Goal: Contribute content: Add original content to the website for others to see

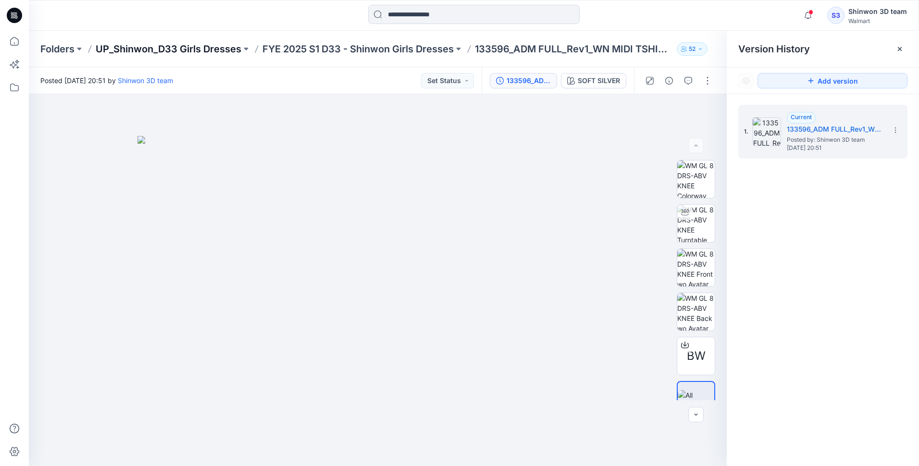
click at [213, 49] on p "UP_Shinwon_D33 Girls Dresses" at bounding box center [169, 48] width 146 height 13
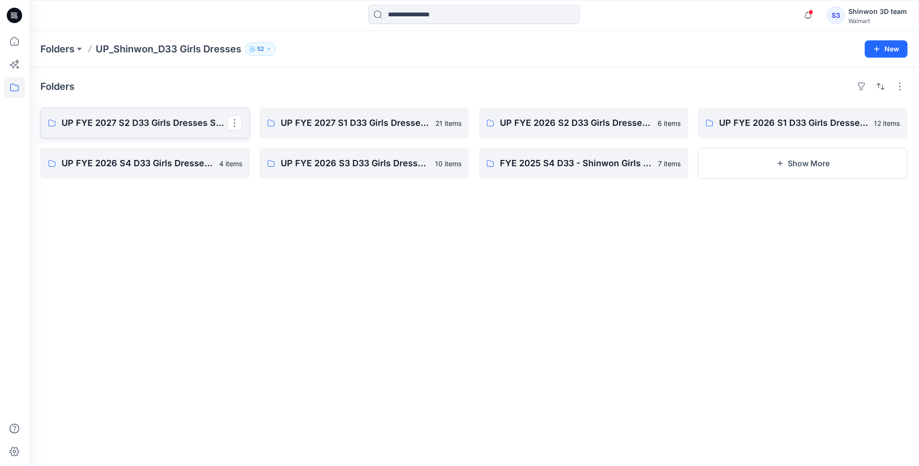
click at [149, 120] on p "UP FYE 2027 S2 D33 Girls Dresses Shinwon" at bounding box center [144, 122] width 165 height 13
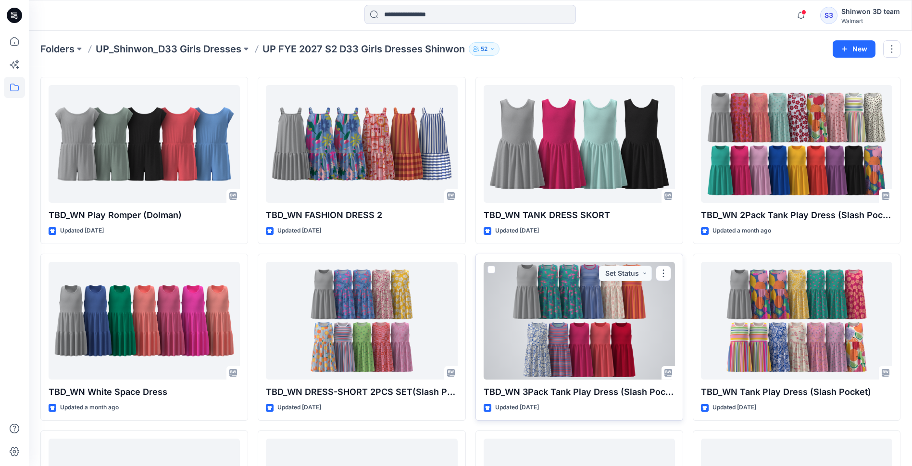
scroll to position [48, 0]
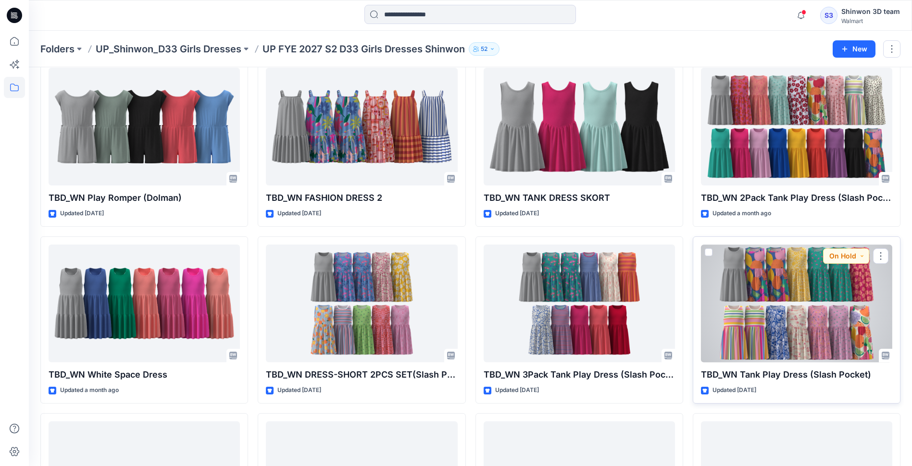
click at [763, 313] on div at bounding box center [796, 304] width 191 height 118
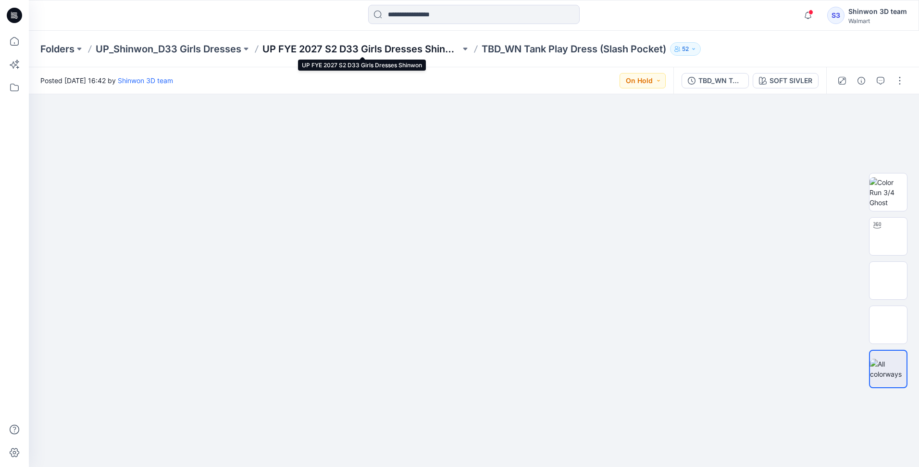
click at [380, 49] on p "UP FYE 2027 S2 D33 Girls Dresses Shinwon" at bounding box center [361, 48] width 198 height 13
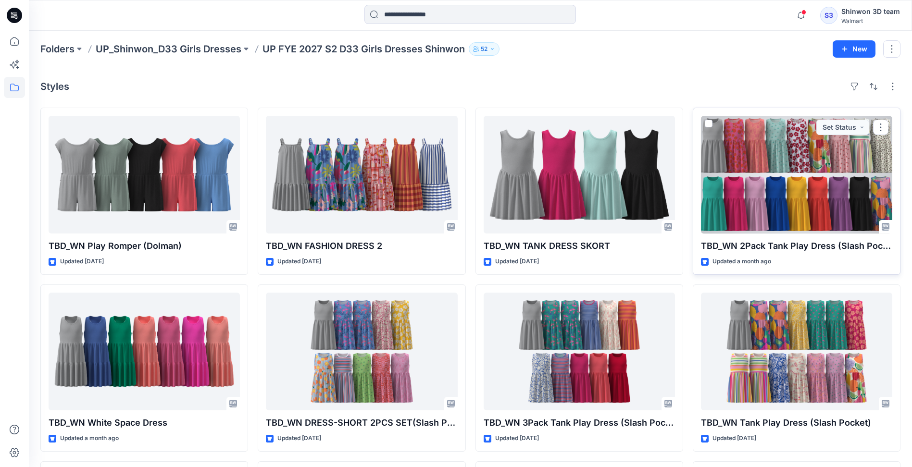
click at [770, 221] on div at bounding box center [796, 175] width 191 height 118
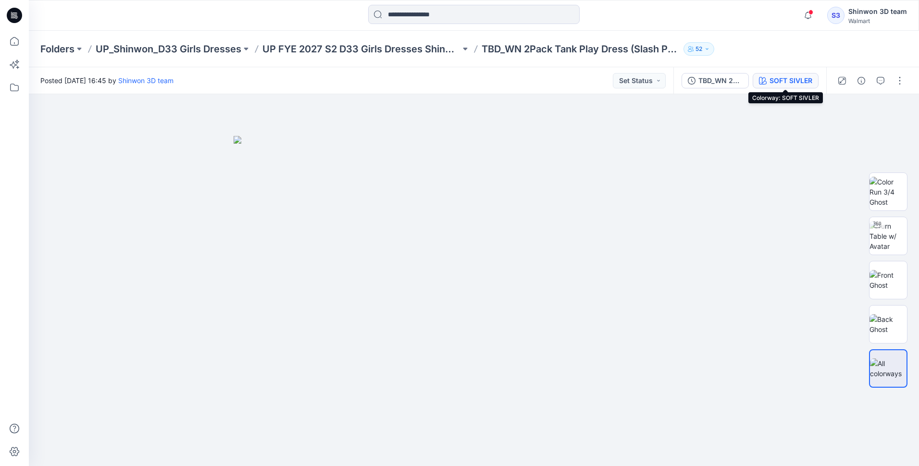
click at [780, 81] on div "SOFT SIVLER" at bounding box center [790, 80] width 43 height 11
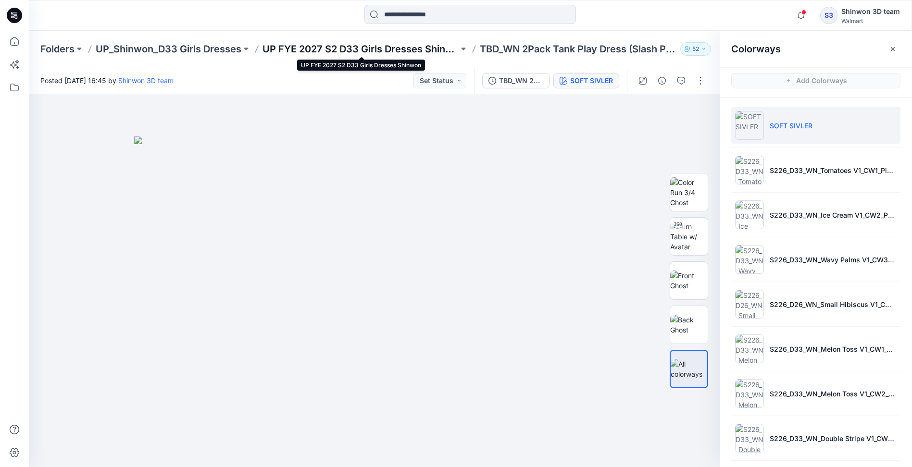
click at [417, 46] on p "UP FYE 2027 S2 D33 Girls Dresses Shinwon" at bounding box center [360, 48] width 196 height 13
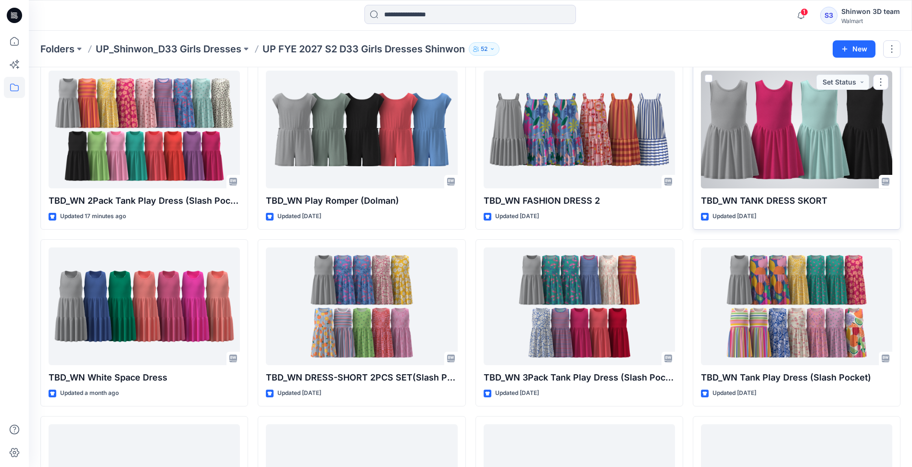
scroll to position [96, 0]
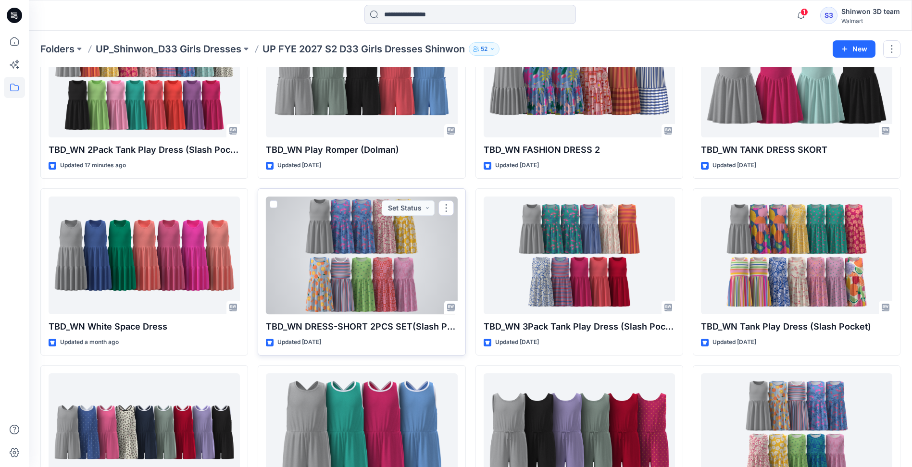
click at [325, 278] on div at bounding box center [361, 256] width 191 height 118
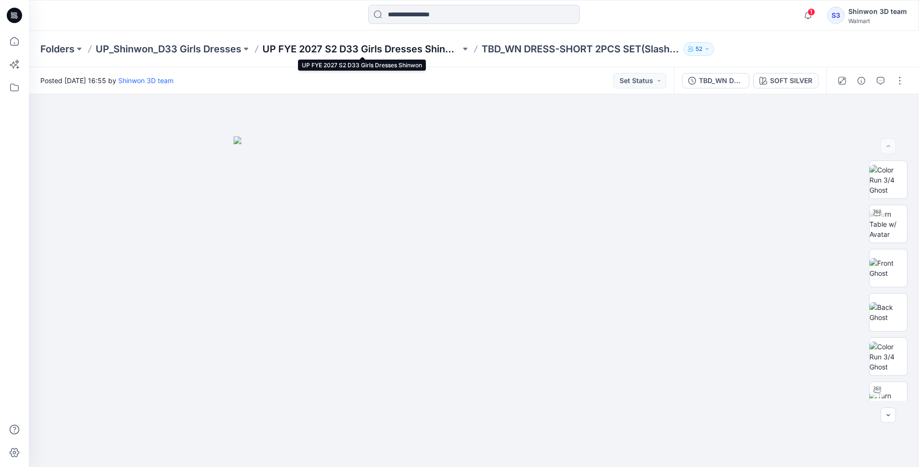
click at [415, 47] on p "UP FYE 2027 S2 D33 Girls Dresses Shinwon" at bounding box center [361, 48] width 198 height 13
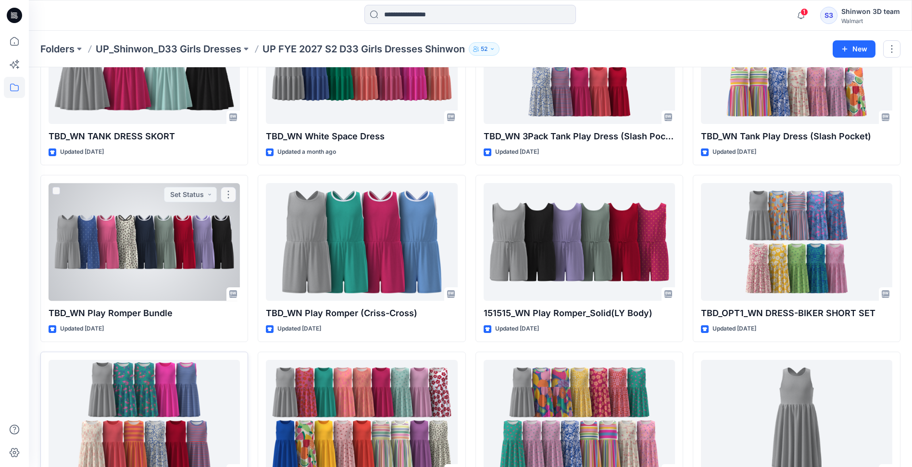
scroll to position [238, 0]
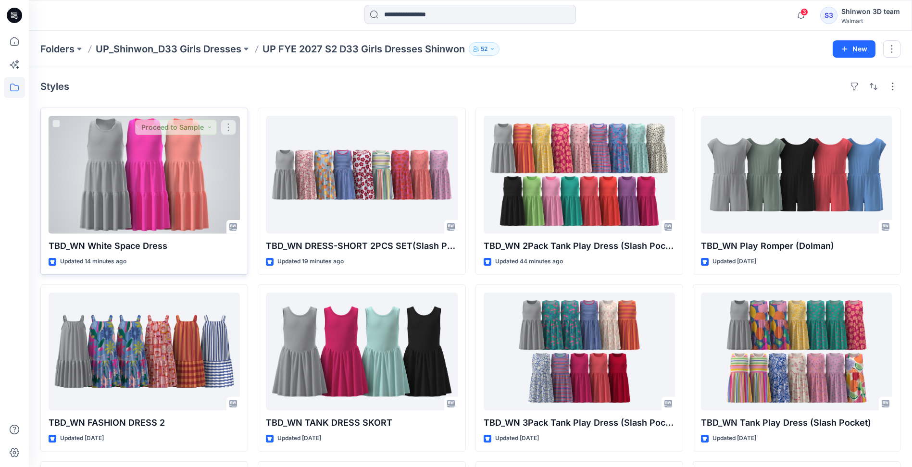
click at [122, 160] on div at bounding box center [144, 175] width 191 height 118
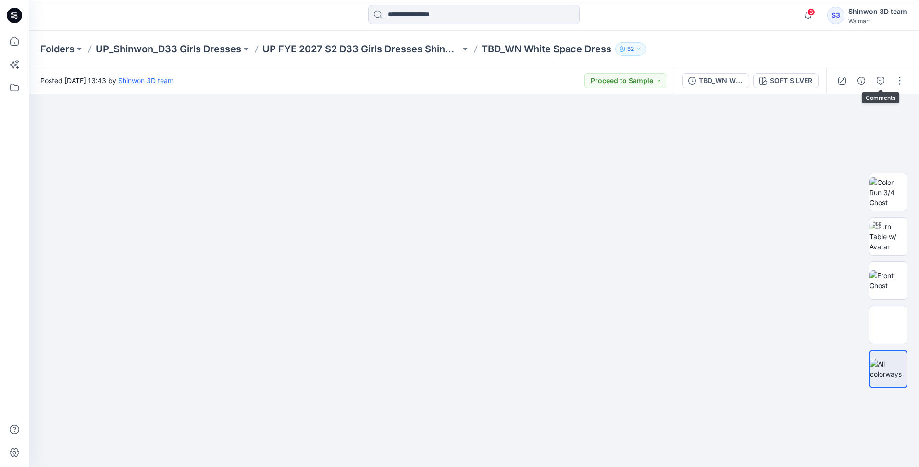
click at [879, 81] on icon "button" at bounding box center [881, 81] width 8 height 8
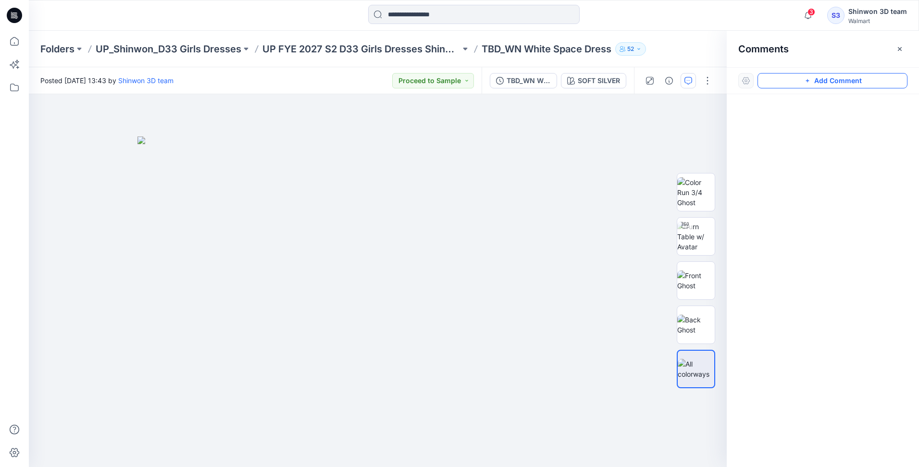
click at [880, 80] on button "Add Comment" at bounding box center [832, 80] width 150 height 15
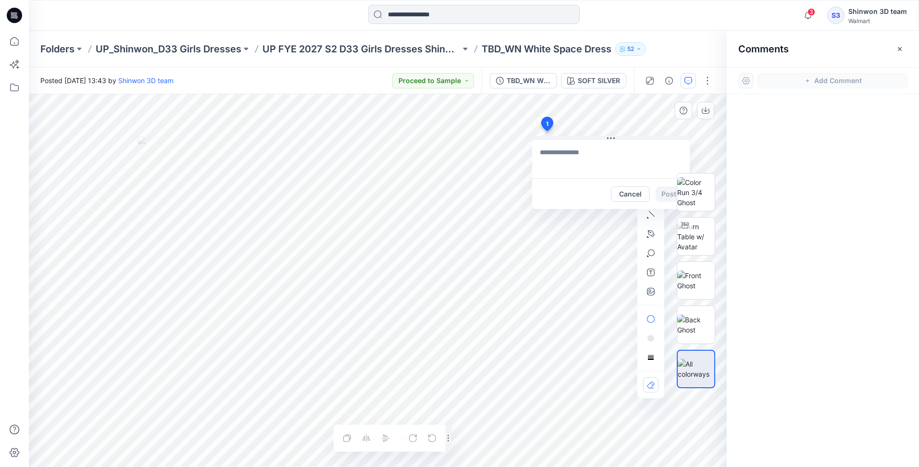
click at [546, 131] on div "1 Cancel Post Layer 1" at bounding box center [378, 280] width 698 height 373
click at [609, 150] on textarea "**********" at bounding box center [611, 159] width 158 height 38
type textarea "**********"
click at [661, 195] on button "Post" at bounding box center [669, 193] width 26 height 15
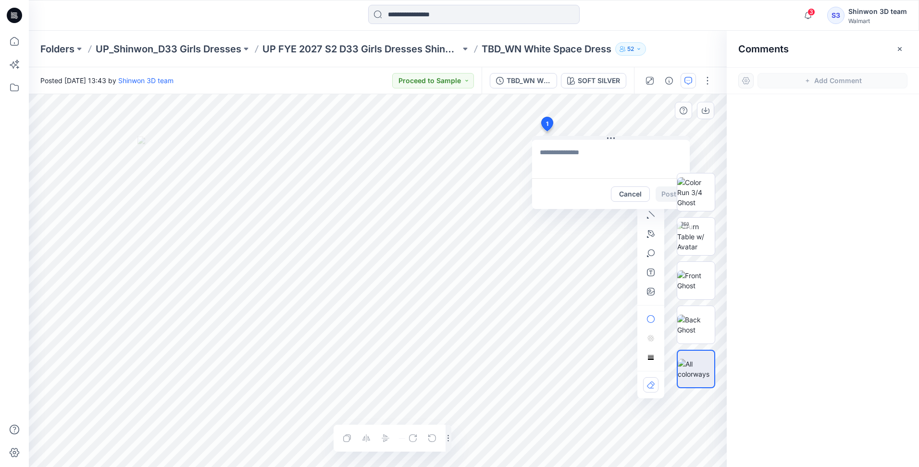
scroll to position [0, 0]
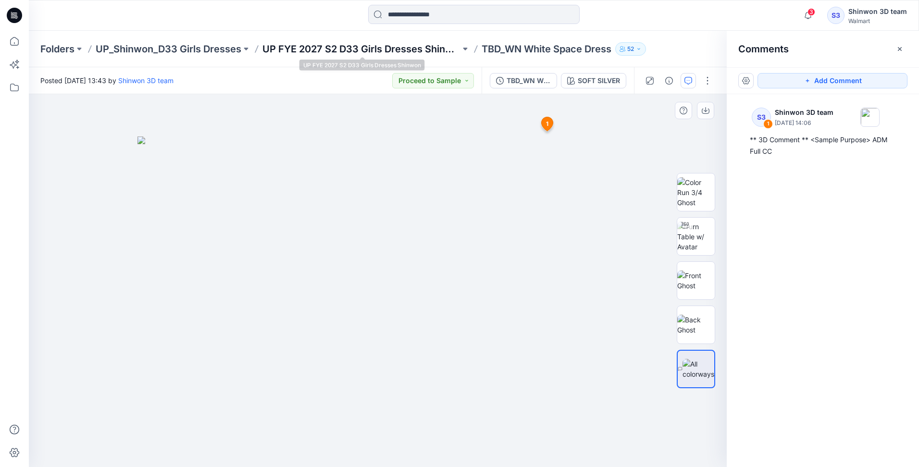
click at [339, 50] on p "UP FYE 2027 S2 D33 Girls Dresses Shinwon" at bounding box center [361, 48] width 198 height 13
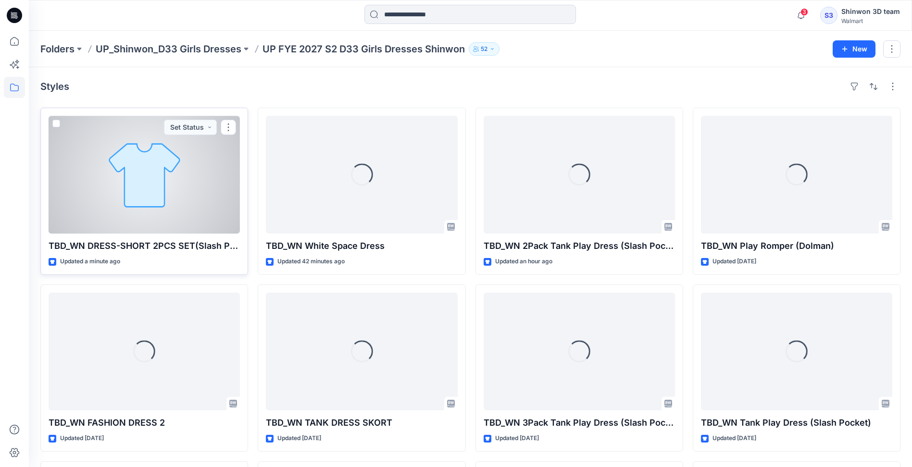
click at [183, 209] on div at bounding box center [144, 175] width 191 height 118
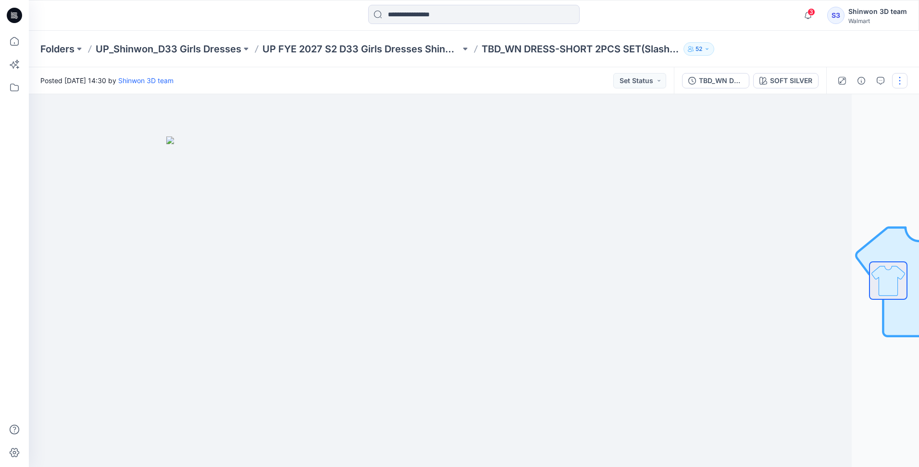
click at [896, 79] on button "button" at bounding box center [899, 80] width 15 height 15
click at [787, 82] on div "SOFT SILVER" at bounding box center [791, 80] width 42 height 11
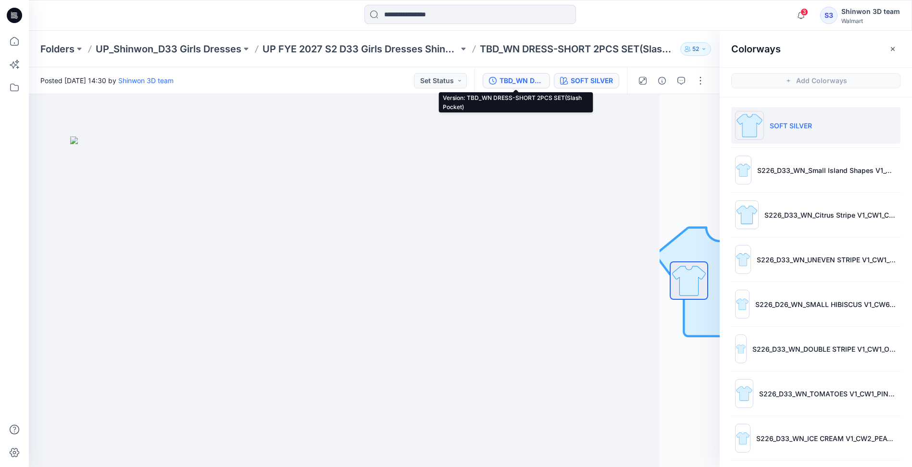
click at [537, 84] on div "TBD_WN DRESS-SHORT 2PCS SET(Slash Pocket)" at bounding box center [521, 80] width 44 height 11
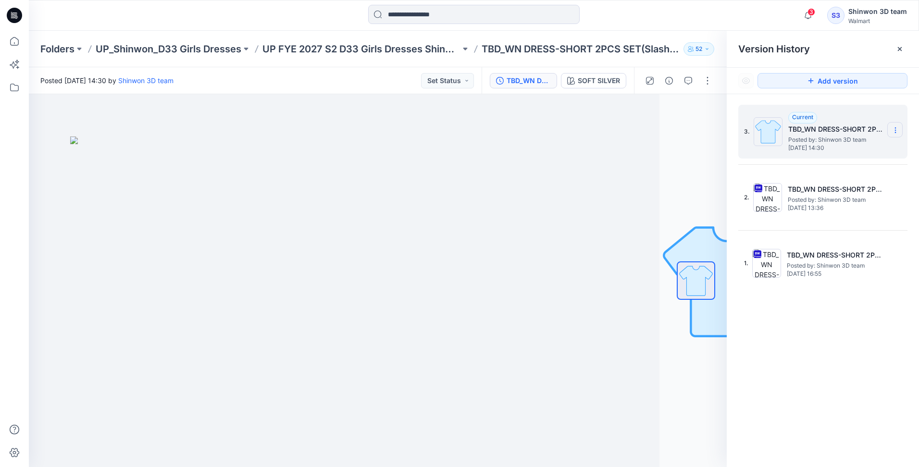
click at [895, 132] on icon at bounding box center [896, 130] width 8 height 8
click at [835, 386] on div "3. Current TBD_WN DRESS-SHORT 2PCS SET(Slash Pocket) Posted by: Shinwon 3D team…" at bounding box center [823, 287] width 192 height 387
click at [898, 126] on section at bounding box center [894, 129] width 15 height 15
click at [822, 188] on span "Delete Version" at bounding box center [828, 192] width 45 height 12
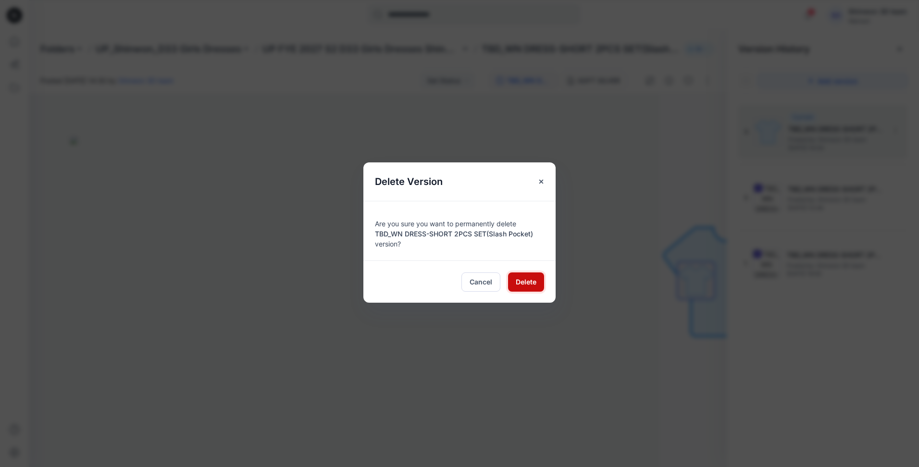
click at [516, 283] on span "Delete" at bounding box center [526, 282] width 21 height 10
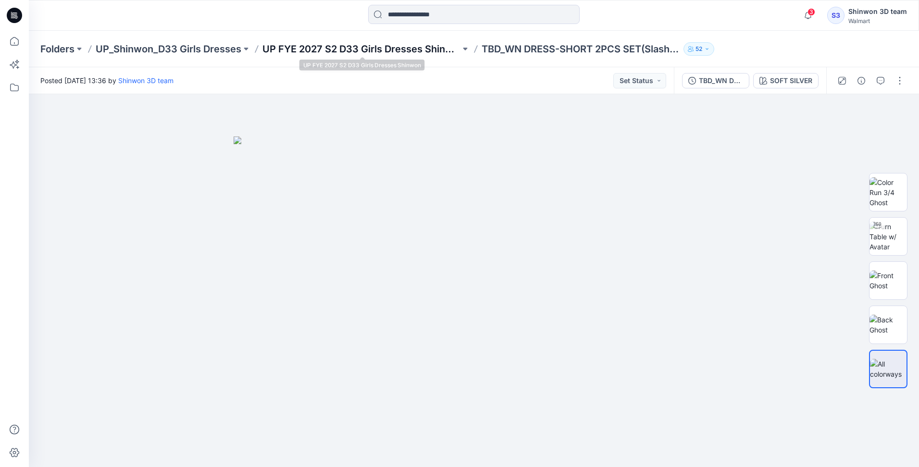
click at [355, 47] on p "UP FYE 2027 S2 D33 Girls Dresses Shinwon" at bounding box center [361, 48] width 198 height 13
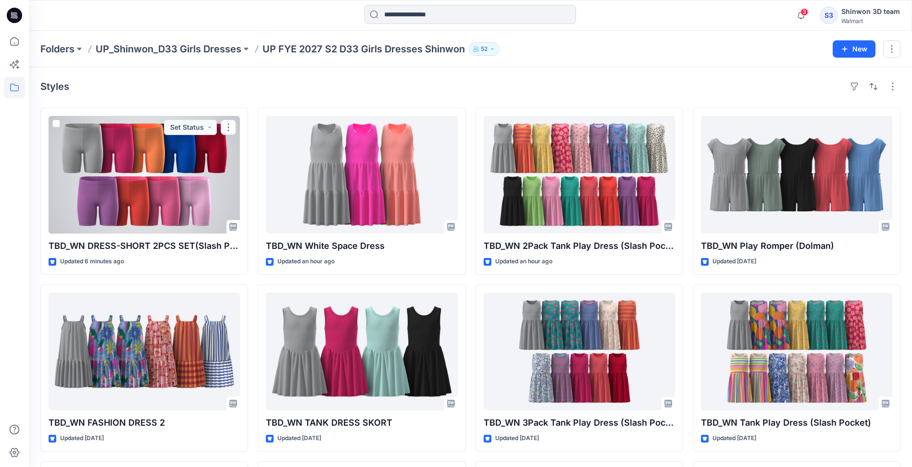
click at [143, 187] on div at bounding box center [144, 175] width 191 height 118
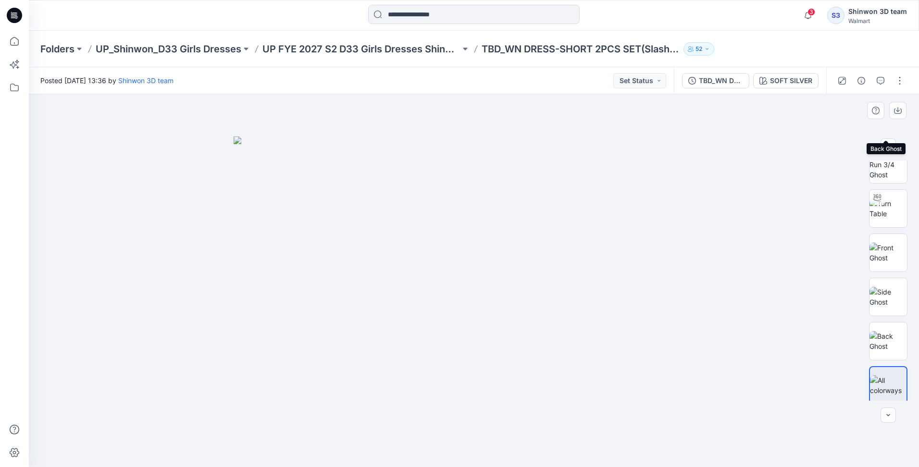
scroll to position [196, 0]
click at [896, 379] on img at bounding box center [888, 382] width 37 height 20
click at [893, 110] on button "button" at bounding box center [897, 110] width 17 height 17
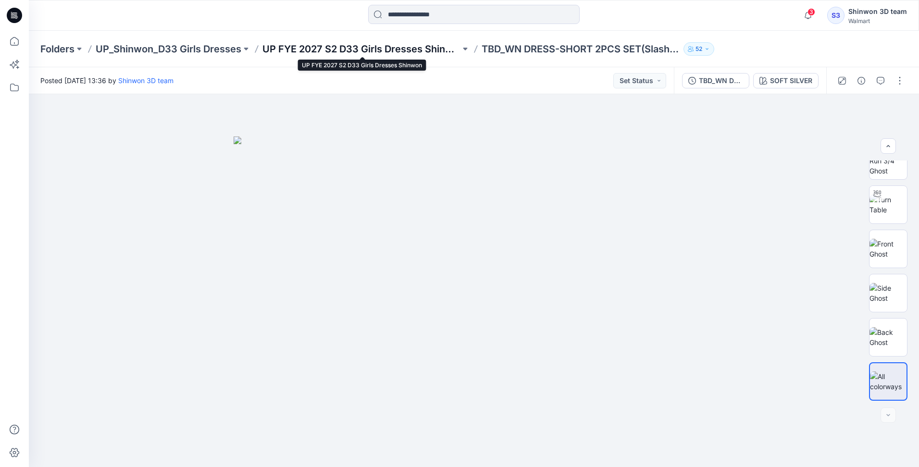
click at [391, 45] on p "UP FYE 2027 S2 D33 Girls Dresses Shinwon" at bounding box center [361, 48] width 198 height 13
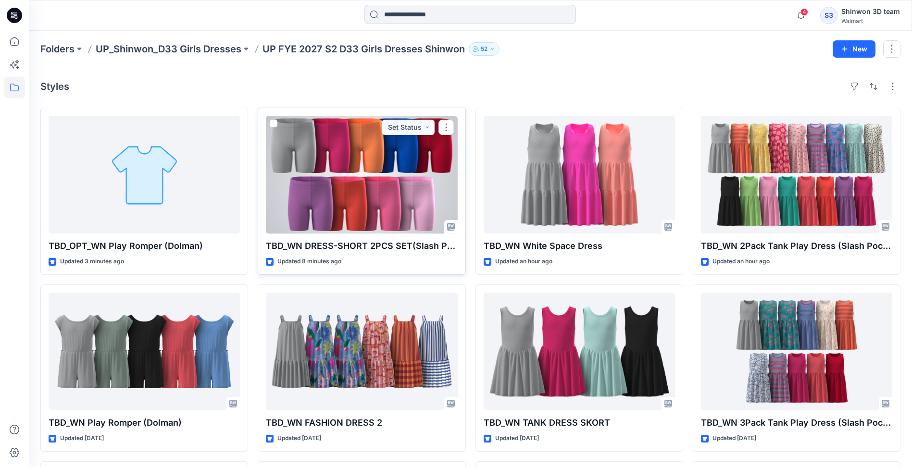
click at [340, 145] on div at bounding box center [361, 175] width 191 height 118
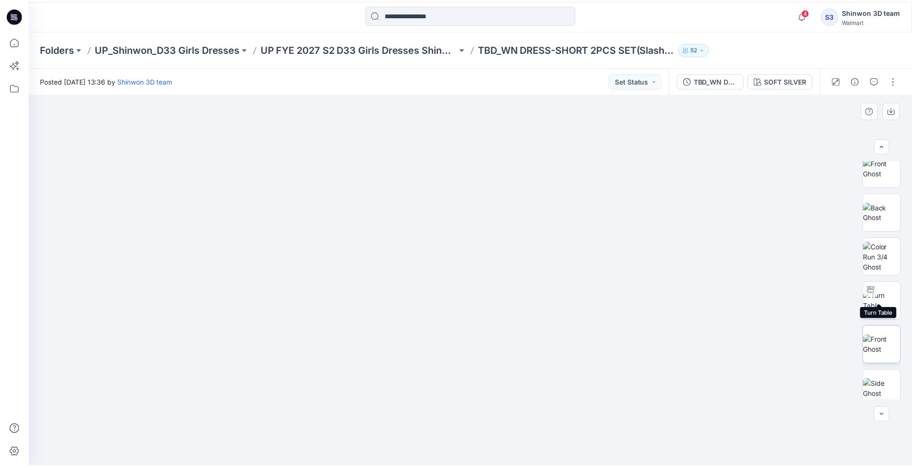
scroll to position [196, 0]
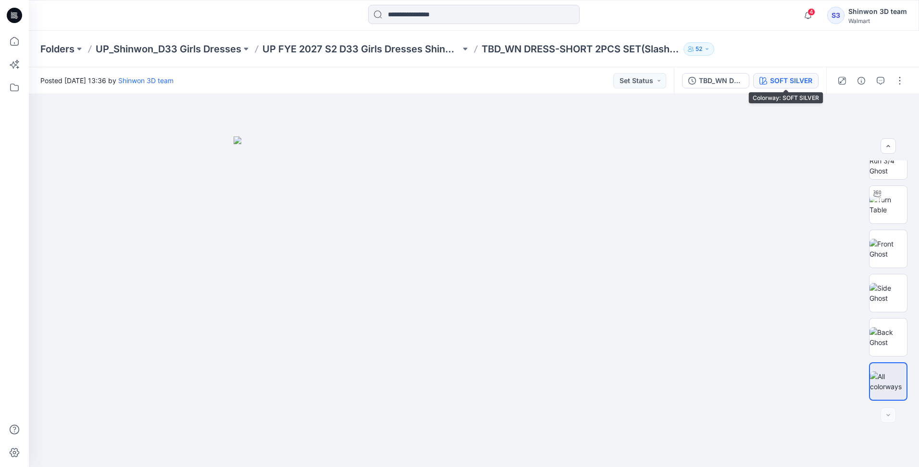
click at [780, 84] on div "SOFT SILVER" at bounding box center [791, 80] width 42 height 11
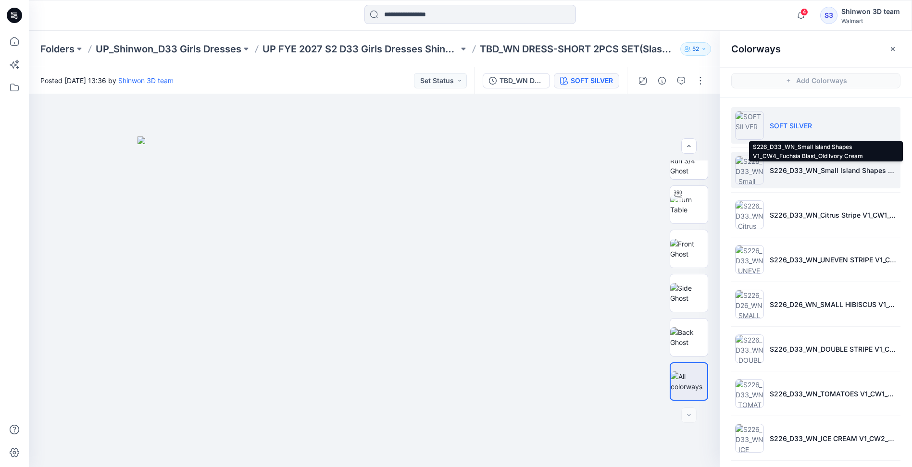
click at [791, 174] on p "S226_D33_WN_Small Island Shapes V1_CW4_Fuchsia Blast_Old Ivory Cream" at bounding box center [832, 170] width 127 height 10
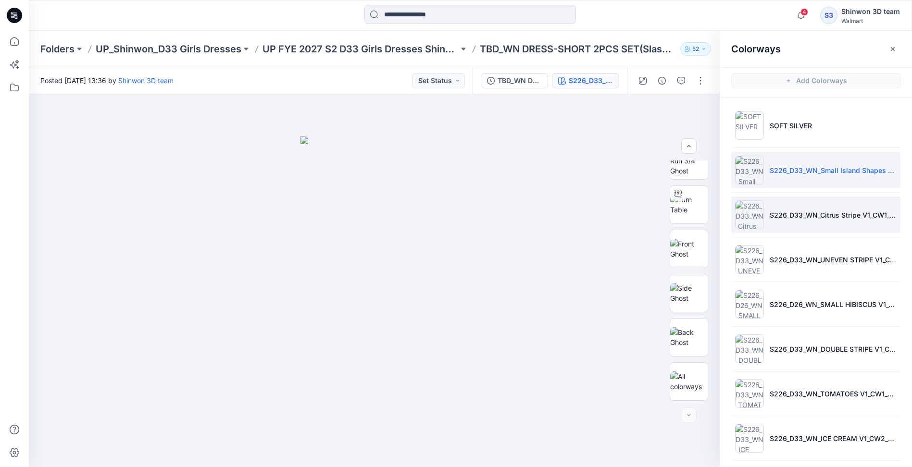
click at [823, 222] on li "S226_D33_WN_Citrus Stripe V1_CW1_Calming Blue" at bounding box center [815, 215] width 169 height 37
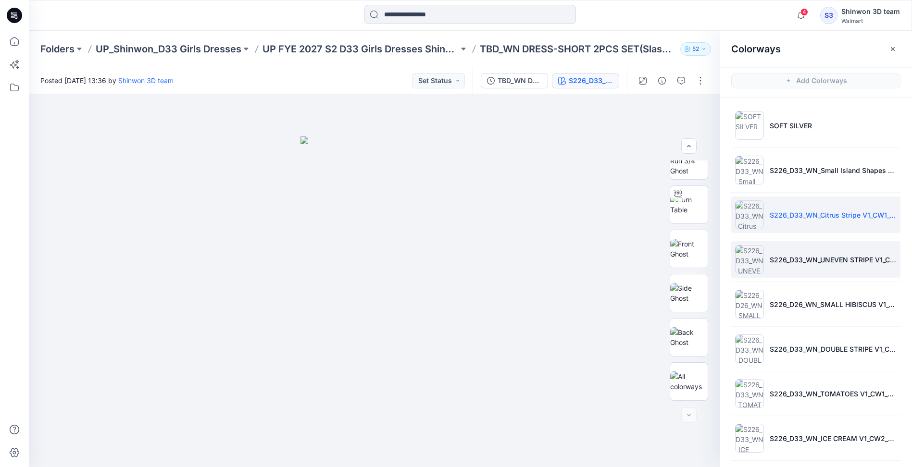
click at [811, 267] on li "S226_D33_WN_UNEVEN STRIPE V1_CW1_RALLY BLUE_VIVID WHITE/ BLUE FIRE" at bounding box center [815, 259] width 169 height 37
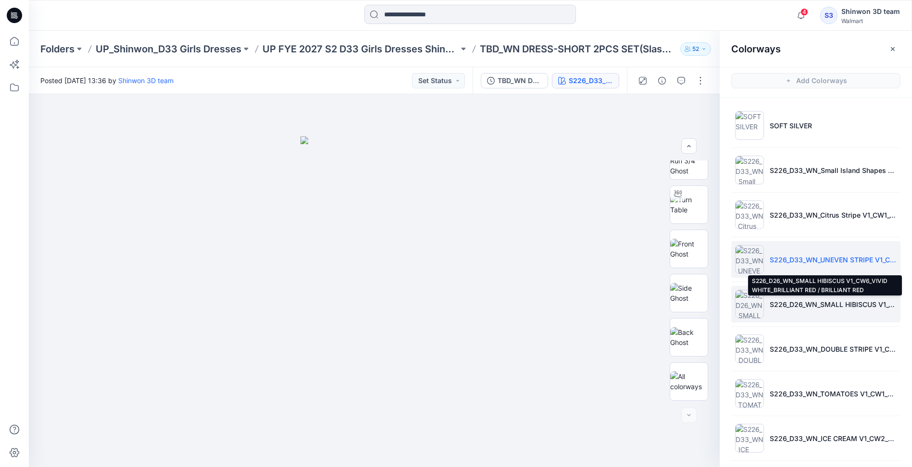
click at [794, 306] on p "S226_D26_WN_SMALL HIBISCUS V1_CW6_VIVID WHITE_BRILLIANT RED / BRILLIANT RED" at bounding box center [832, 304] width 127 height 10
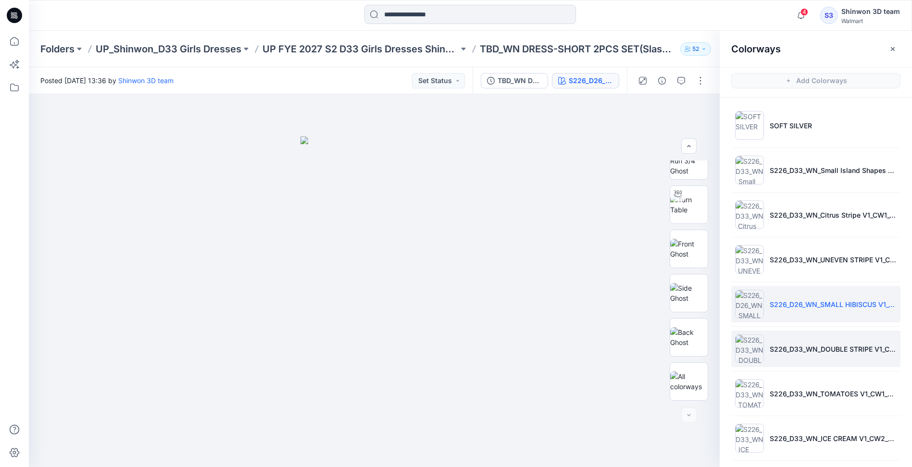
click at [782, 362] on li "S226_D33_WN_DOUBLE STRIPE V1_CW1_OLD IVORY CREAM_EMERALD SUN_NEON/NON-NEON) / I…" at bounding box center [815, 349] width 169 height 37
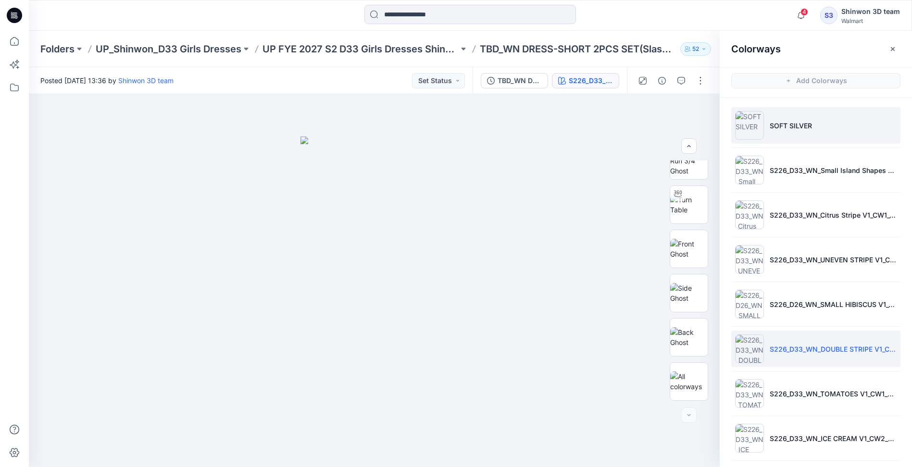
click at [801, 124] on p "SOFT SILVER" at bounding box center [790, 126] width 42 height 10
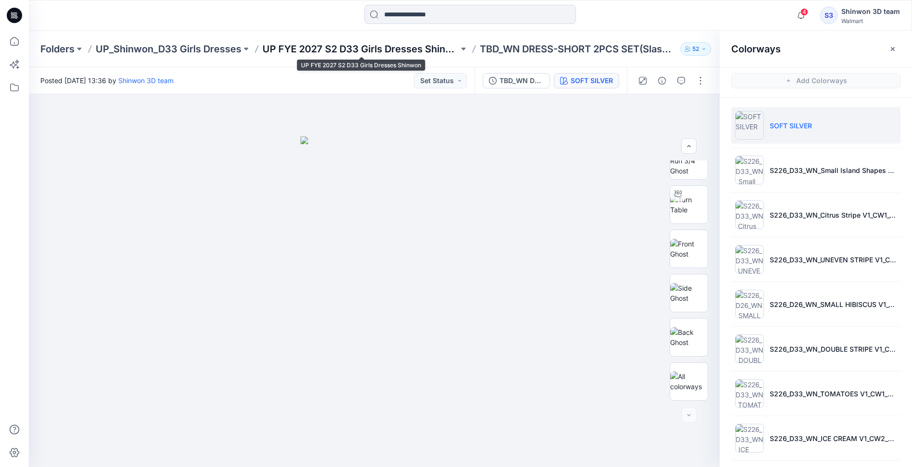
click at [404, 50] on p "UP FYE 2027 S2 D33 Girls Dresses Shinwon" at bounding box center [360, 48] width 196 height 13
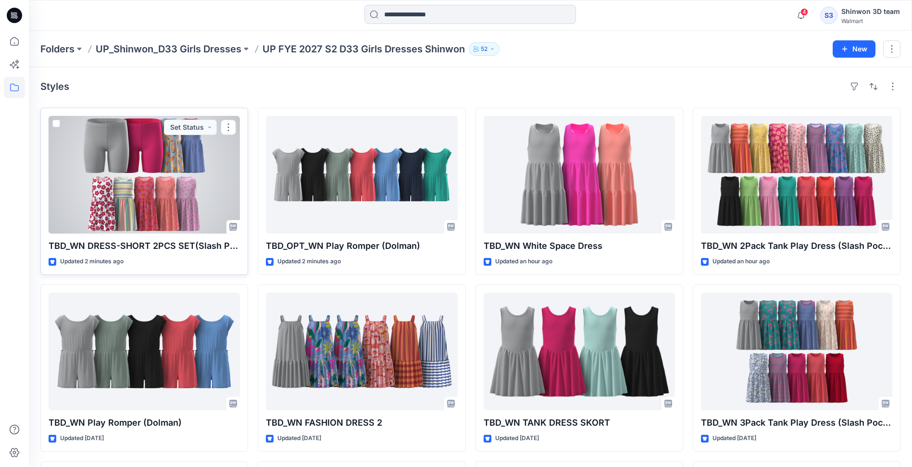
click at [139, 150] on div at bounding box center [144, 175] width 191 height 118
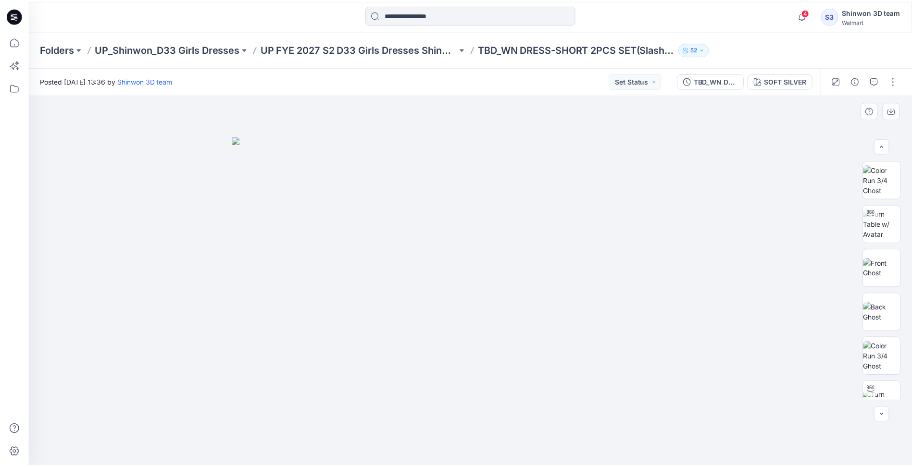
scroll to position [240, 0]
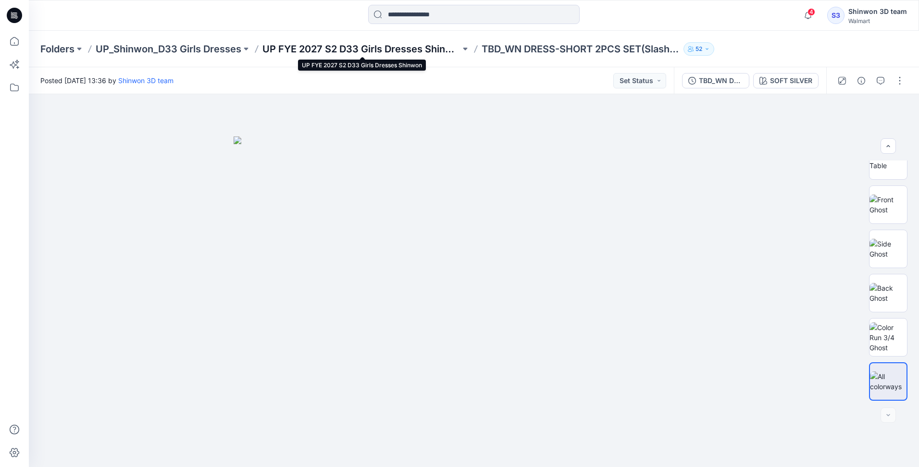
click at [349, 48] on p "UP FYE 2027 S2 D33 Girls Dresses Shinwon" at bounding box center [361, 48] width 198 height 13
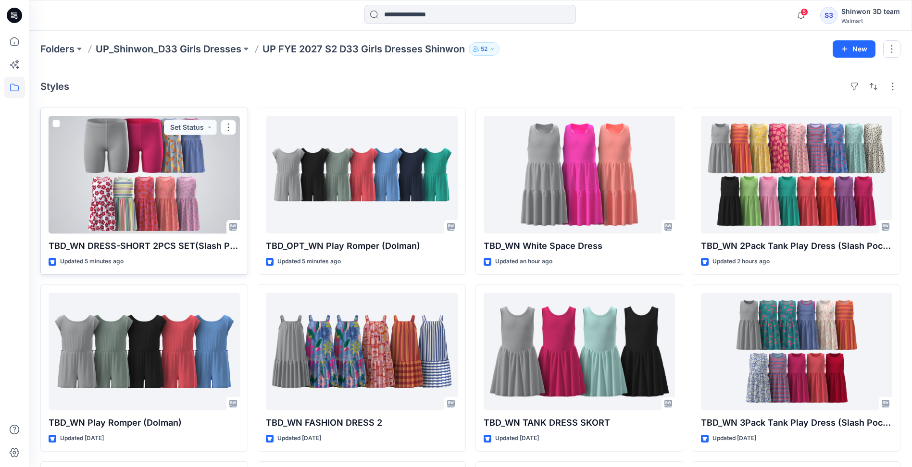
click at [92, 141] on div at bounding box center [144, 175] width 191 height 118
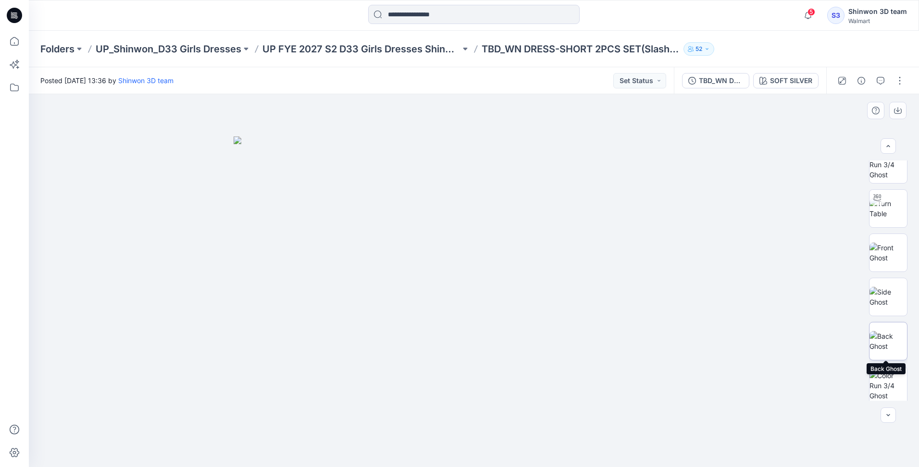
scroll to position [240, 0]
click at [888, 333] on img at bounding box center [887, 338] width 37 height 30
drag, startPoint x: 882, startPoint y: 324, endPoint x: 761, endPoint y: 273, distance: 131.8
click at [761, 273] on div at bounding box center [474, 280] width 890 height 373
click at [900, 81] on button "button" at bounding box center [899, 80] width 15 height 15
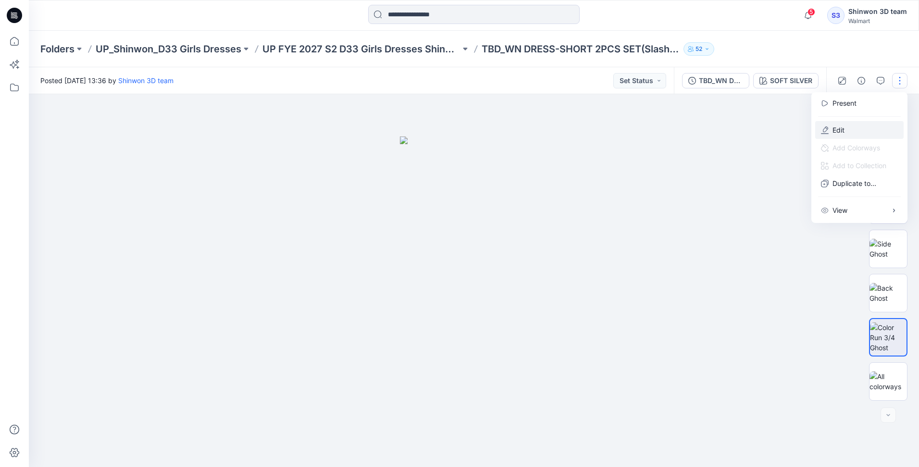
click at [828, 132] on icon "button" at bounding box center [825, 130] width 8 height 8
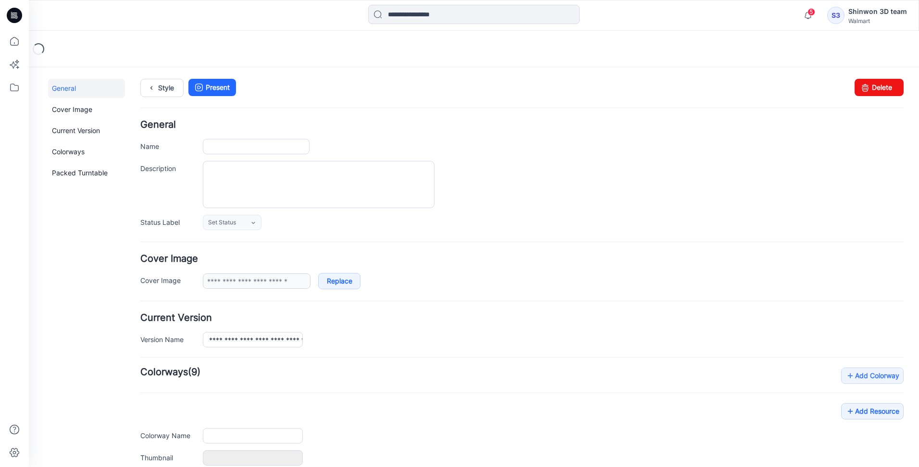
type input "**********"
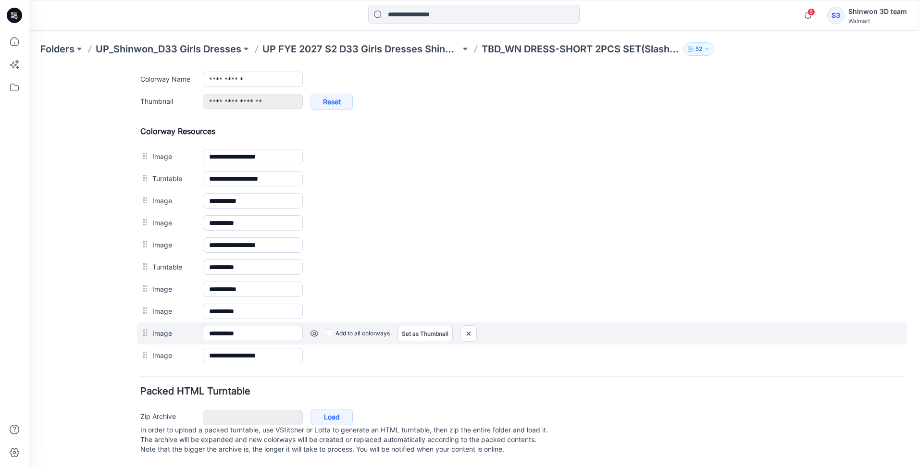
scroll to position [415, 0]
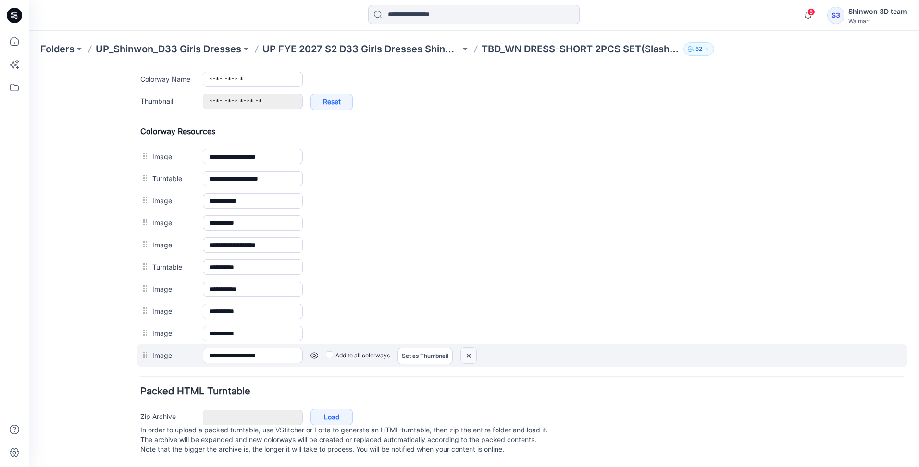
click at [467, 348] on img at bounding box center [468, 356] width 15 height 16
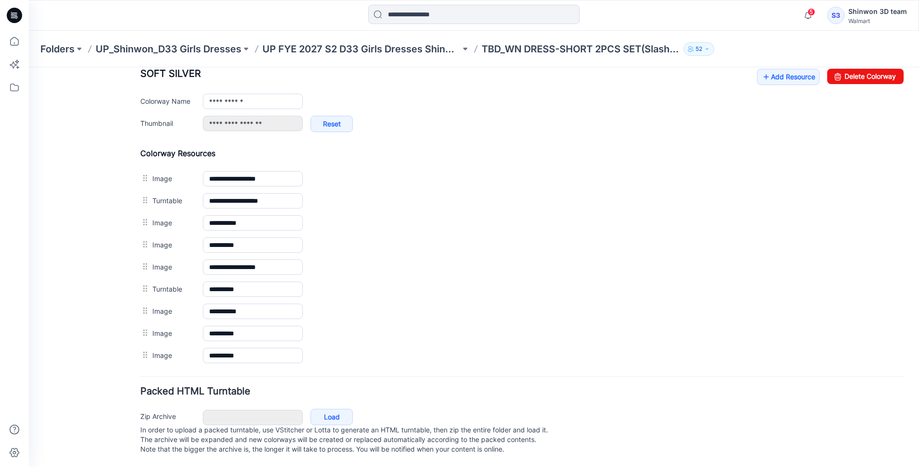
scroll to position [393, 0]
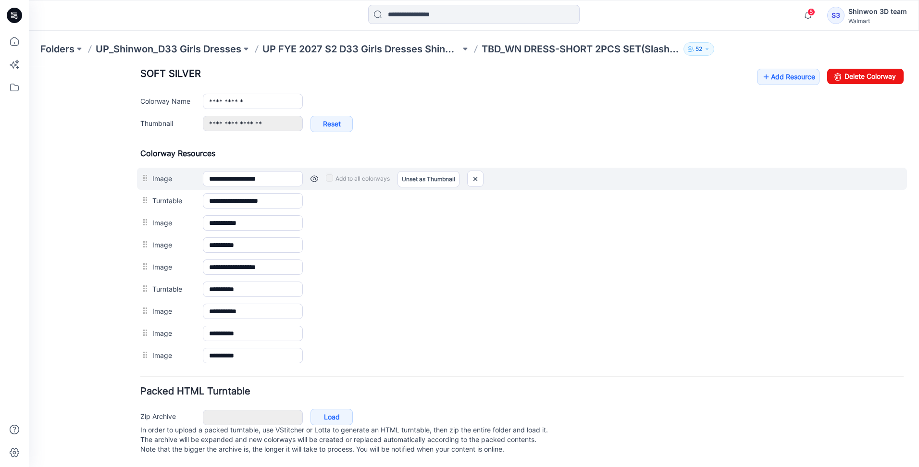
click at [162, 173] on label "Image" at bounding box center [172, 178] width 41 height 11
click at [203, 171] on input "**********" at bounding box center [253, 178] width 100 height 15
click at [312, 175] on link at bounding box center [314, 179] width 8 height 8
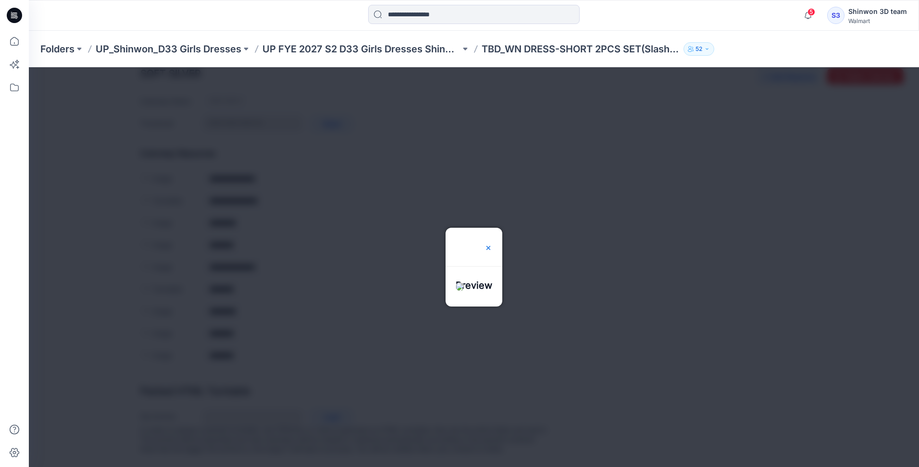
click at [492, 244] on img at bounding box center [488, 248] width 8 height 8
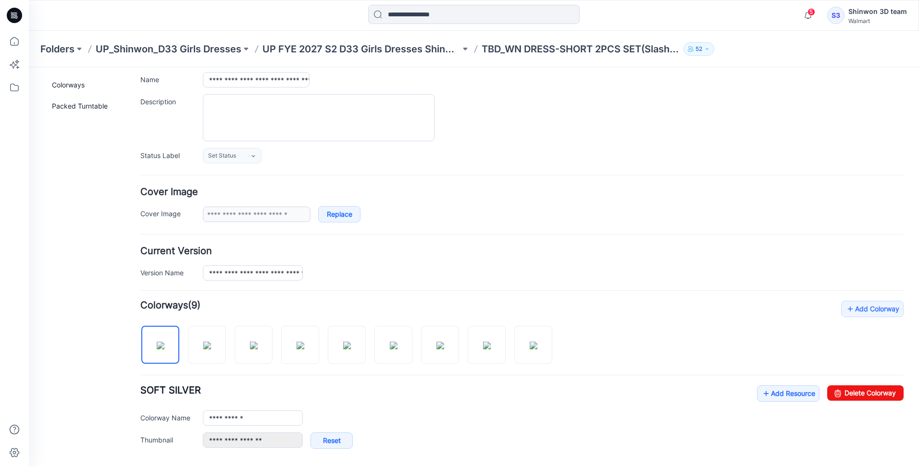
scroll to position [240, 0]
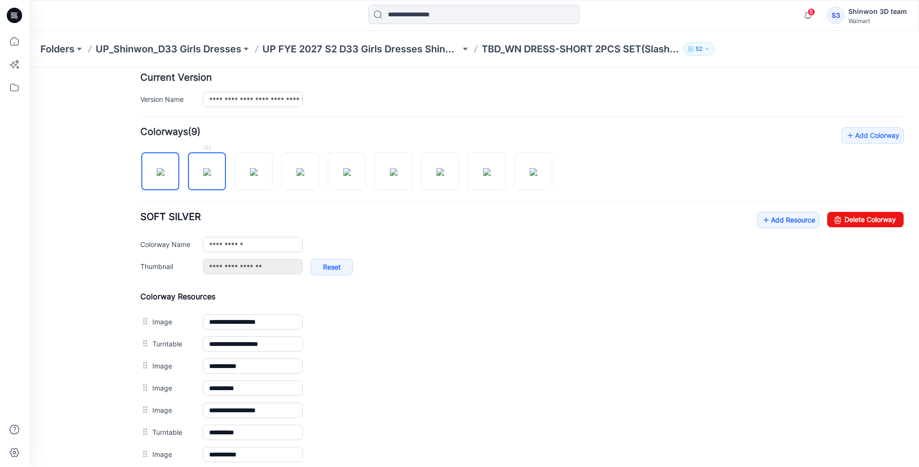
click at [206, 171] on img at bounding box center [207, 172] width 8 height 8
type input "**********"
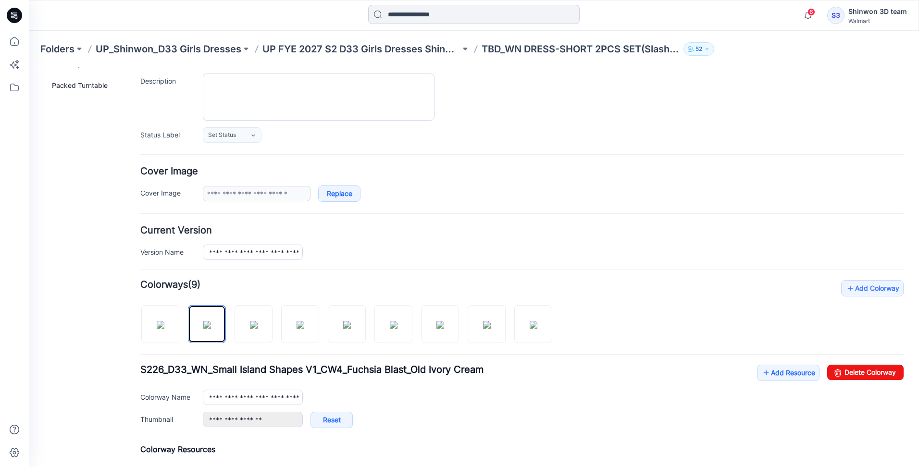
scroll to position [0, 0]
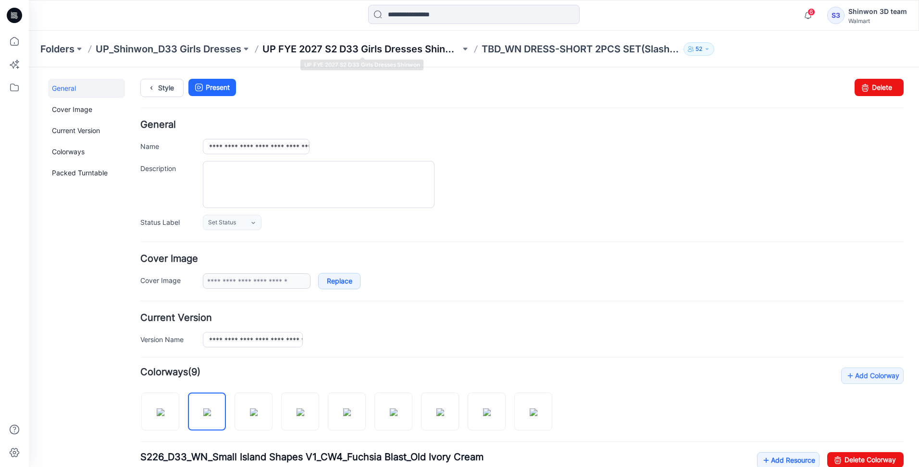
click at [370, 53] on p "UP FYE 2027 S2 D33 Girls Dresses Shinwon" at bounding box center [361, 48] width 198 height 13
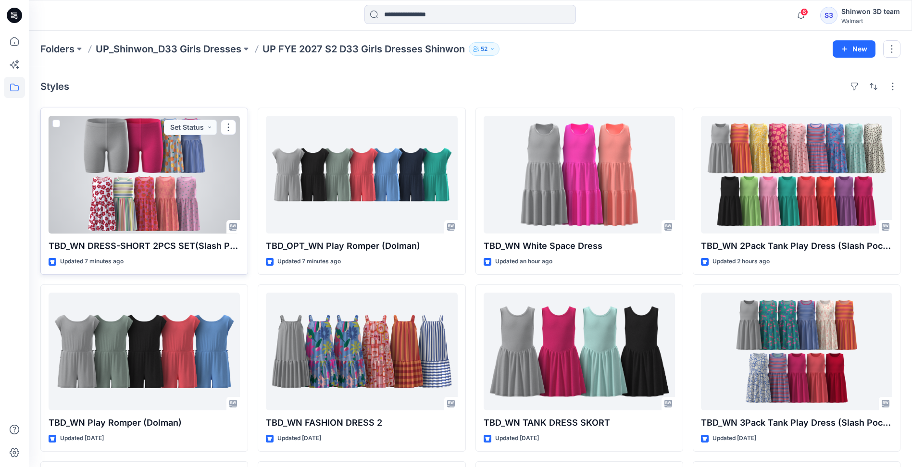
click at [161, 133] on div at bounding box center [144, 175] width 191 height 118
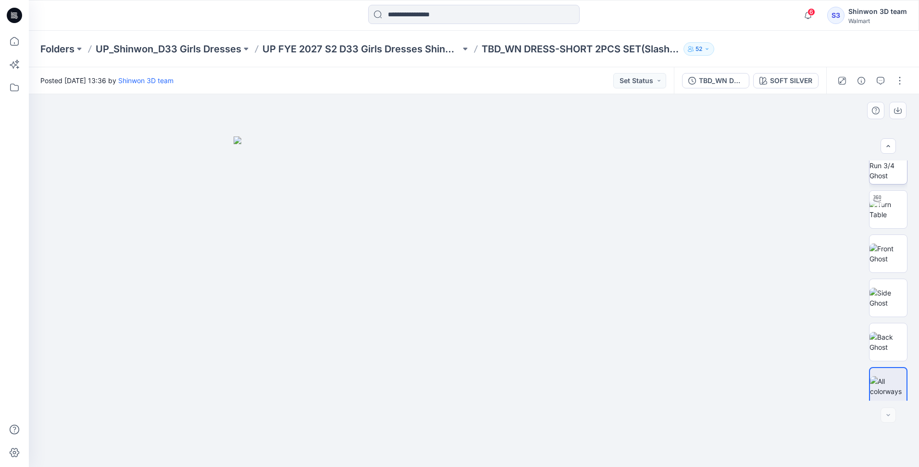
scroll to position [196, 0]
click at [885, 390] on img at bounding box center [888, 382] width 37 height 20
click at [888, 415] on div at bounding box center [888, 415] width 15 height 15
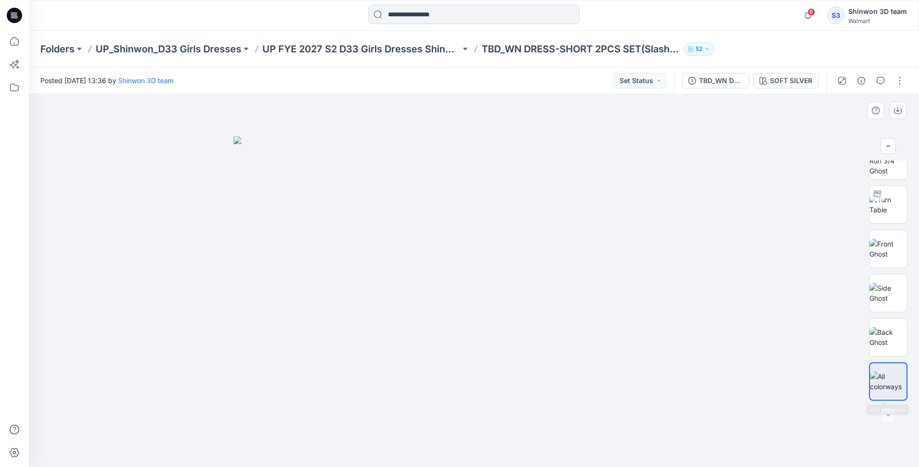
click at [893, 382] on img at bounding box center [888, 382] width 37 height 20
drag, startPoint x: 893, startPoint y: 382, endPoint x: 827, endPoint y: 422, distance: 76.8
click at [827, 422] on div at bounding box center [474, 280] width 890 height 373
click at [893, 80] on button "button" at bounding box center [899, 80] width 15 height 15
click at [844, 129] on p "Edit" at bounding box center [838, 130] width 12 height 10
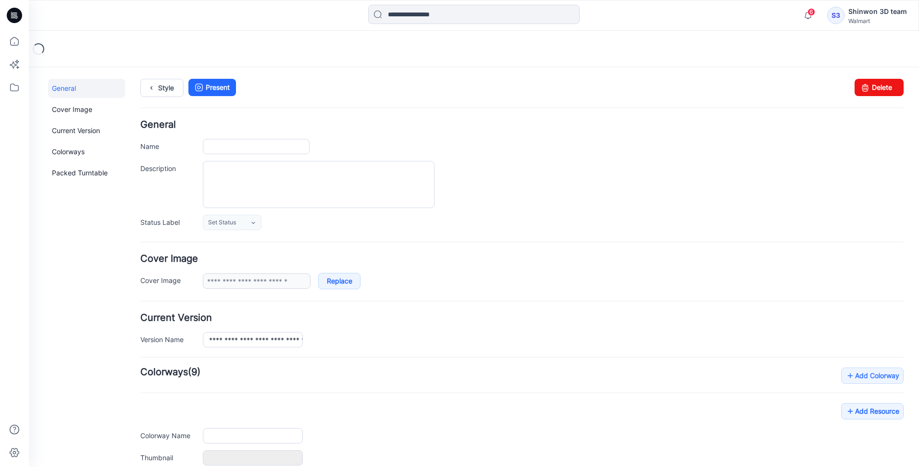
type input "**********"
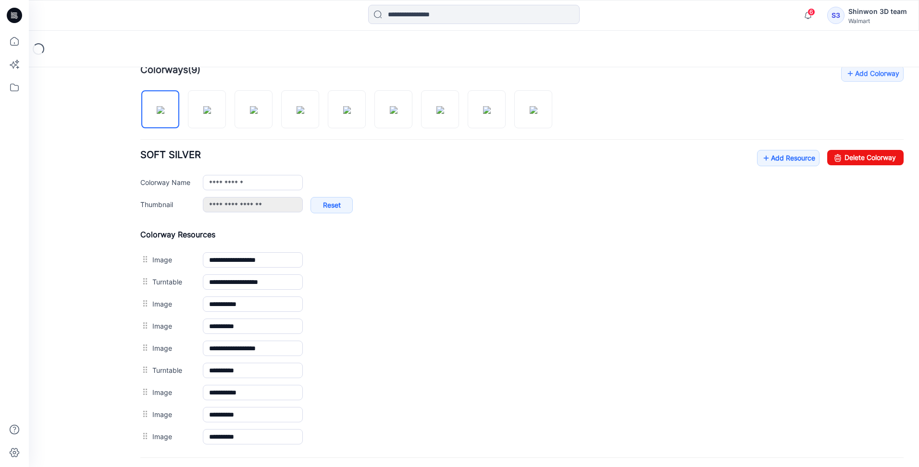
scroll to position [336, 0]
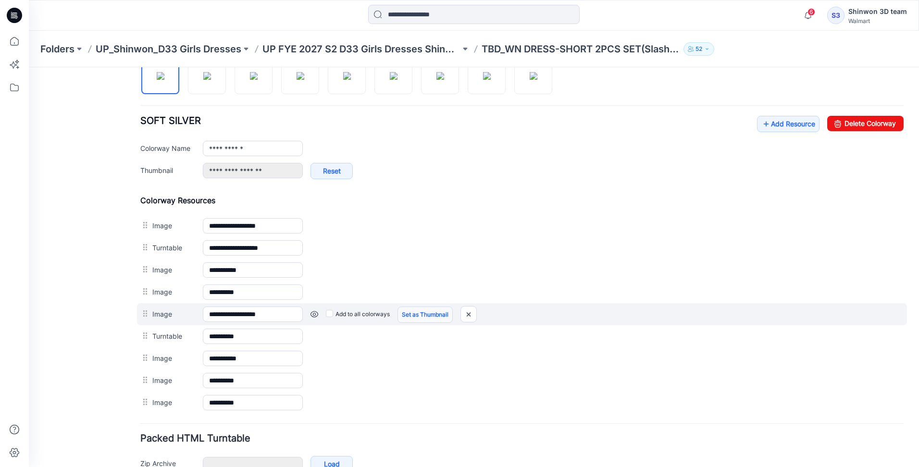
click at [432, 318] on link "Set as Thumbnail" at bounding box center [424, 315] width 55 height 16
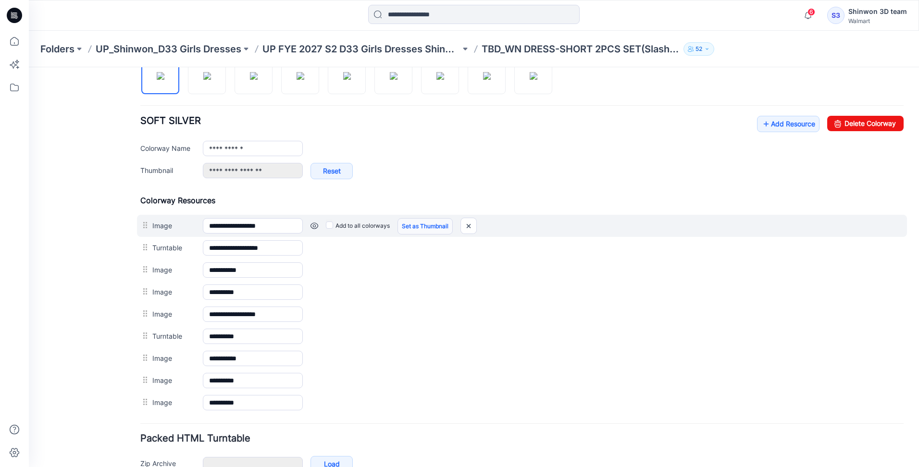
click at [417, 225] on link "Set as Thumbnail" at bounding box center [424, 226] width 55 height 16
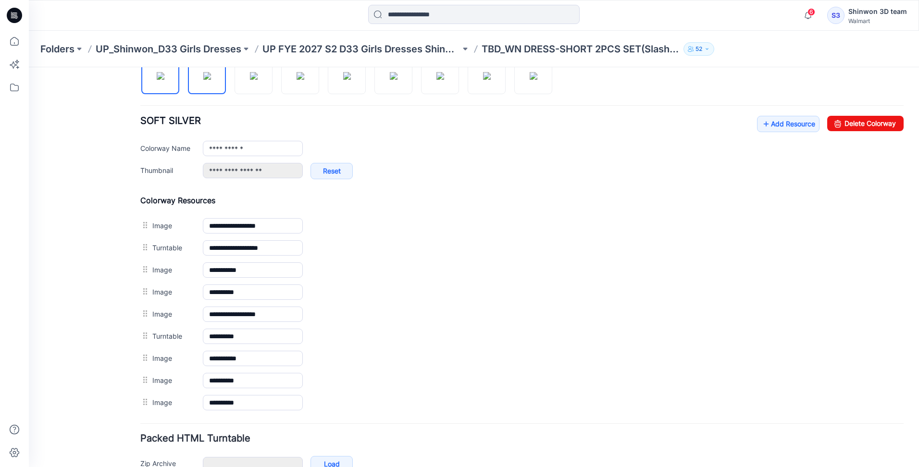
click at [211, 80] on img at bounding box center [207, 76] width 8 height 8
type input "**********"
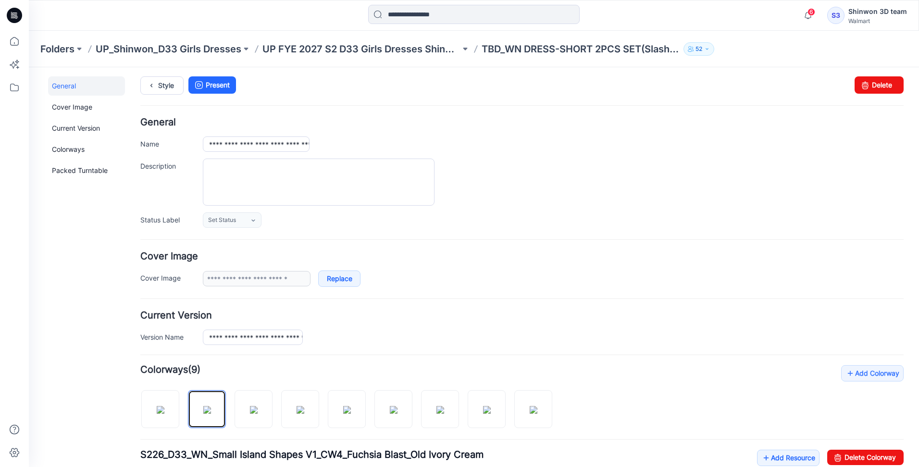
scroll to position [0, 0]
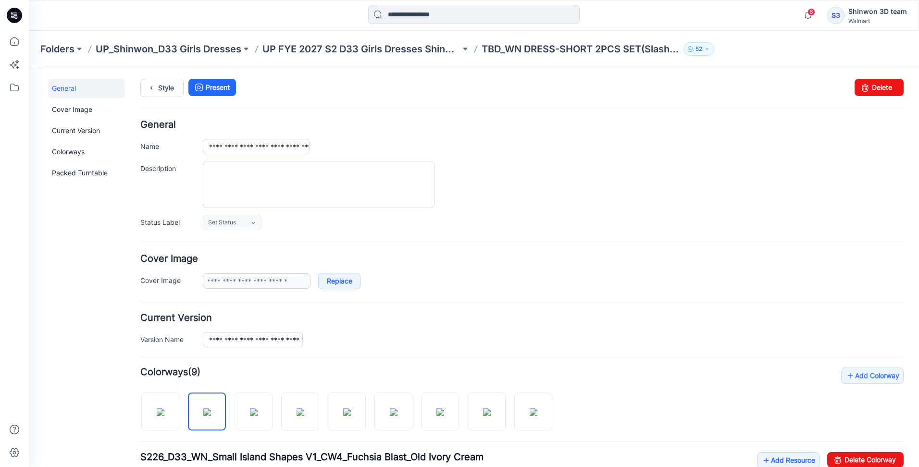
click at [774, 174] on div at bounding box center [553, 184] width 701 height 47
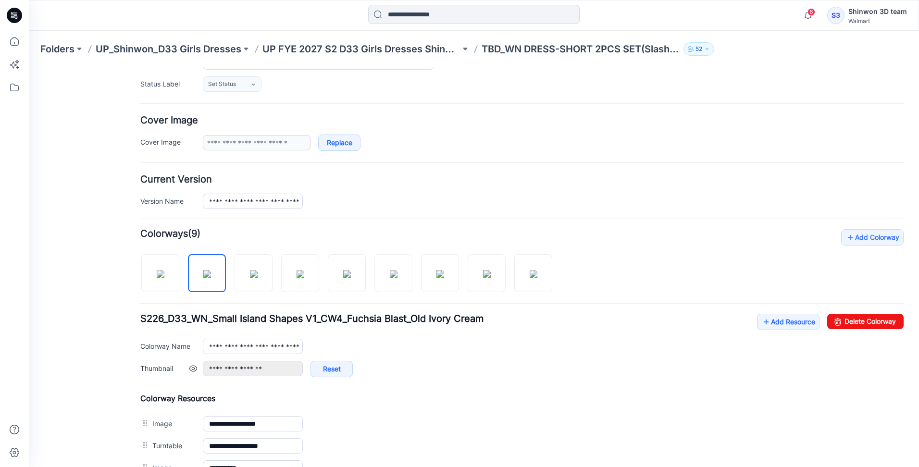
scroll to position [288, 0]
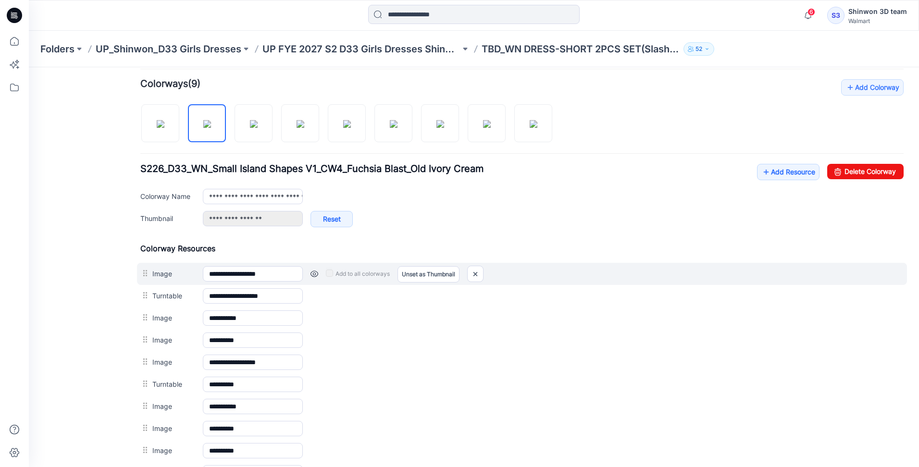
click at [665, 269] on div "Add to all colorways Set as Thumbnail Unset as Thumbnail" at bounding box center [603, 273] width 601 height 15
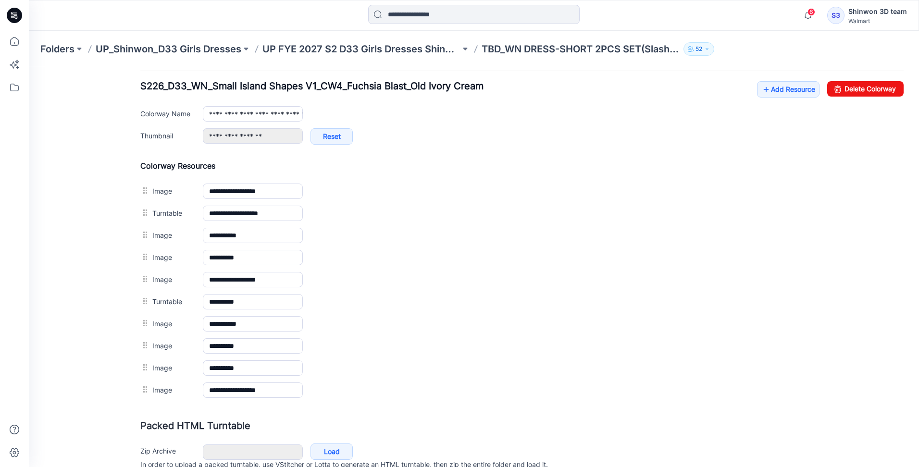
scroll to position [415, 0]
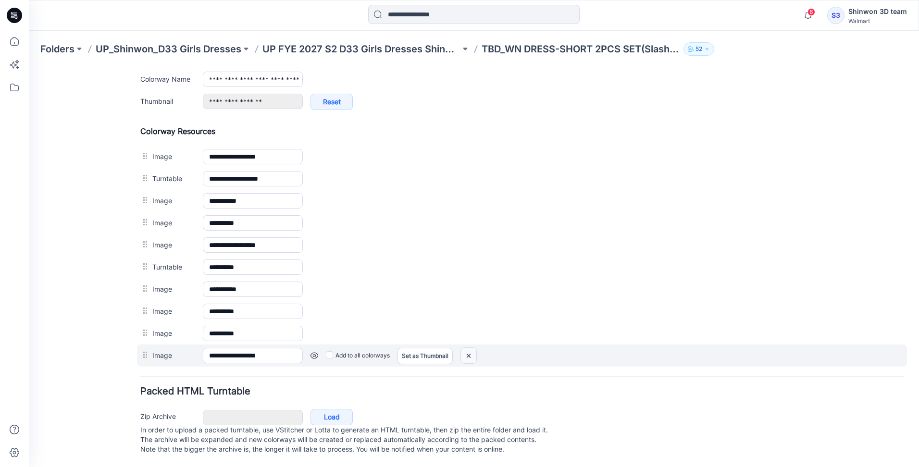
click at [470, 348] on img at bounding box center [468, 356] width 15 height 16
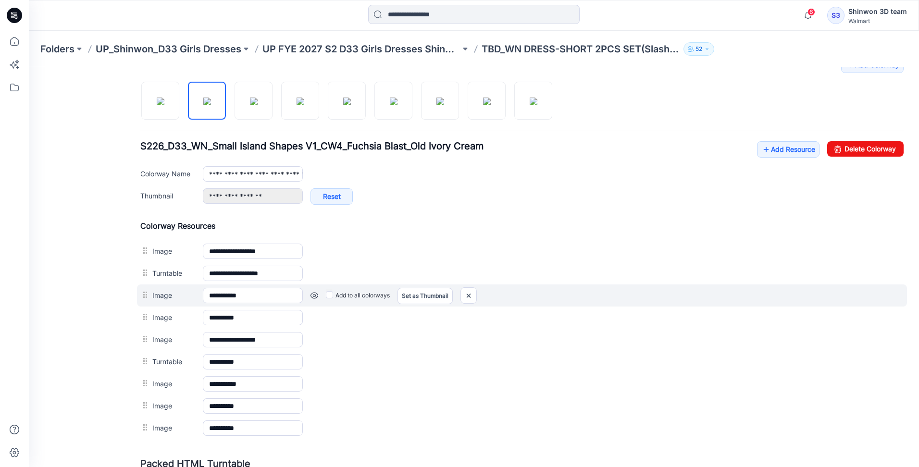
scroll to position [249, 0]
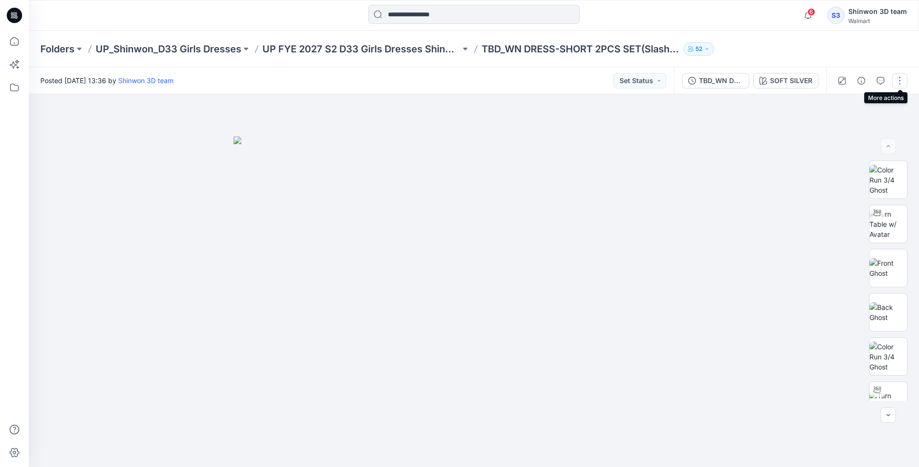
click at [896, 76] on button "button" at bounding box center [899, 80] width 15 height 15
click at [845, 126] on button "Edit" at bounding box center [859, 130] width 88 height 18
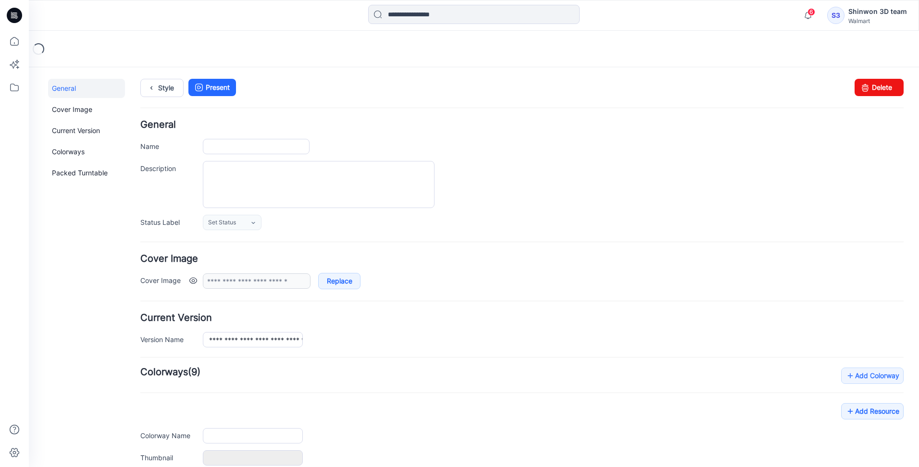
type input "**********"
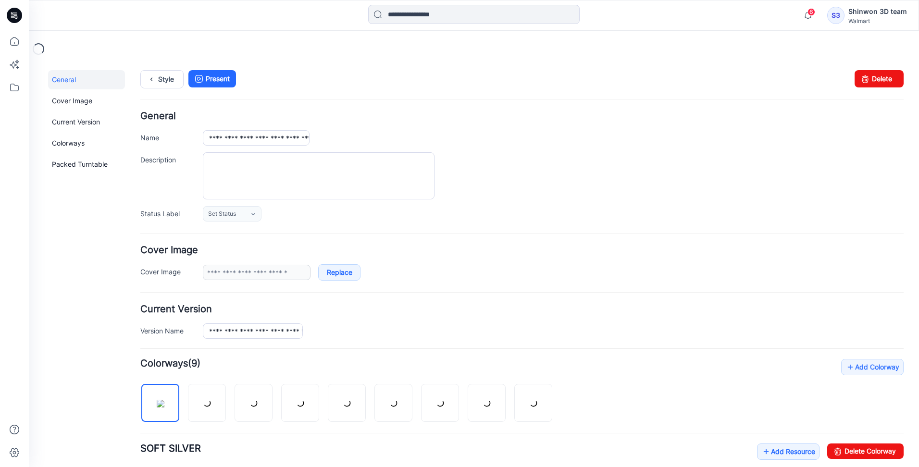
scroll to position [288, 0]
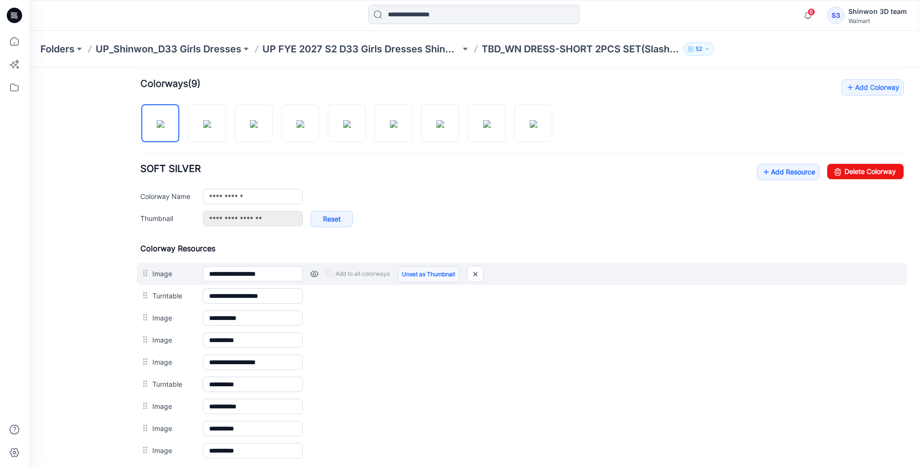
click at [412, 271] on link "Unset as Thumbnail" at bounding box center [428, 274] width 62 height 16
click at [419, 273] on link "Unset as Thumbnail" at bounding box center [428, 274] width 62 height 16
drag, startPoint x: 482, startPoint y: 271, endPoint x: 583, endPoint y: 97, distance: 201.6
click at [482, 271] on img at bounding box center [475, 274] width 15 height 16
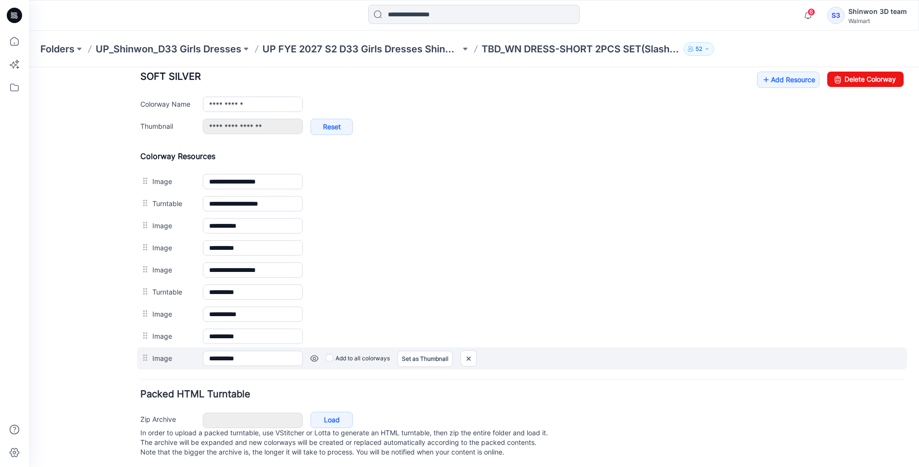
scroll to position [385, 0]
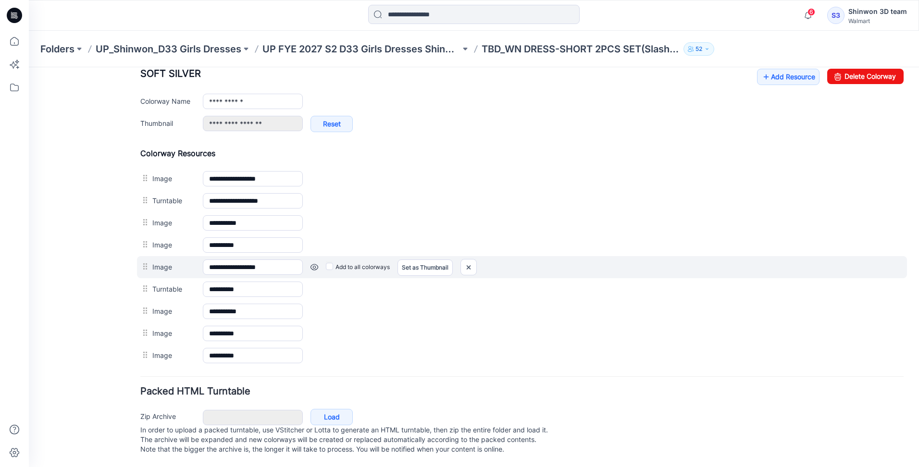
click at [630, 275] on div "**********" at bounding box center [522, 267] width 770 height 22
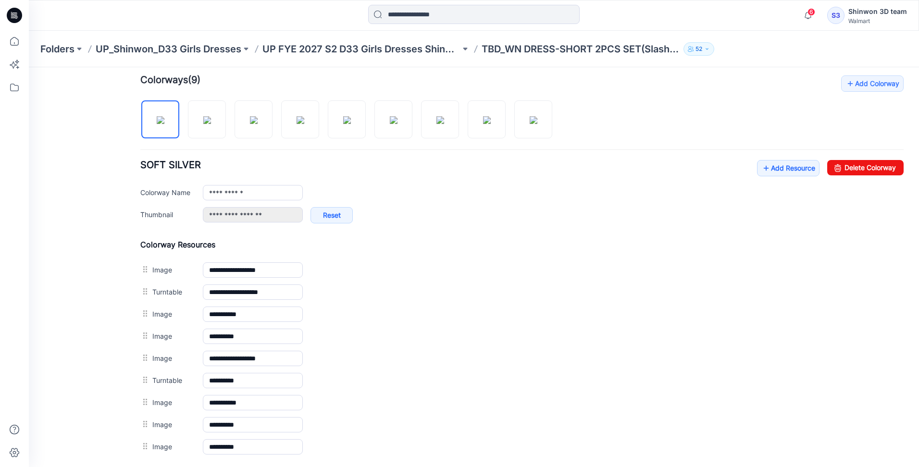
scroll to position [192, 0]
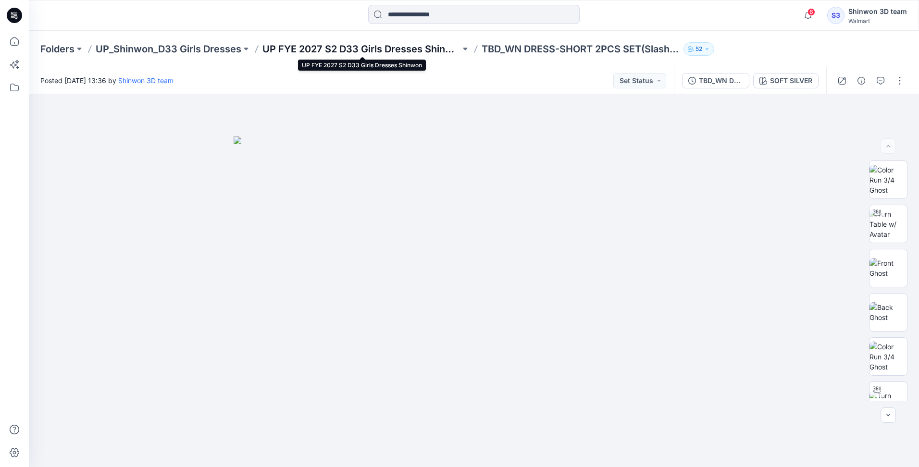
click at [422, 50] on p "UP FYE 2027 S2 D33 Girls Dresses Shinwon" at bounding box center [361, 48] width 198 height 13
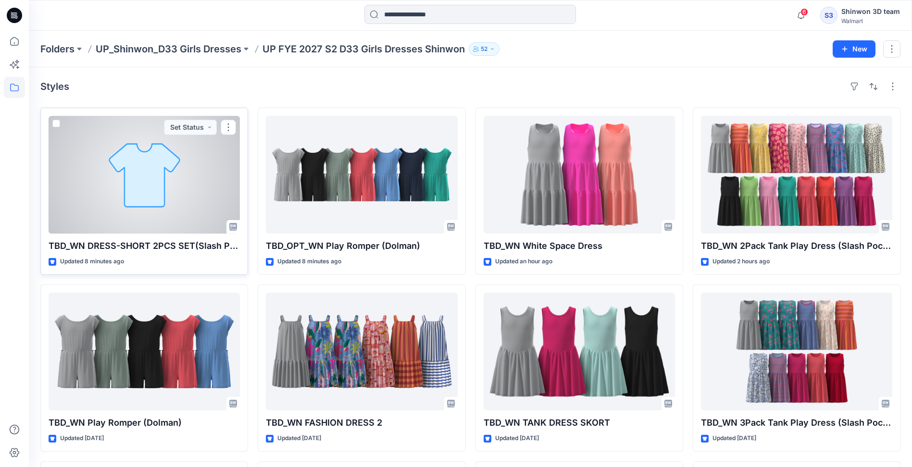
click at [143, 180] on div at bounding box center [144, 175] width 191 height 118
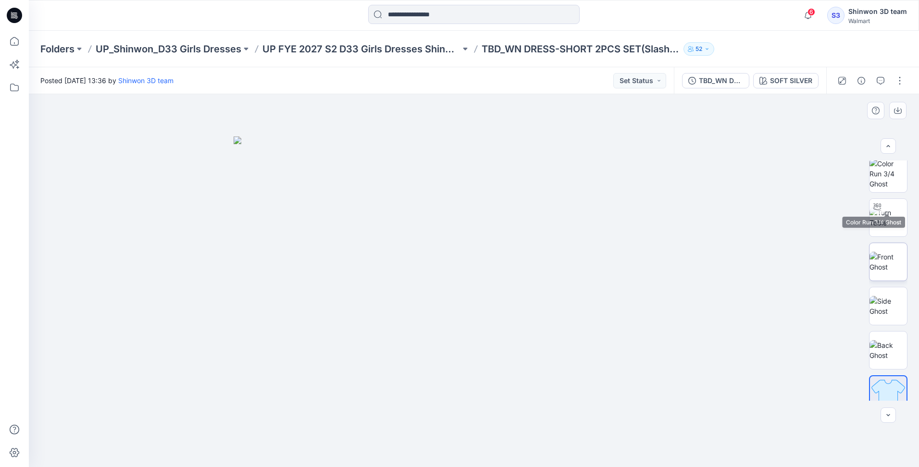
scroll to position [196, 0]
click at [902, 81] on button "button" at bounding box center [899, 80] width 15 height 15
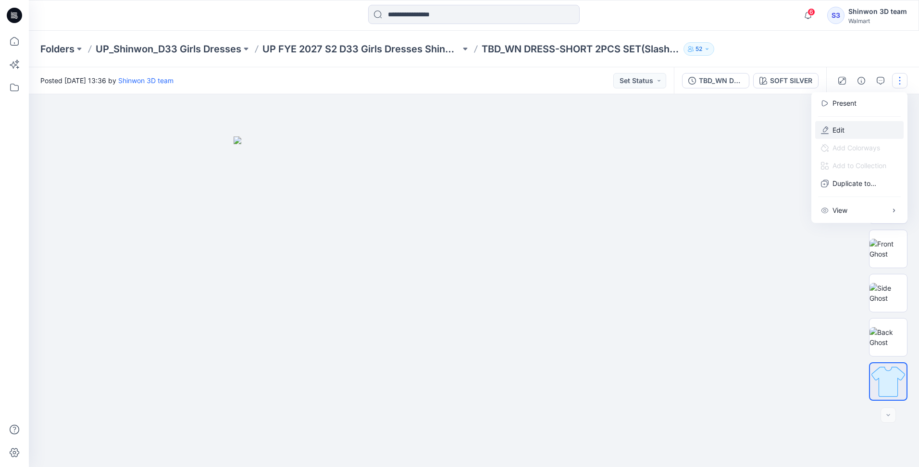
click at [842, 131] on p "Edit" at bounding box center [838, 130] width 12 height 10
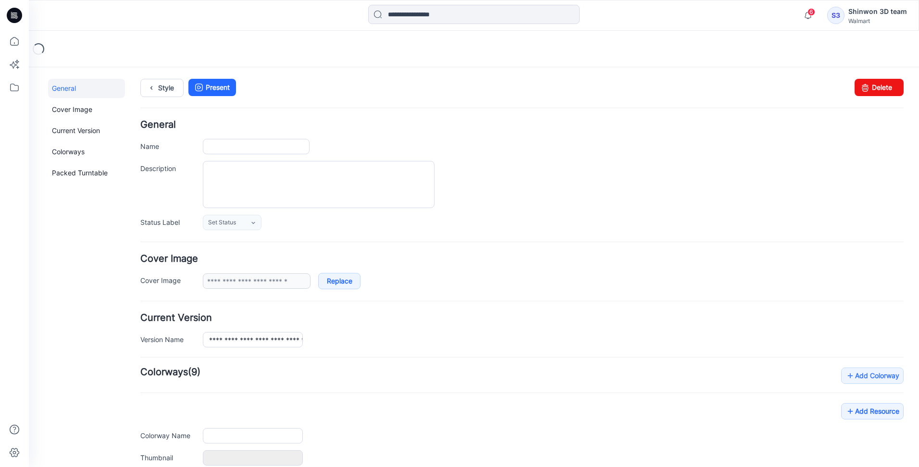
type input "**********"
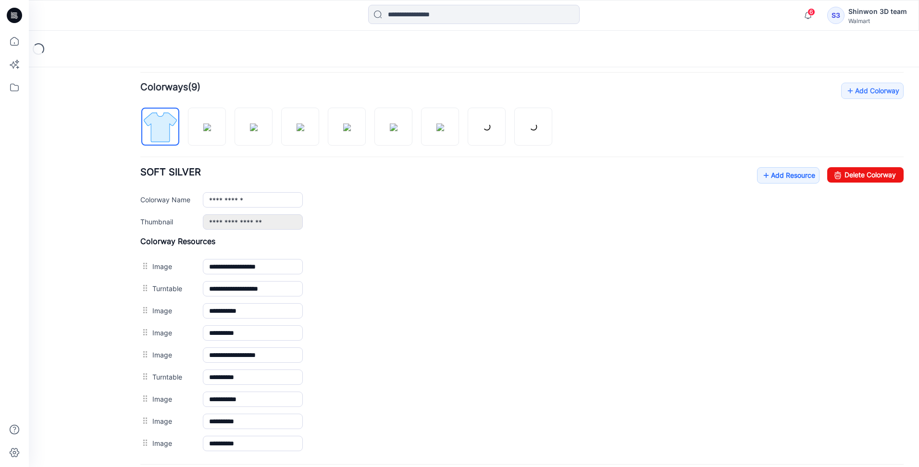
scroll to position [288, 0]
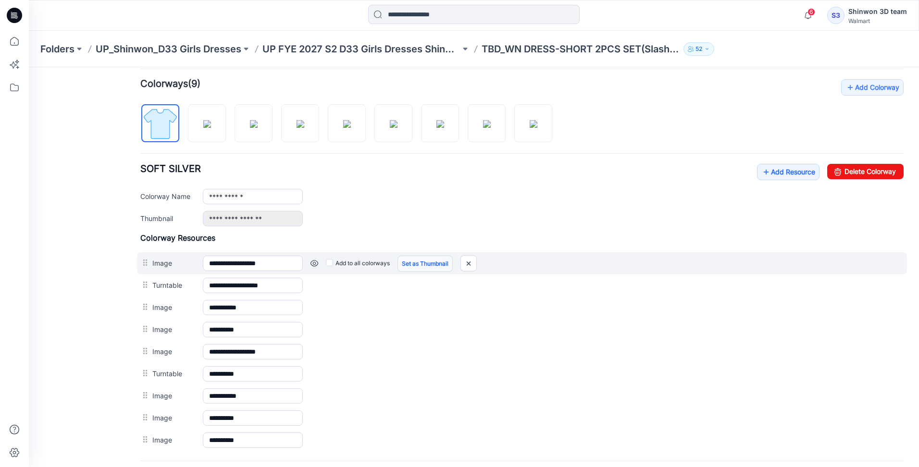
click at [427, 263] on link "Set as Thumbnail" at bounding box center [424, 264] width 55 height 16
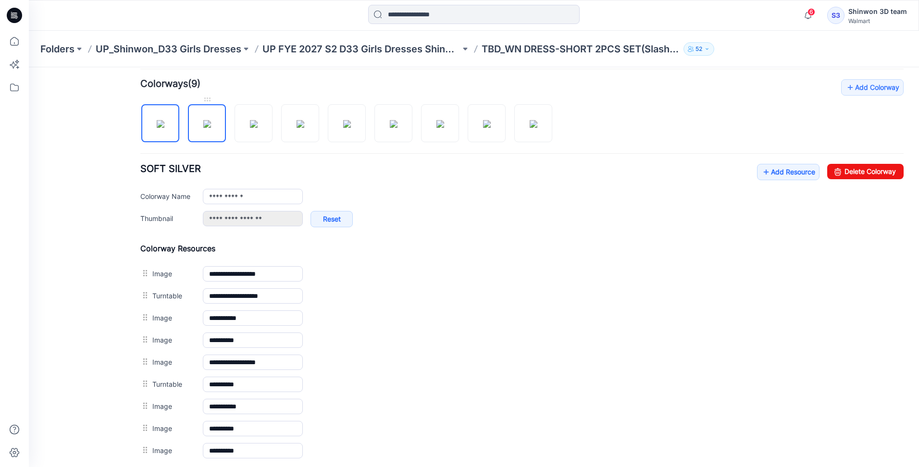
click at [204, 120] on img at bounding box center [207, 124] width 8 height 8
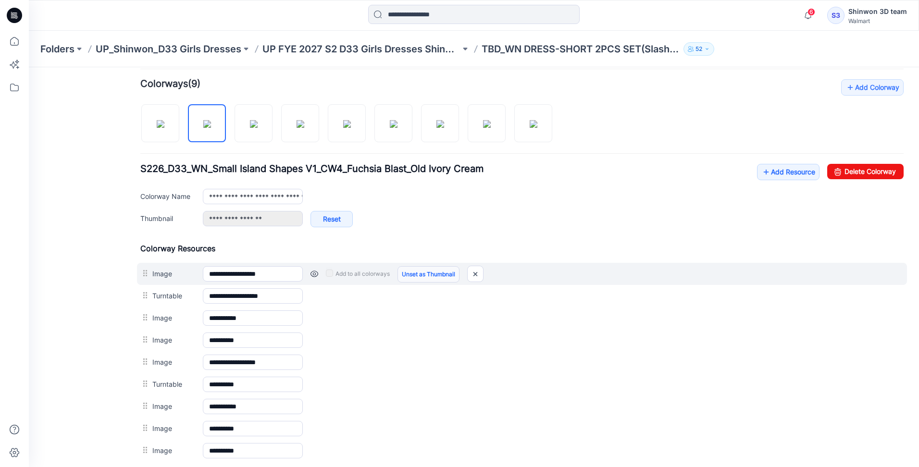
click at [418, 270] on link "Unset as Thumbnail" at bounding box center [428, 274] width 62 height 16
click at [436, 272] on link "Unset as Thumbnail" at bounding box center [428, 274] width 62 height 16
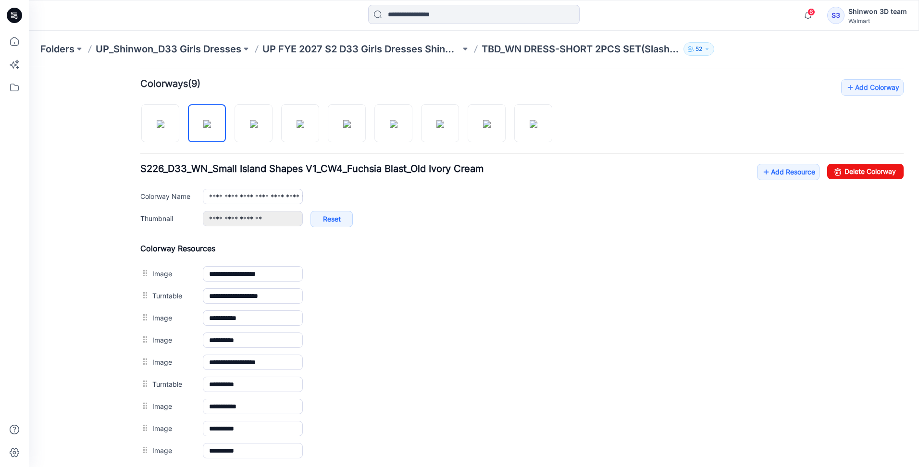
click at [29, 67] on link "Unset as Thumbnail" at bounding box center [29, 67] width 0 height 0
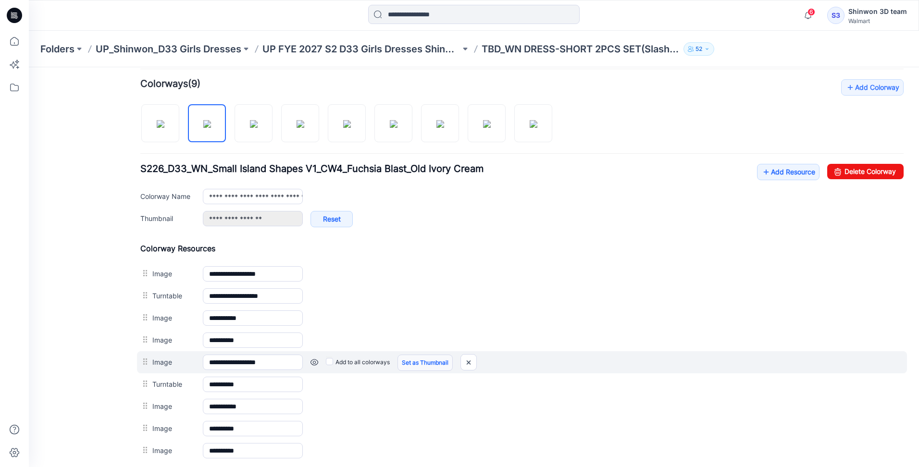
click at [411, 362] on link "Set as Thumbnail" at bounding box center [424, 363] width 55 height 16
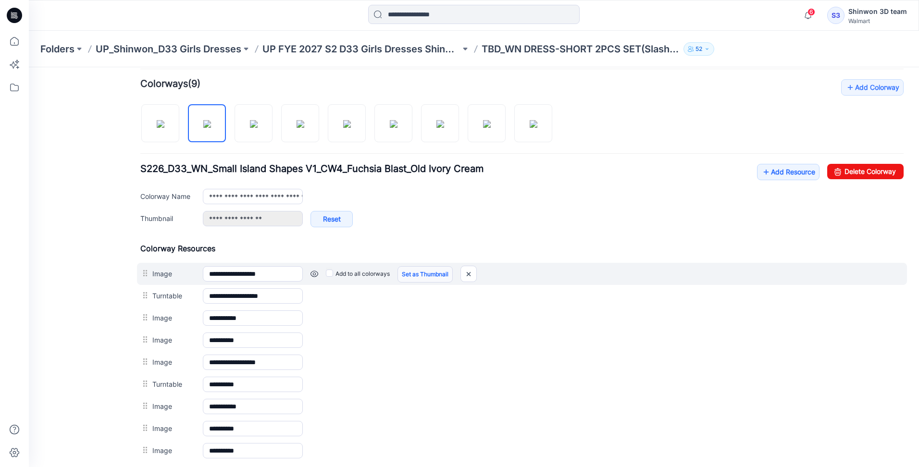
click at [414, 273] on link "Set as Thumbnail" at bounding box center [424, 274] width 55 height 16
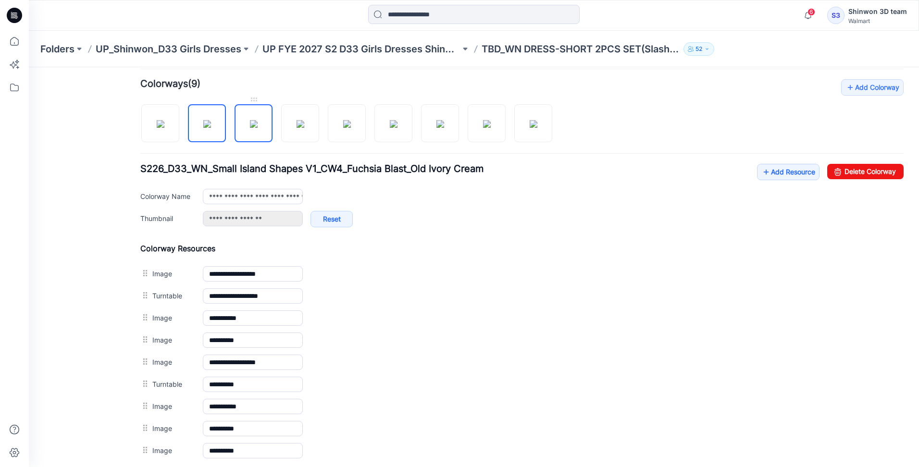
click at [255, 128] on img at bounding box center [254, 124] width 8 height 8
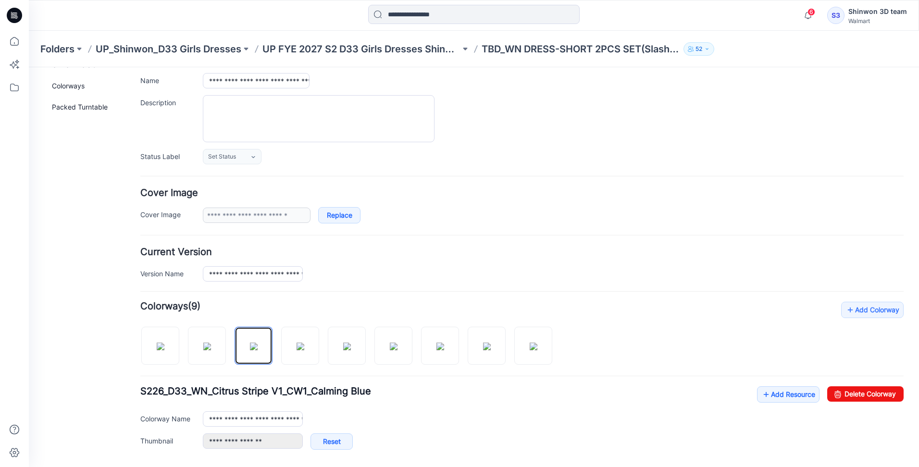
scroll to position [240, 0]
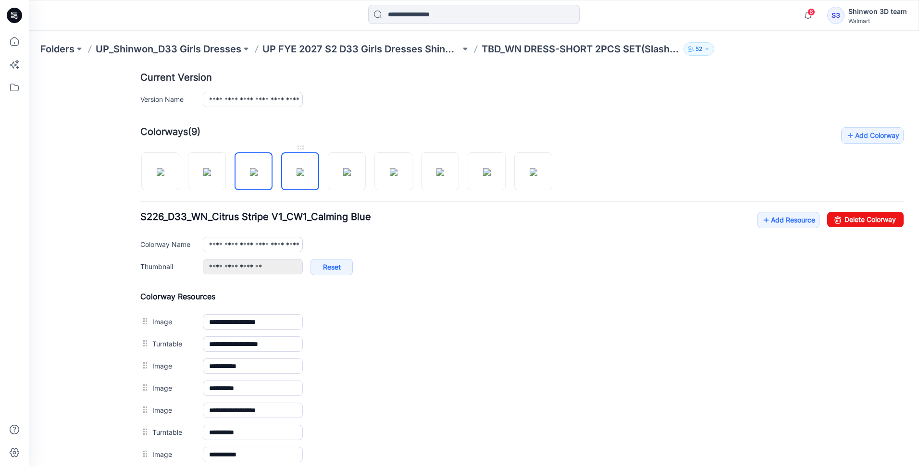
click at [298, 176] on img at bounding box center [301, 172] width 8 height 8
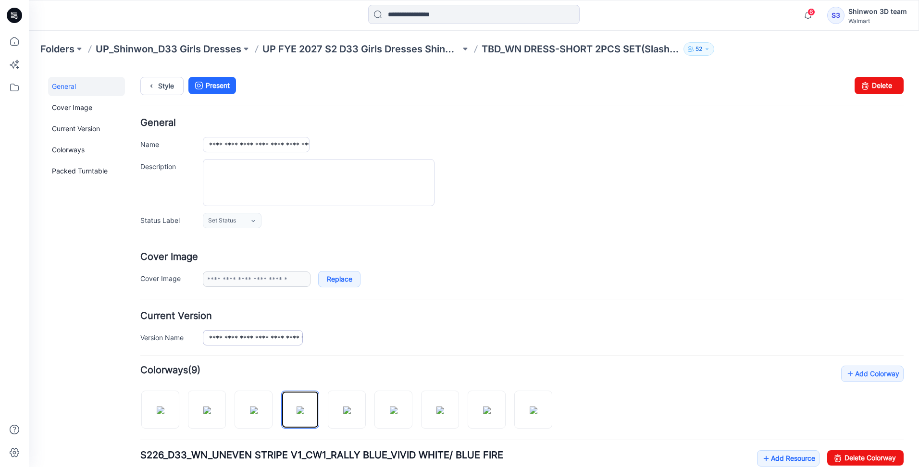
scroll to position [0, 0]
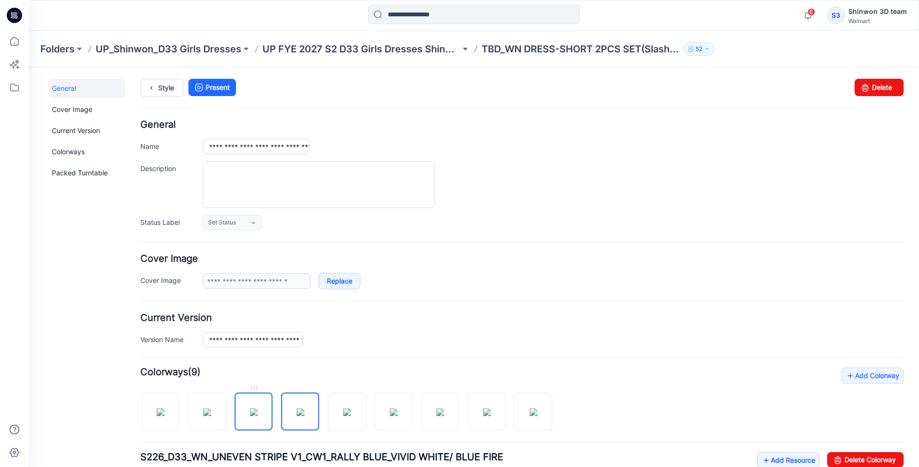
click at [250, 409] on img at bounding box center [254, 413] width 8 height 8
type input "**********"
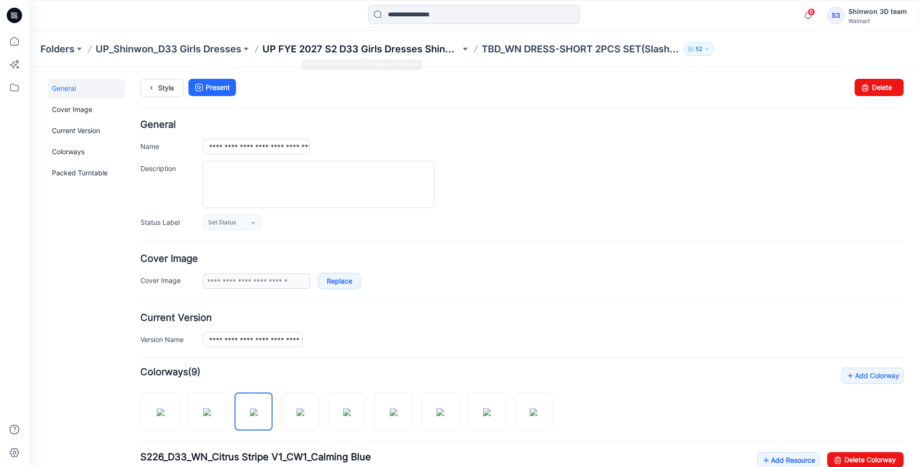
click at [361, 53] on p "UP FYE 2027 S2 D33 Girls Dresses Shinwon" at bounding box center [361, 48] width 198 height 13
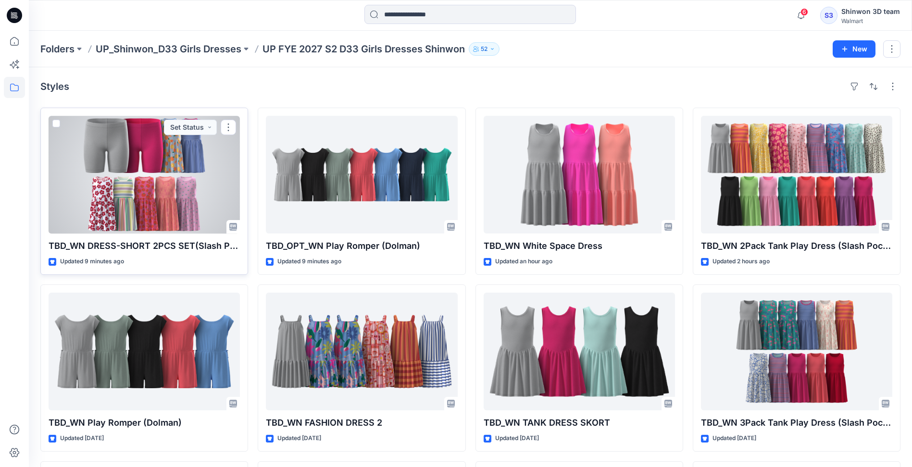
click at [135, 187] on div at bounding box center [144, 175] width 191 height 118
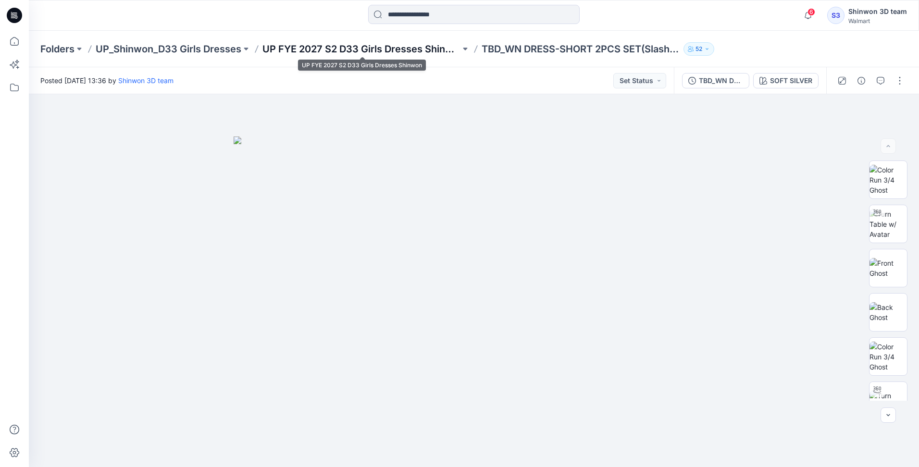
click at [385, 49] on p "UP FYE 2027 S2 D33 Girls Dresses Shinwon" at bounding box center [361, 48] width 198 height 13
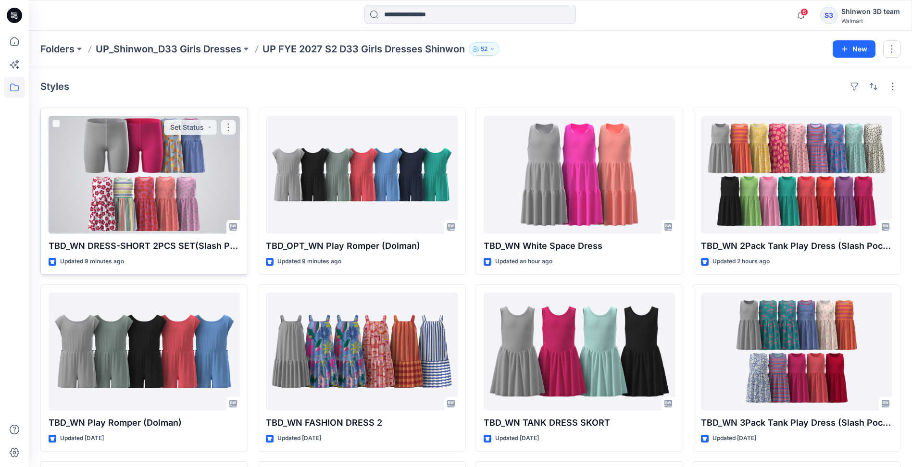
click at [139, 172] on div at bounding box center [144, 175] width 191 height 118
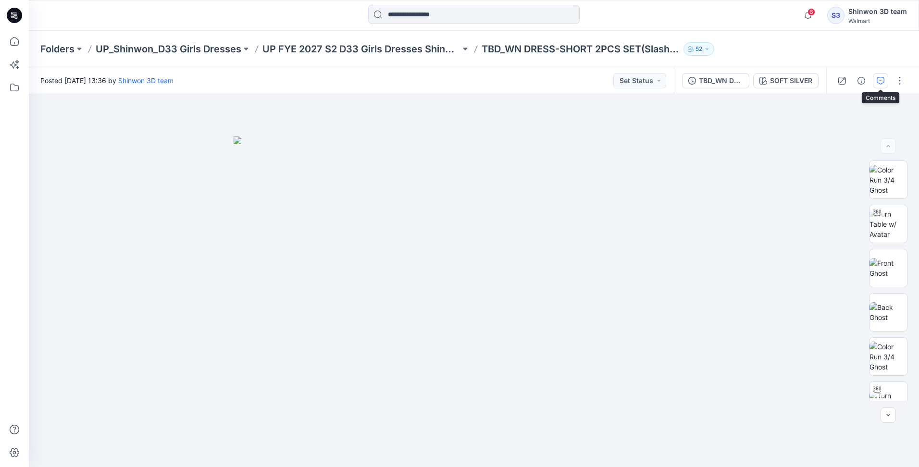
click at [886, 81] on button "button" at bounding box center [880, 80] width 15 height 15
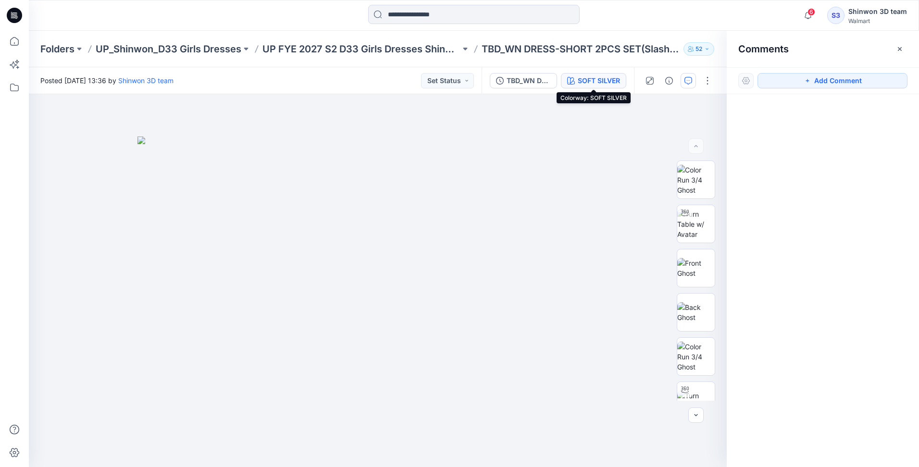
click at [603, 84] on div "SOFT SILVER" at bounding box center [599, 80] width 42 height 11
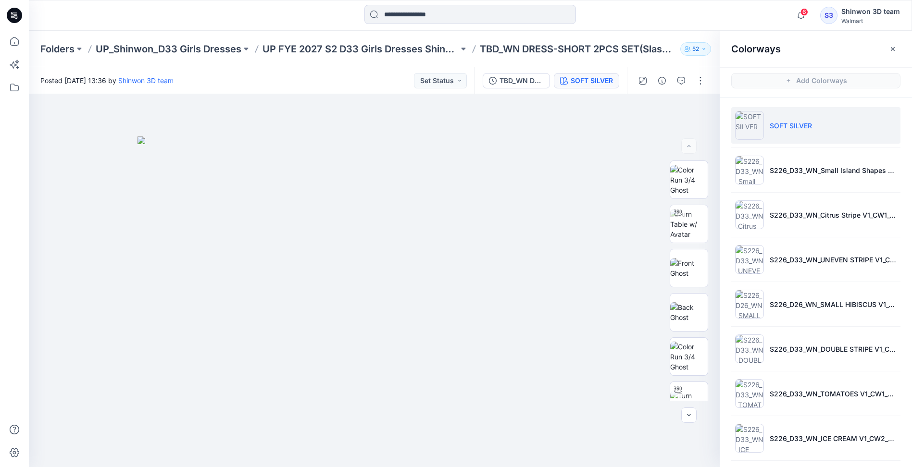
click at [811, 137] on li "SOFT SILVER" at bounding box center [815, 125] width 169 height 37
click at [697, 77] on button "button" at bounding box center [700, 80] width 15 height 15
click at [653, 124] on button "Edit" at bounding box center [660, 130] width 88 height 18
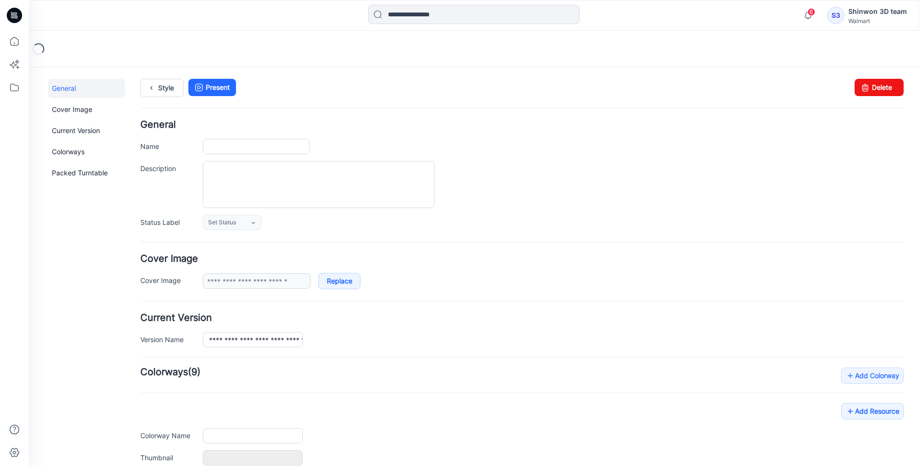
type input "**********"
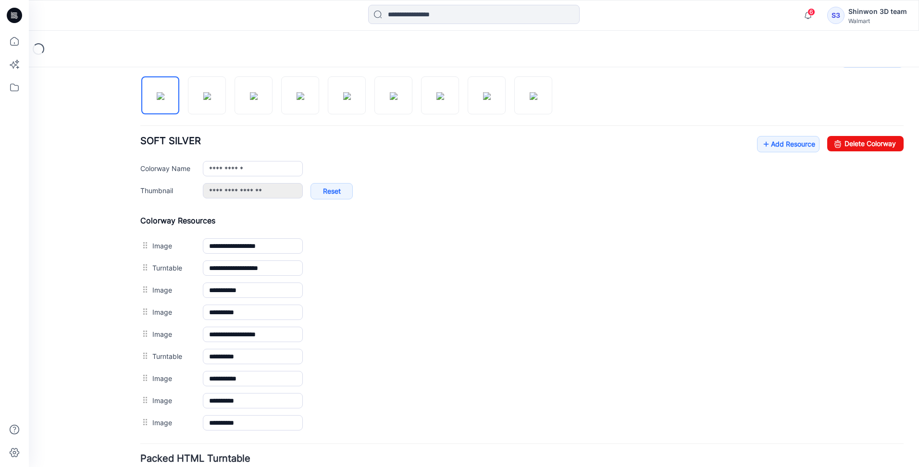
scroll to position [336, 0]
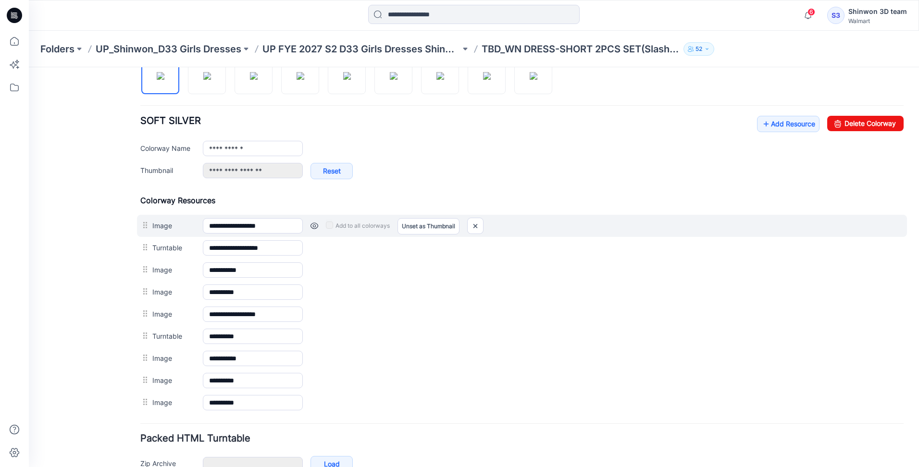
click at [311, 226] on link at bounding box center [314, 226] width 8 height 8
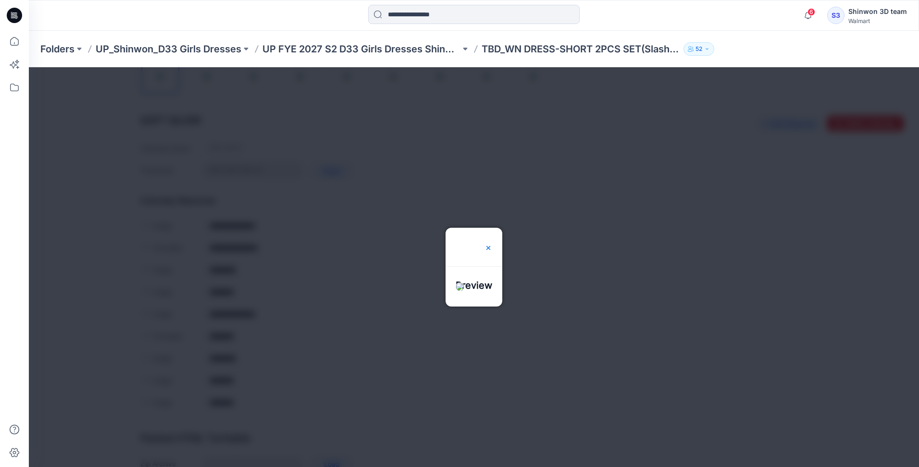
click at [492, 244] on img at bounding box center [488, 248] width 8 height 8
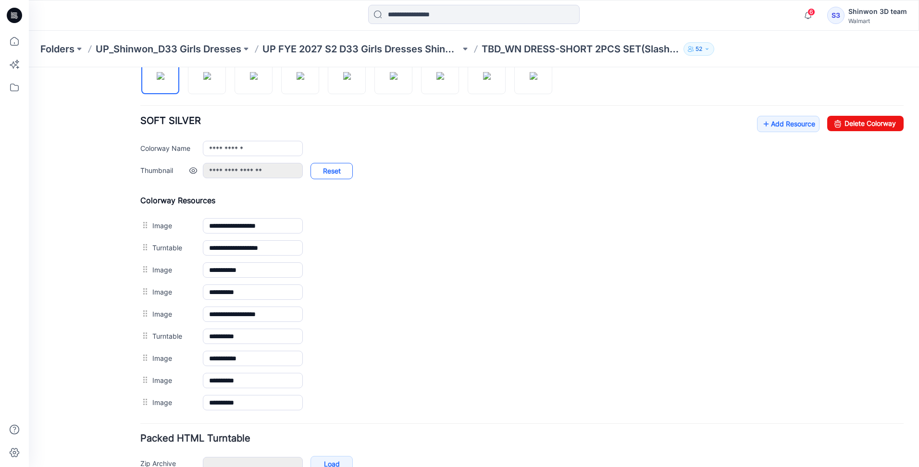
click at [324, 175] on link "Reset" at bounding box center [331, 171] width 42 height 16
click at [340, 175] on link "Reset" at bounding box center [331, 171] width 42 height 16
click at [499, 202] on h4 "Colorway Resources" at bounding box center [521, 201] width 763 height 10
click at [193, 174] on link at bounding box center [193, 171] width 8 height 8
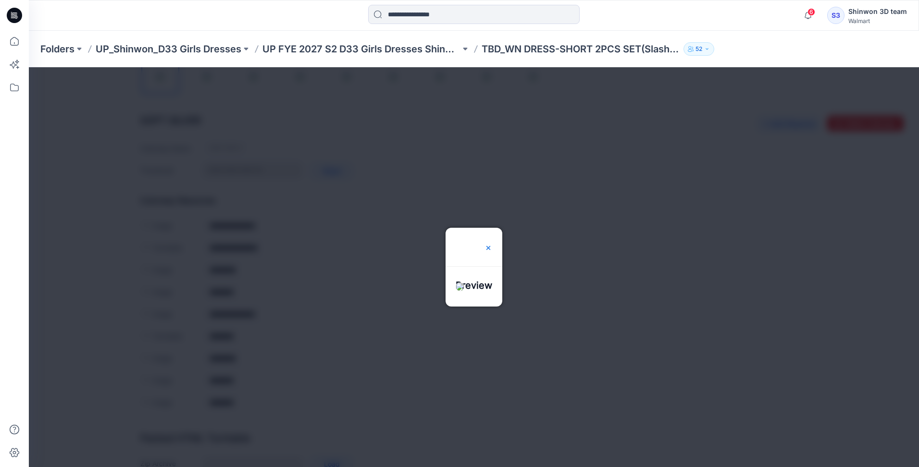
click at [492, 244] on img at bounding box center [488, 248] width 8 height 8
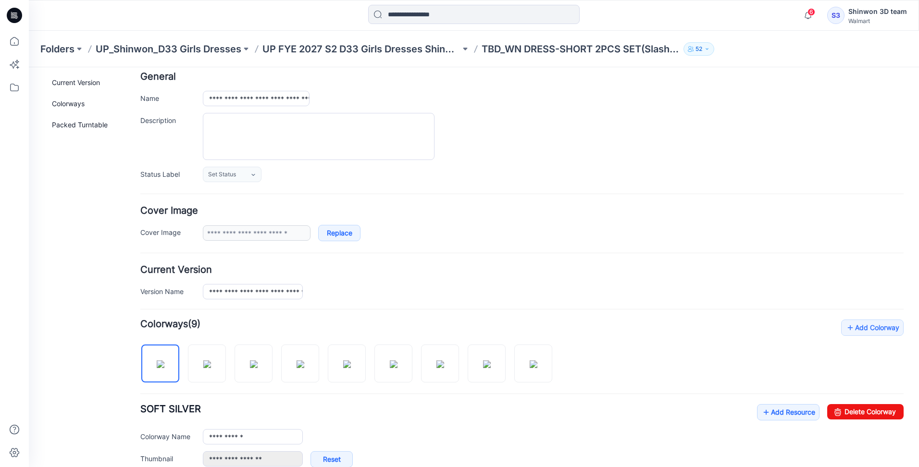
scroll to position [0, 0]
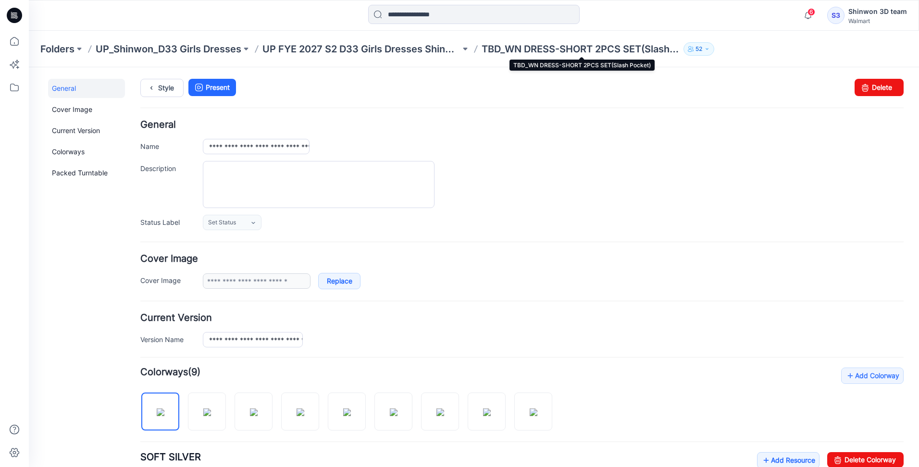
click at [615, 48] on p "TBD_WN DRESS-SHORT 2PCS SET(Slash Pocket)" at bounding box center [581, 48] width 198 height 13
click at [440, 53] on p "UP FYE 2027 S2 D33 Girls Dresses Shinwon" at bounding box center [361, 48] width 198 height 13
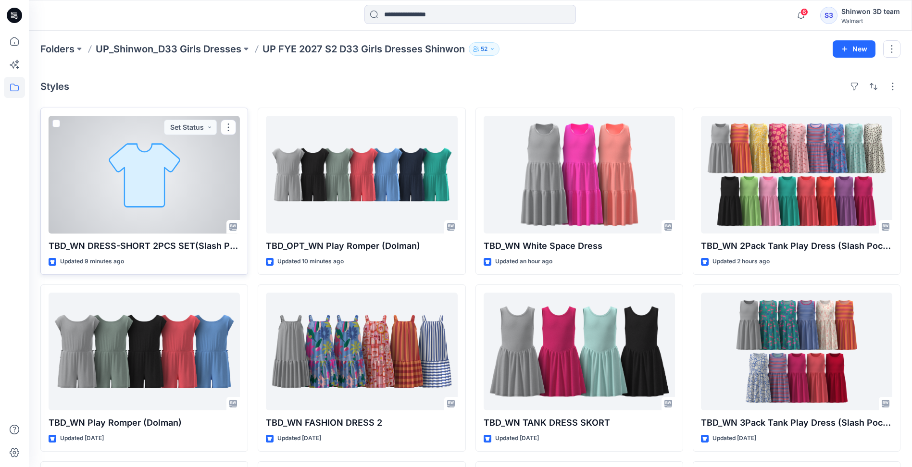
click at [155, 182] on div at bounding box center [144, 175] width 191 height 118
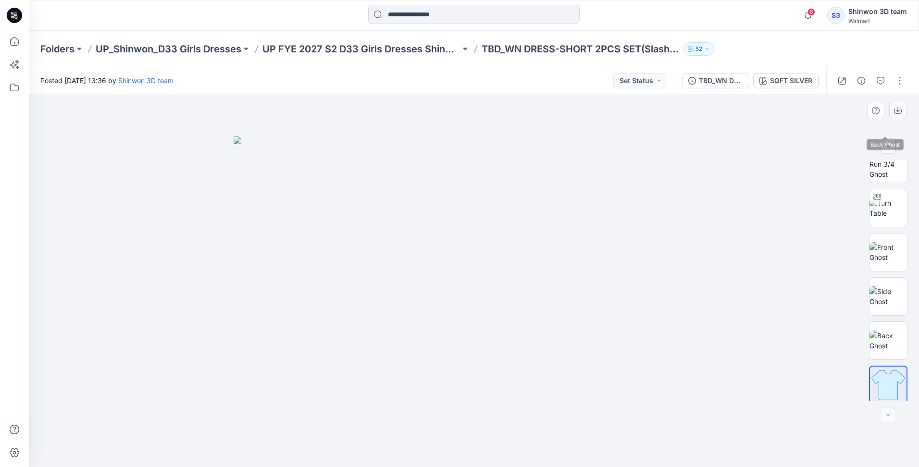
scroll to position [196, 0]
click at [881, 339] on img at bounding box center [887, 337] width 37 height 20
click at [894, 374] on img at bounding box center [887, 381] width 37 height 37
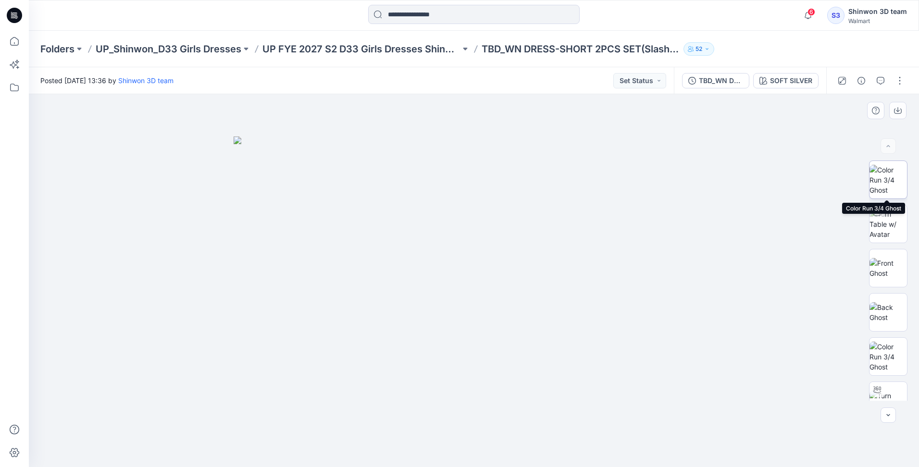
click at [881, 191] on img at bounding box center [887, 180] width 37 height 30
click at [339, 49] on p "UP FYE 2027 S2 D33 Girls Dresses Shinwon" at bounding box center [361, 48] width 198 height 13
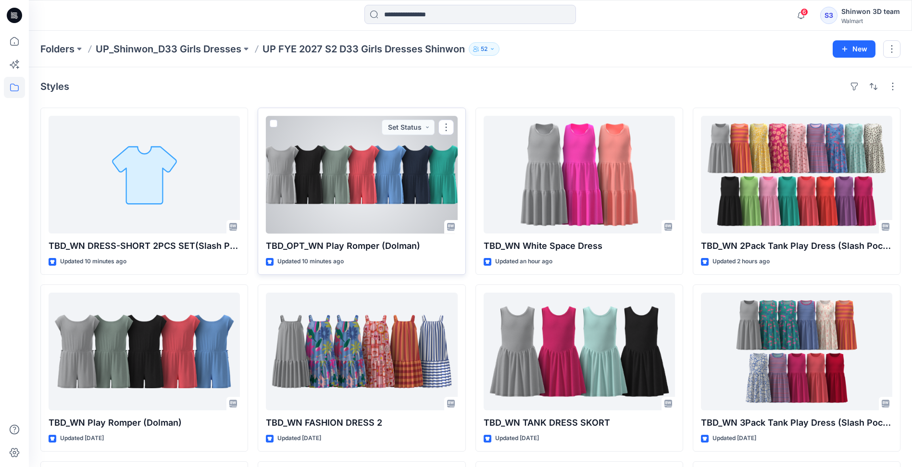
click at [368, 197] on div at bounding box center [361, 175] width 191 height 118
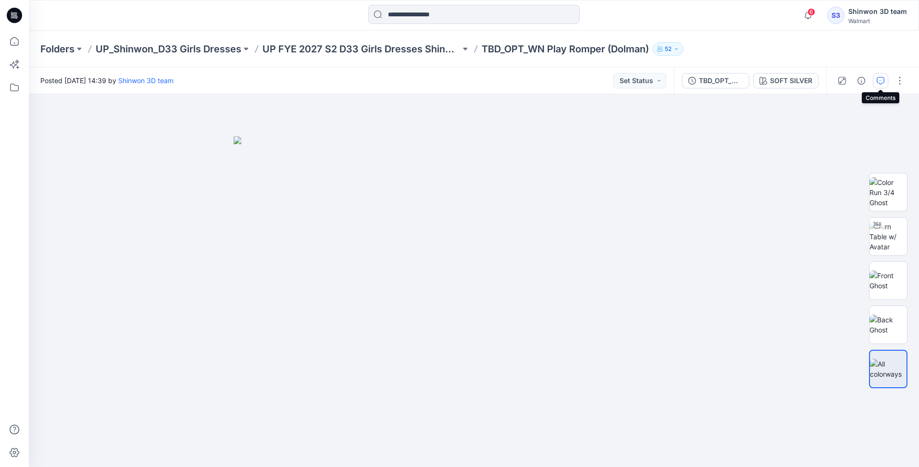
click at [883, 82] on icon "button" at bounding box center [881, 81] width 8 height 8
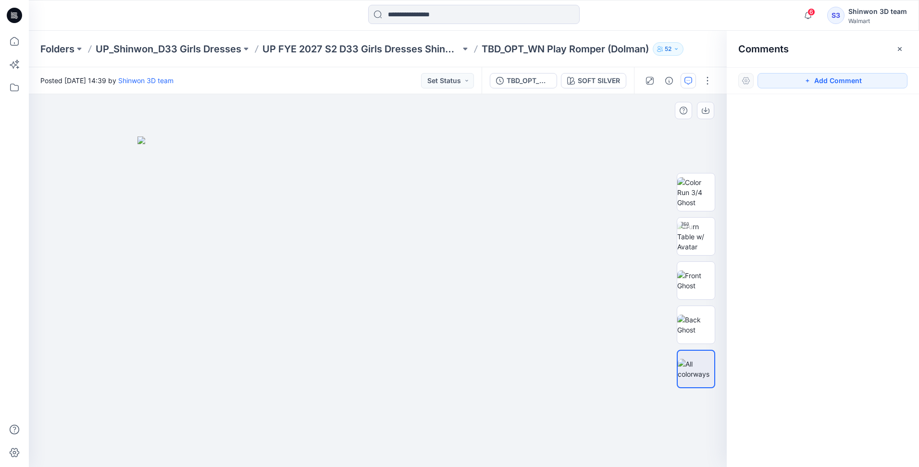
click at [583, 151] on img at bounding box center [377, 301] width 481 height 331
click at [827, 80] on button "Add Comment" at bounding box center [832, 80] width 150 height 15
click at [507, 467] on div "1" at bounding box center [378, 467] width 698 height 0
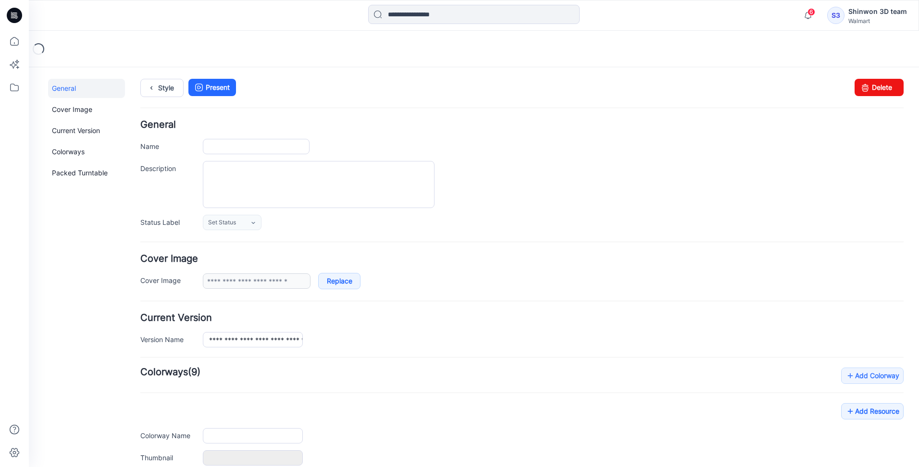
type input "**********"
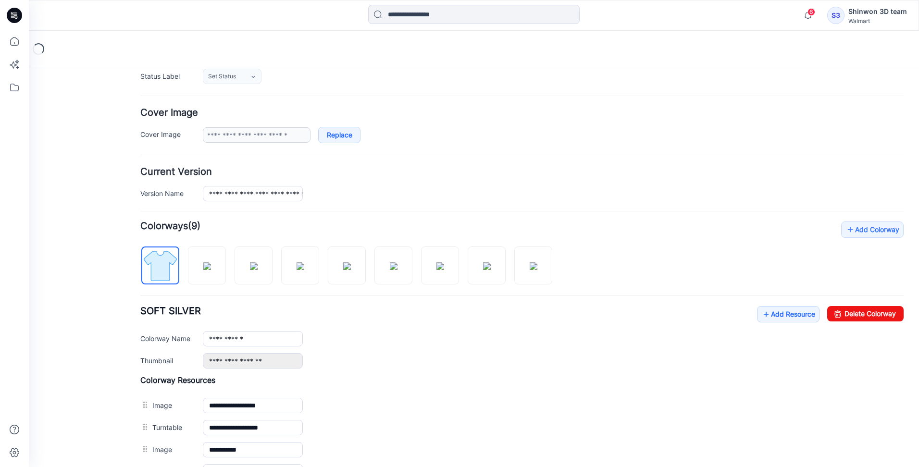
scroll to position [192, 0]
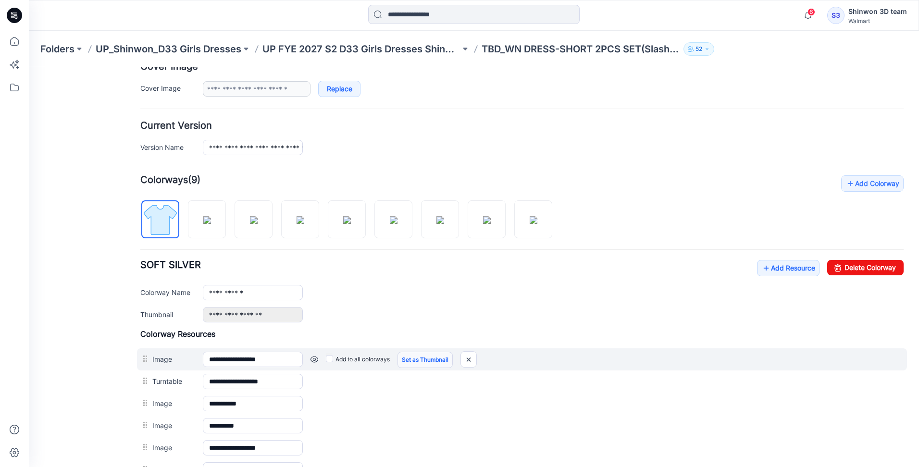
click at [411, 361] on link "Set as Thumbnail" at bounding box center [424, 360] width 55 height 16
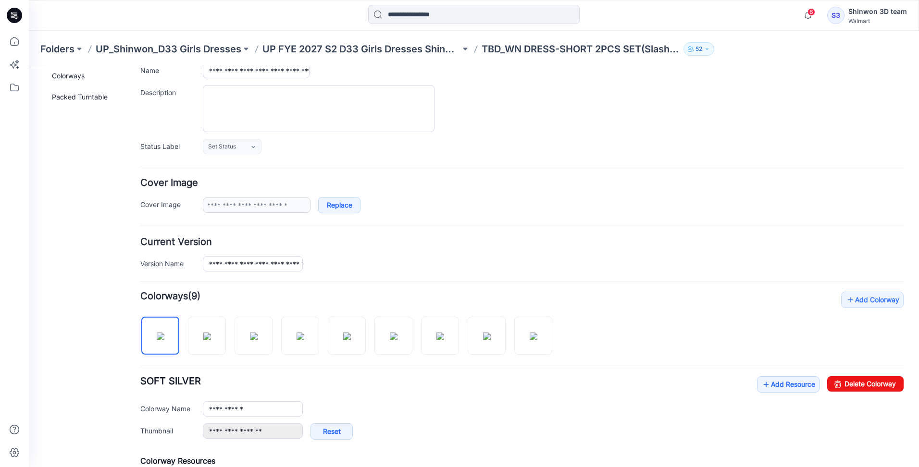
scroll to position [0, 0]
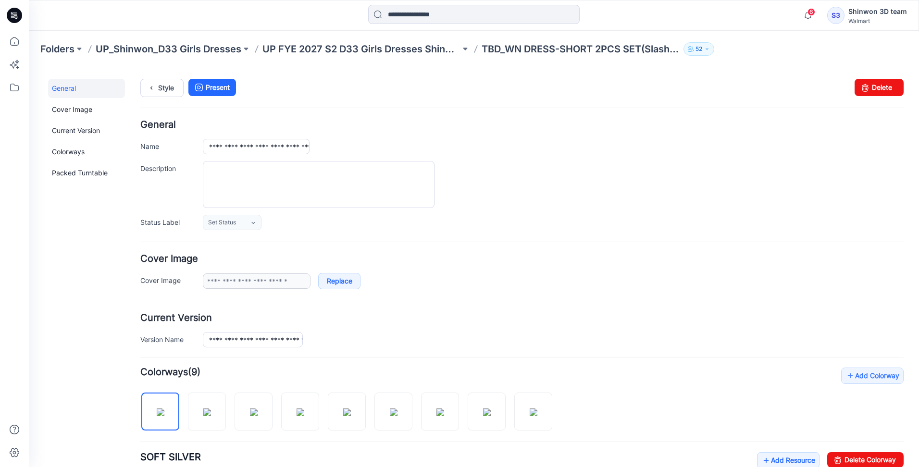
click at [165, 98] on div "Style Present Changes Saved Delete" at bounding box center [521, 99] width 763 height 41
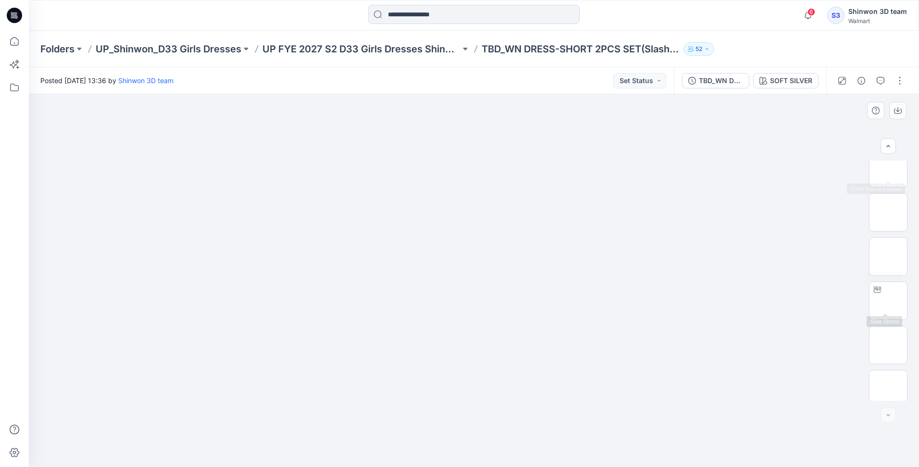
scroll to position [196, 0]
click at [889, 390] on img at bounding box center [888, 382] width 37 height 20
click at [569, 52] on p "TBD_WN DRESS-SHORT 2PCS SET(Slash Pocket)" at bounding box center [581, 48] width 198 height 13
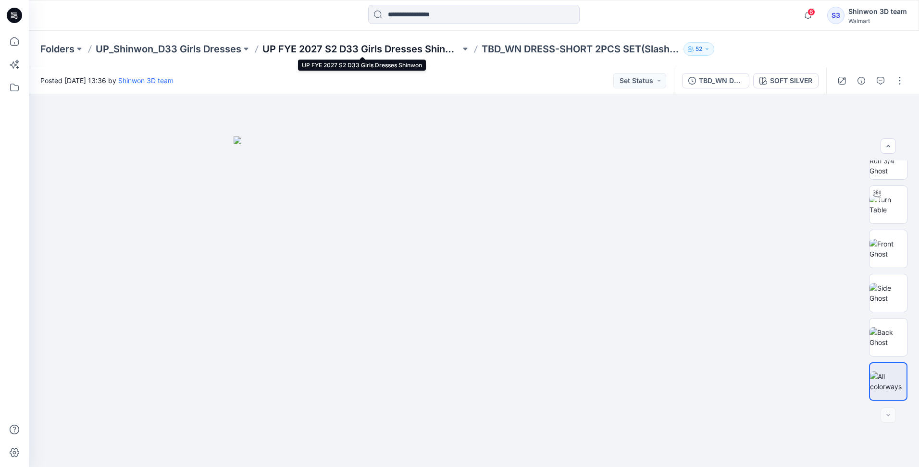
click at [401, 55] on p "UP FYE 2027 S2 D33 Girls Dresses Shinwon" at bounding box center [361, 48] width 198 height 13
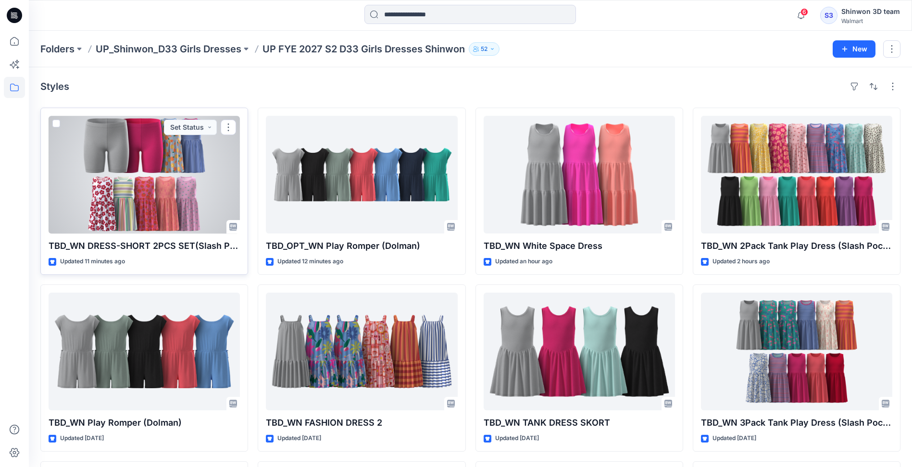
click at [137, 177] on div at bounding box center [144, 175] width 191 height 118
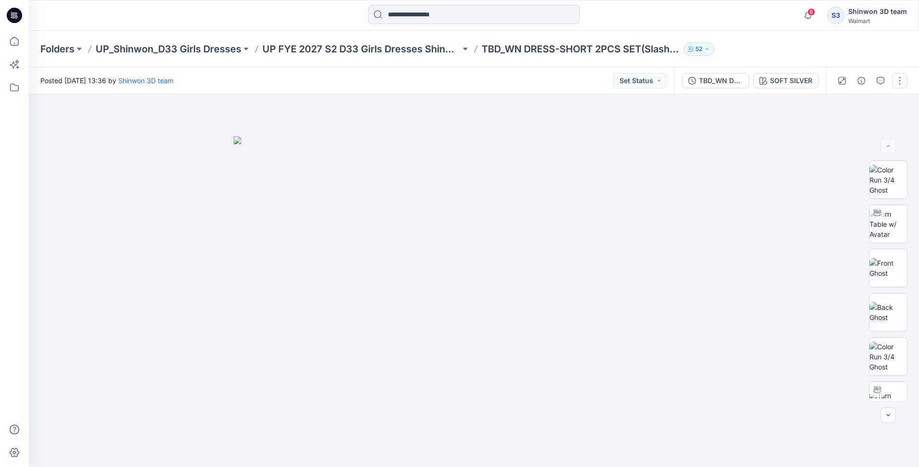
click at [899, 77] on button "button" at bounding box center [899, 80] width 15 height 15
click at [847, 125] on button "Edit" at bounding box center [859, 130] width 88 height 18
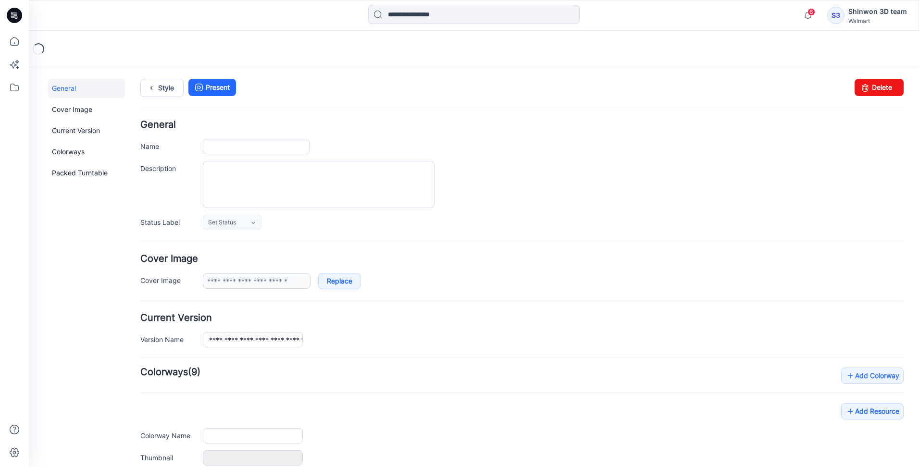
type input "**********"
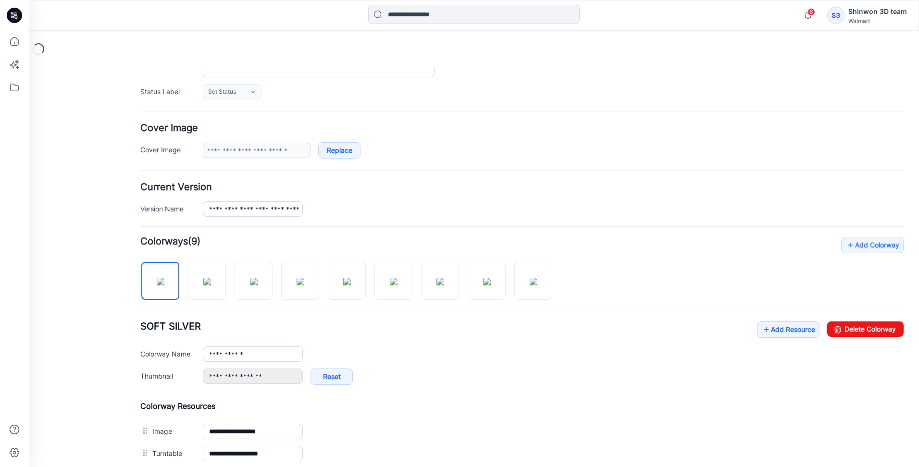
scroll to position [288, 0]
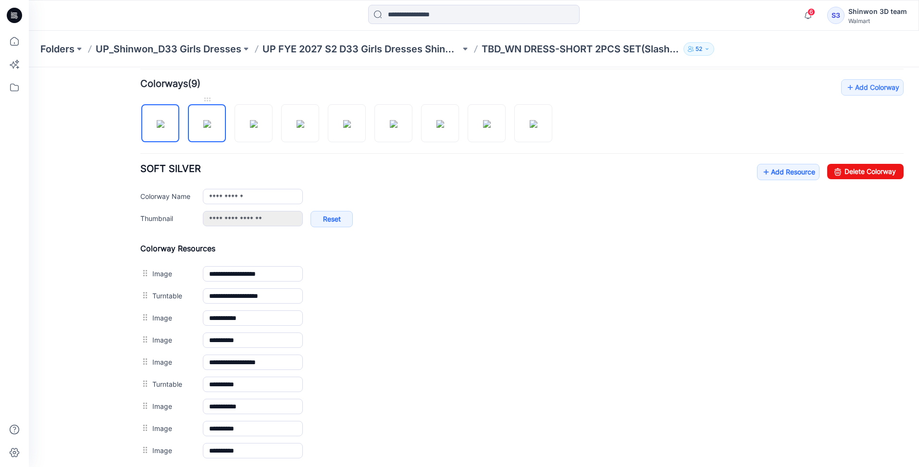
click at [203, 128] on img at bounding box center [207, 124] width 8 height 8
click at [157, 128] on img at bounding box center [161, 124] width 8 height 8
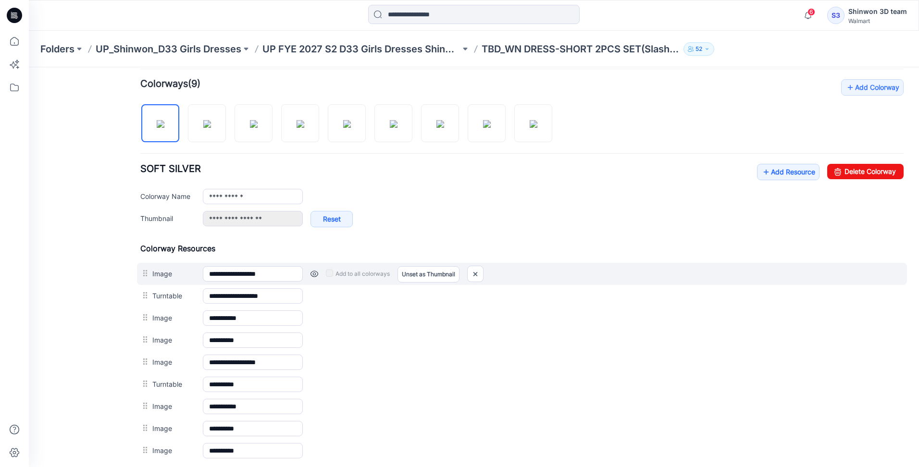
click at [317, 274] on link at bounding box center [314, 274] width 8 height 8
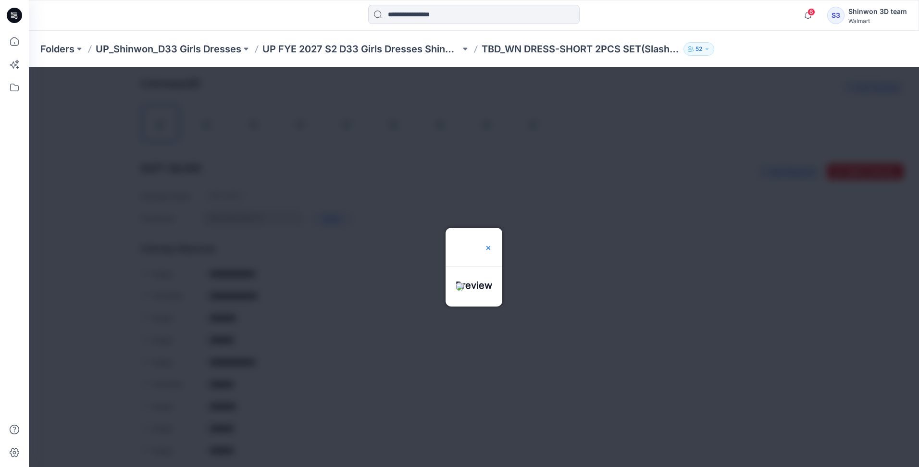
click at [492, 244] on img at bounding box center [488, 248] width 8 height 8
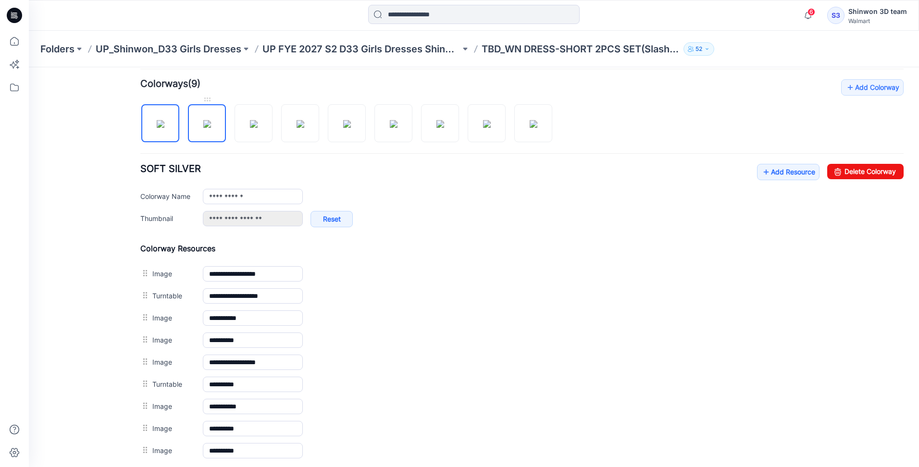
click at [208, 126] on img at bounding box center [207, 124] width 8 height 8
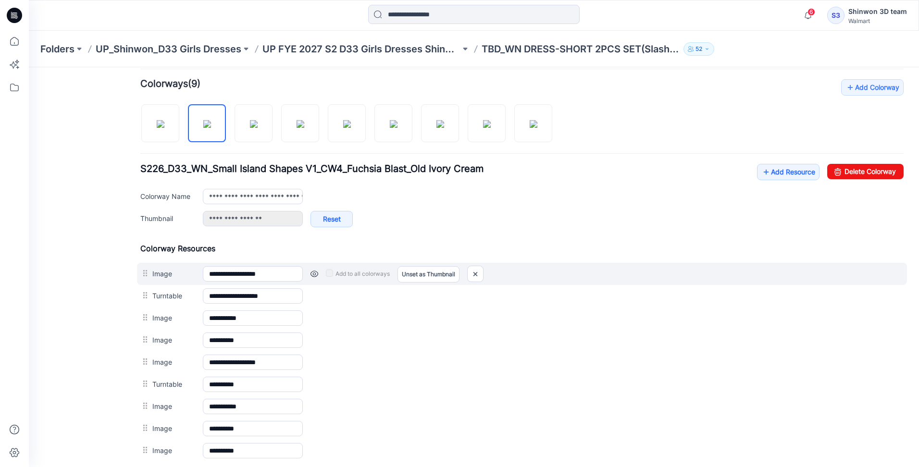
click at [311, 276] on link at bounding box center [314, 274] width 8 height 8
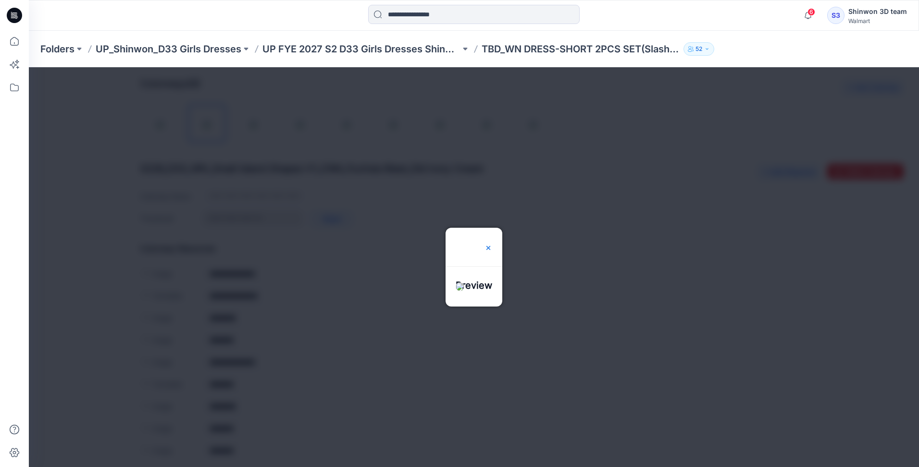
click at [492, 244] on img at bounding box center [488, 248] width 8 height 8
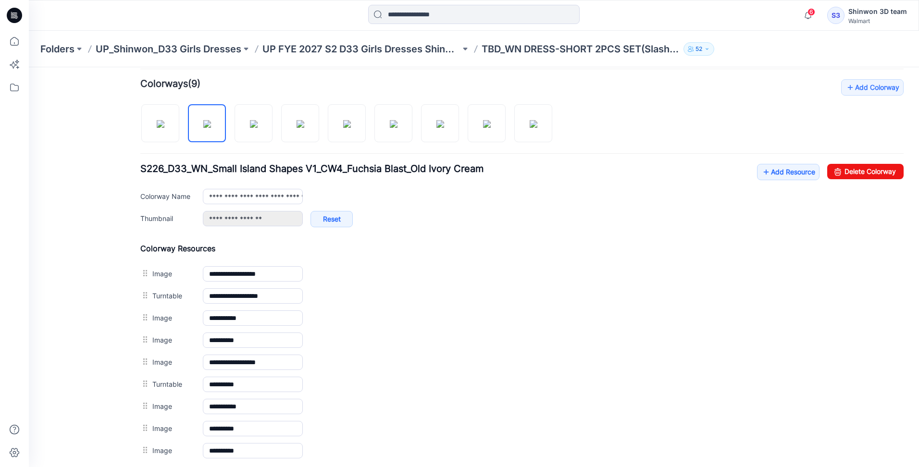
click at [659, 240] on div "Add Colorway Colorways (9) S226_D33_WN_Small Island Shapes V1_CW4_Fuchsia Blast…" at bounding box center [521, 270] width 763 height 383
click at [533, 128] on img at bounding box center [534, 124] width 8 height 8
click at [295, 142] on div at bounding box center [350, 119] width 420 height 50
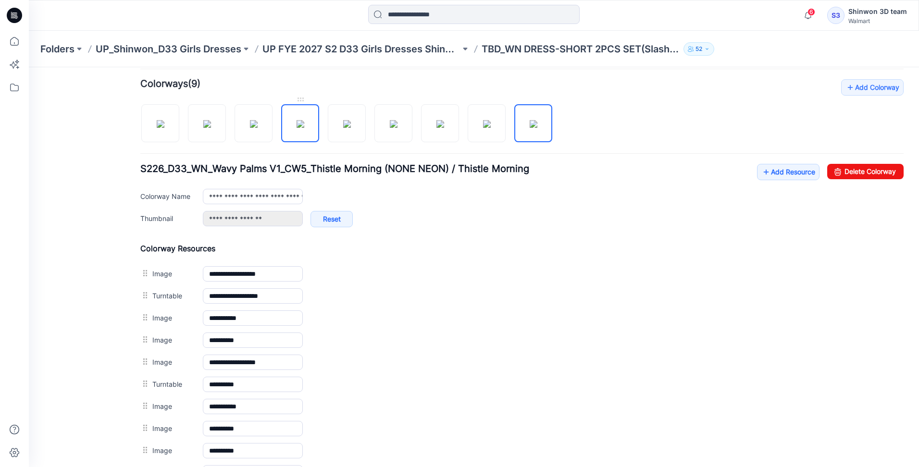
click at [297, 128] on img at bounding box center [301, 124] width 8 height 8
click at [343, 123] on img at bounding box center [347, 124] width 8 height 8
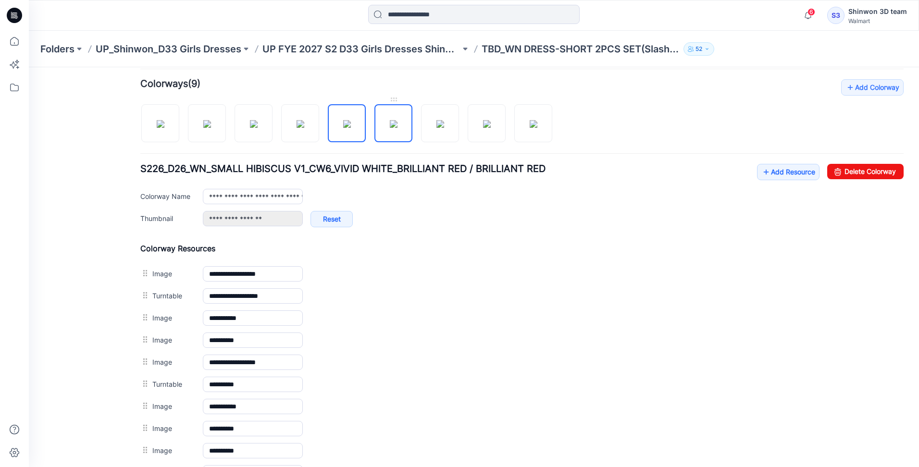
click at [390, 121] on img at bounding box center [394, 124] width 8 height 8
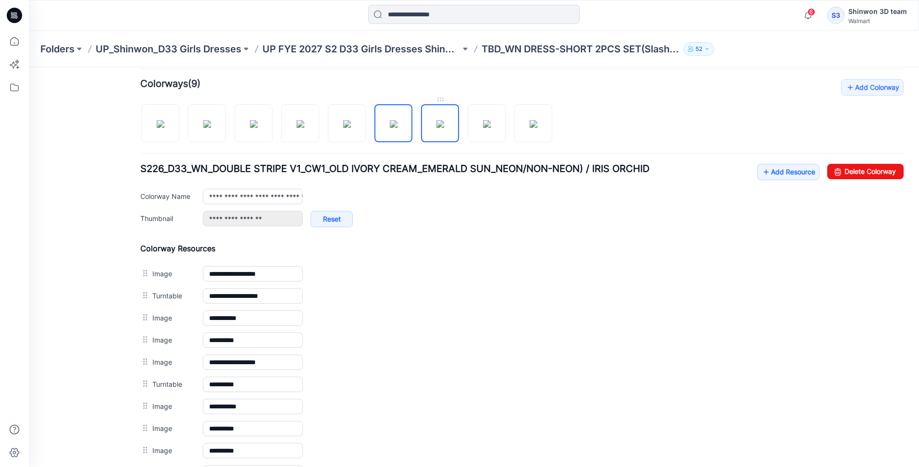
click at [422, 121] on link at bounding box center [440, 123] width 38 height 38
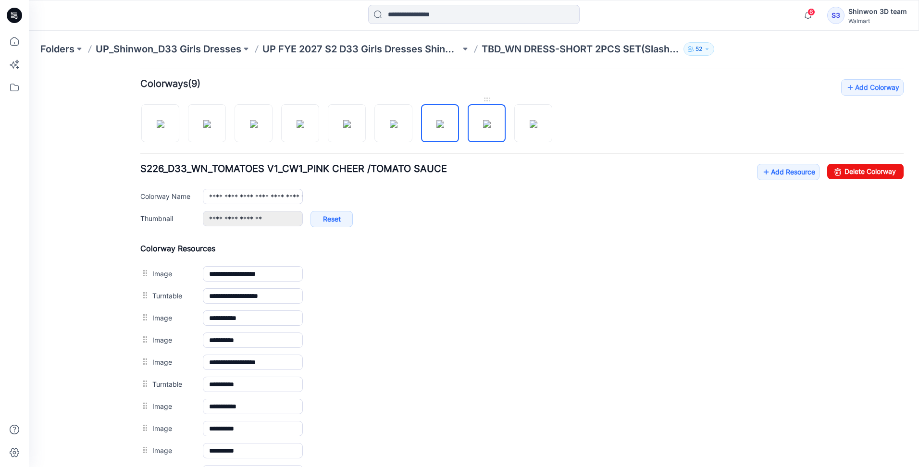
click at [484, 120] on img at bounding box center [487, 124] width 8 height 8
click at [535, 120] on img at bounding box center [534, 124] width 8 height 8
type input "**********"
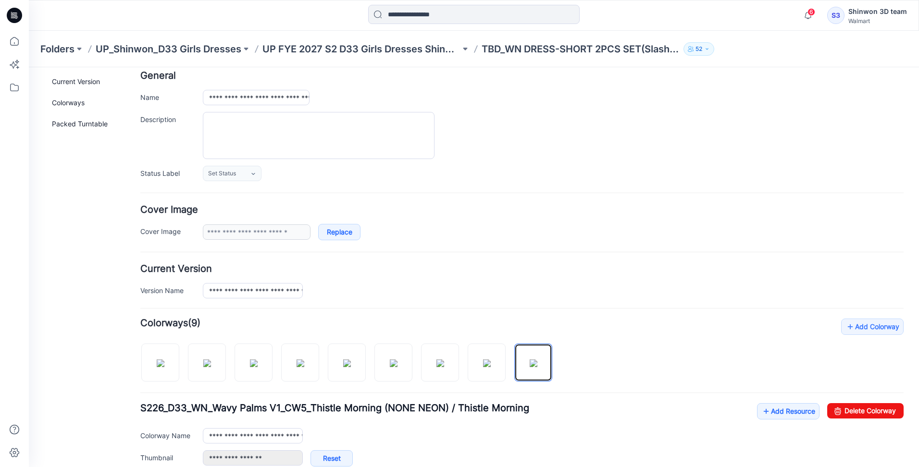
scroll to position [0, 0]
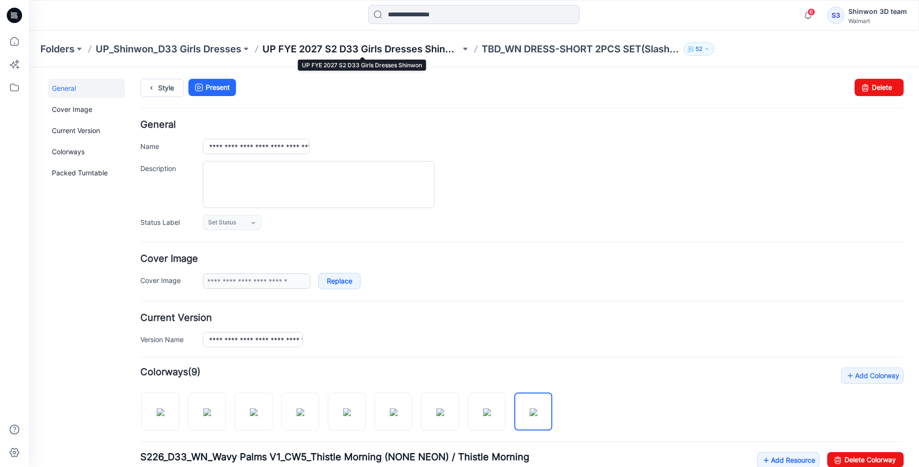
click at [430, 49] on p "UP FYE 2027 S2 D33 Girls Dresses Shinwon" at bounding box center [361, 48] width 198 height 13
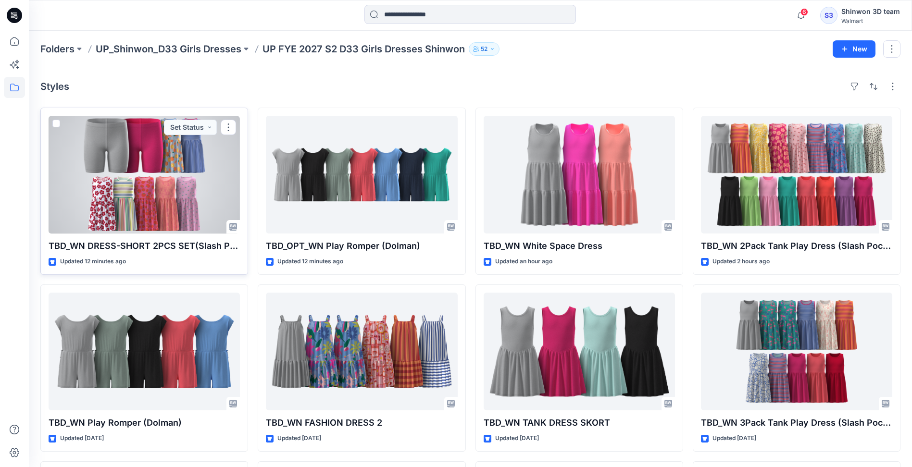
click at [102, 145] on div at bounding box center [144, 175] width 191 height 118
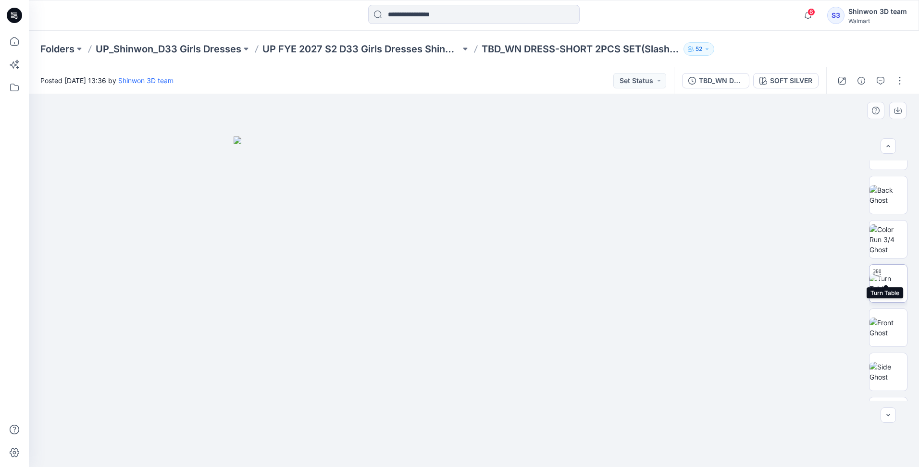
scroll to position [196, 0]
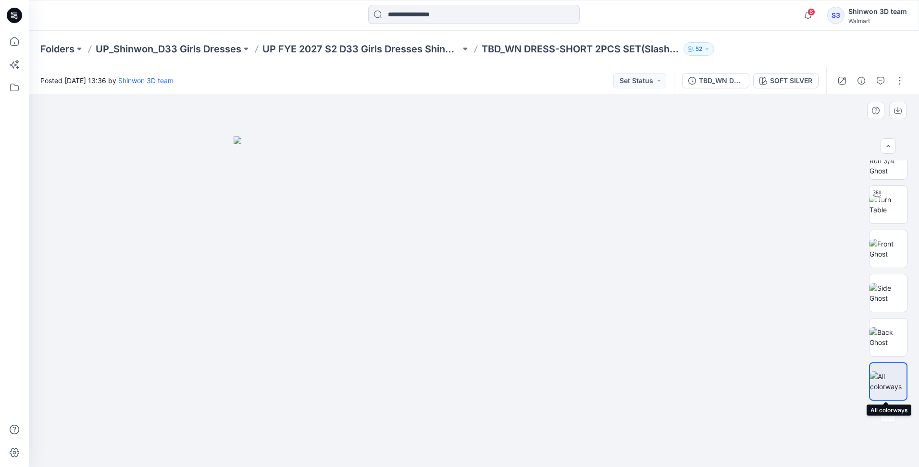
click at [886, 370] on div at bounding box center [888, 381] width 38 height 38
click at [901, 83] on button "button" at bounding box center [899, 80] width 15 height 15
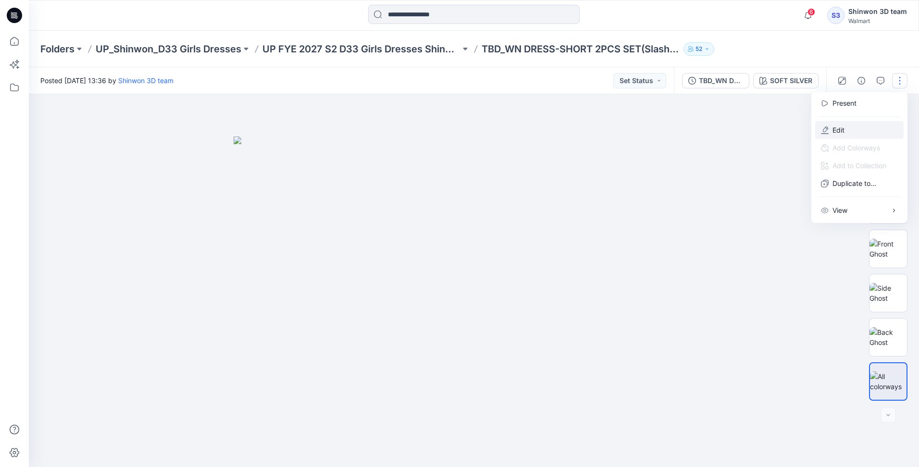
click at [835, 127] on p "Edit" at bounding box center [838, 130] width 12 height 10
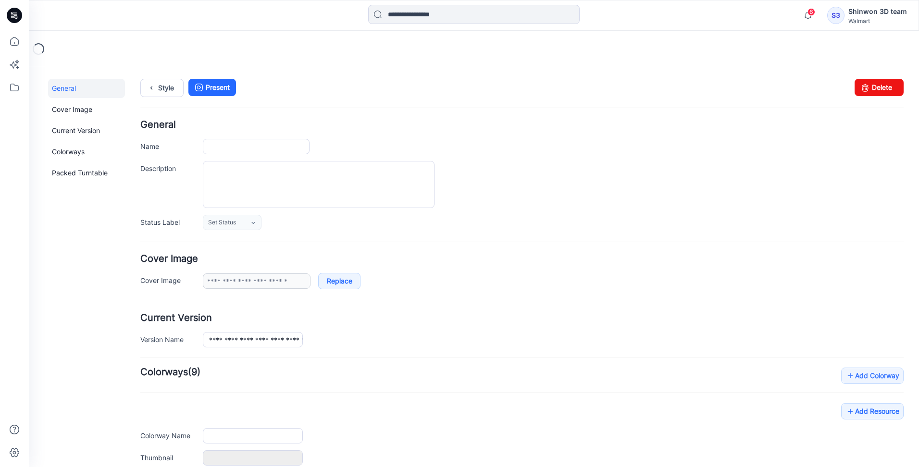
type input "**********"
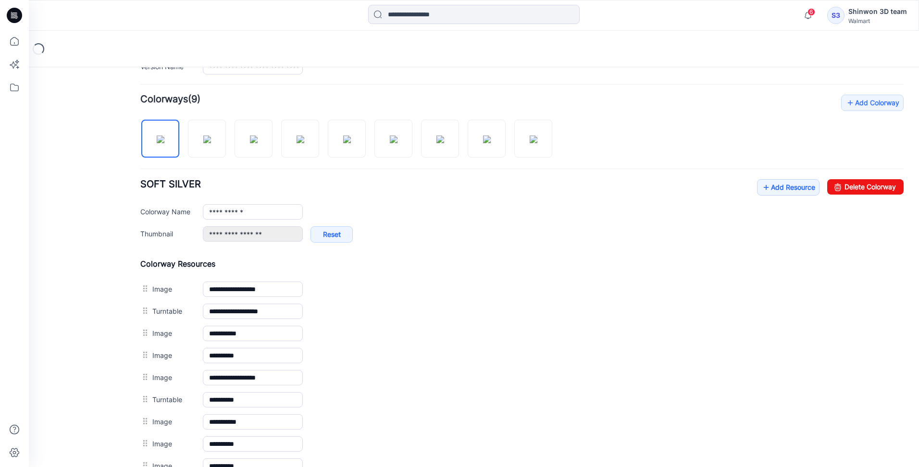
scroll to position [288, 0]
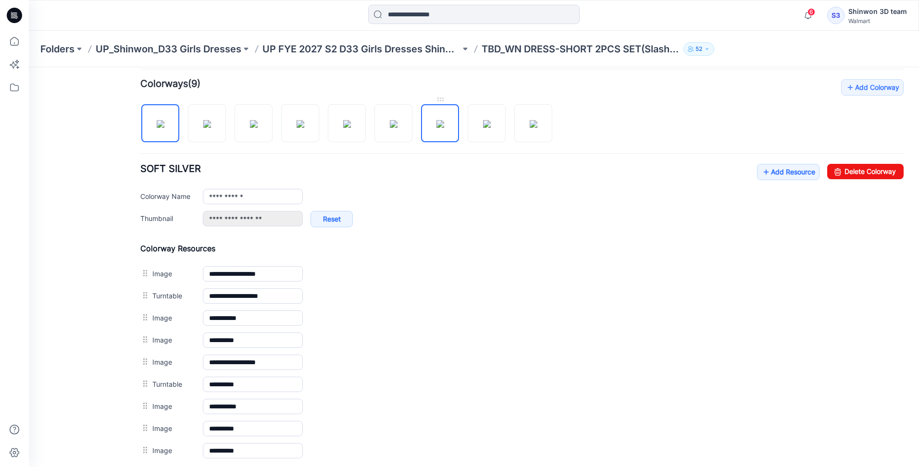
click at [441, 128] on img at bounding box center [440, 124] width 8 height 8
click at [161, 128] on img at bounding box center [161, 124] width 8 height 8
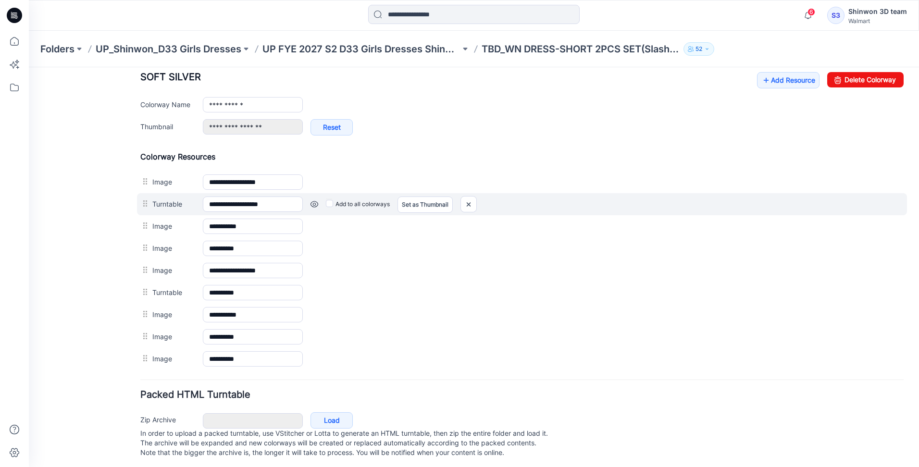
scroll to position [393, 0]
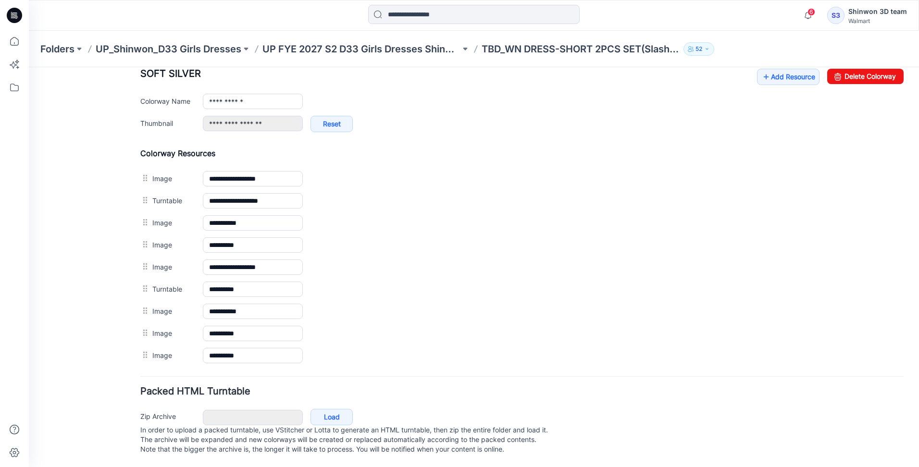
click at [224, 362] on form "**********" at bounding box center [521, 97] width 763 height 721
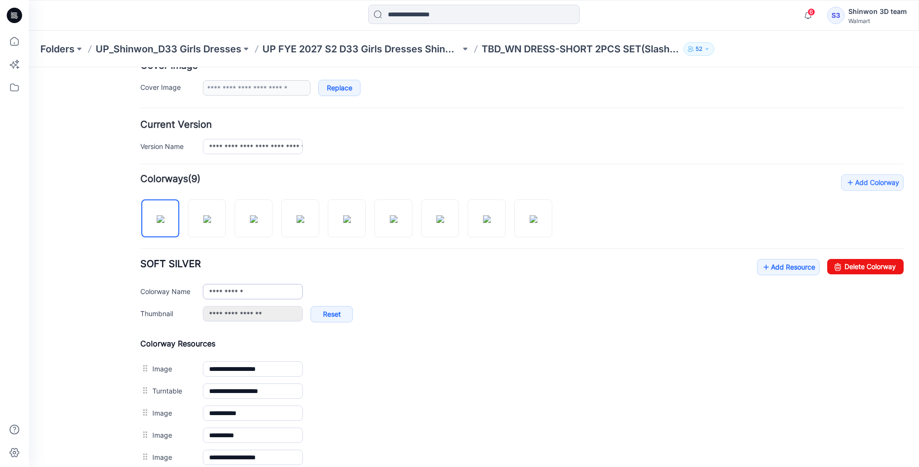
scroll to position [249, 0]
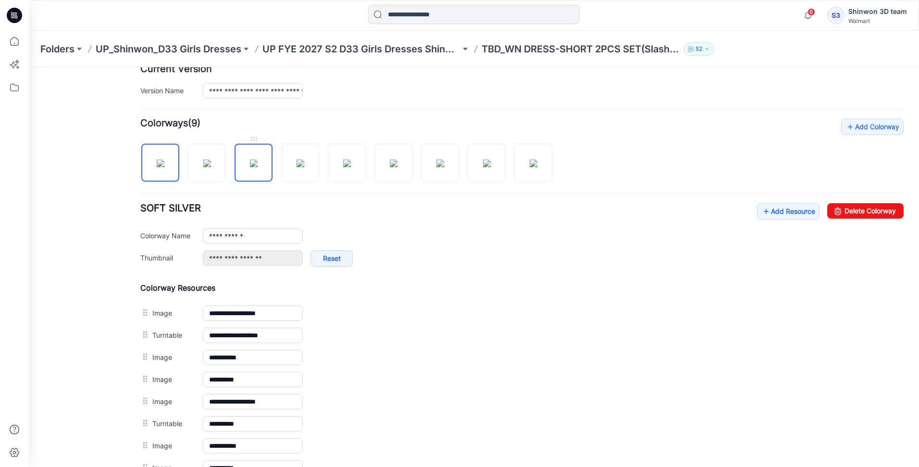
click at [256, 167] on img at bounding box center [254, 164] width 8 height 8
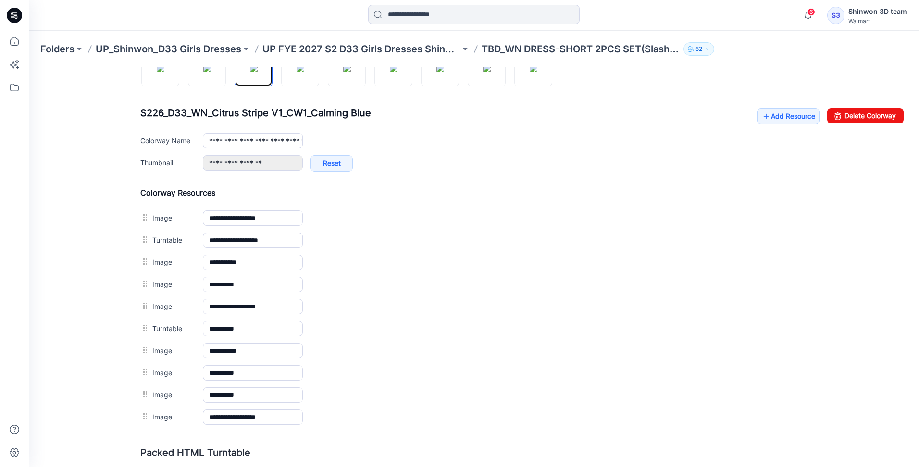
scroll to position [415, 0]
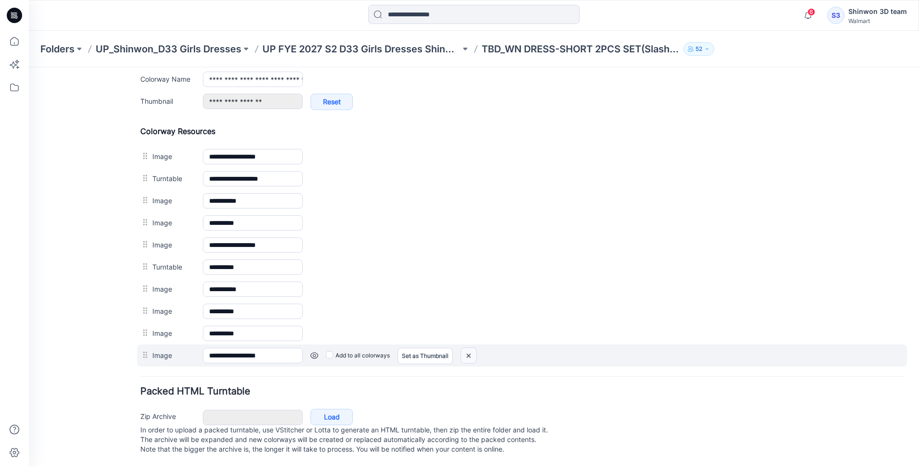
click at [466, 348] on img at bounding box center [468, 356] width 15 height 16
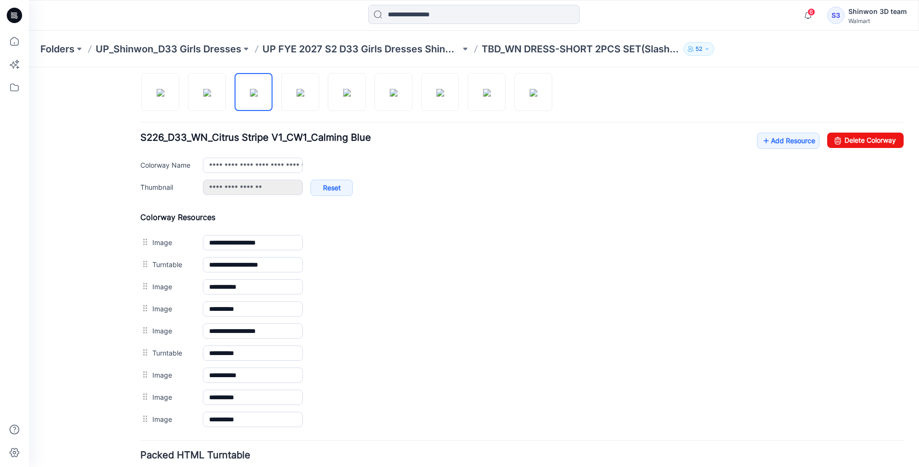
scroll to position [297, 0]
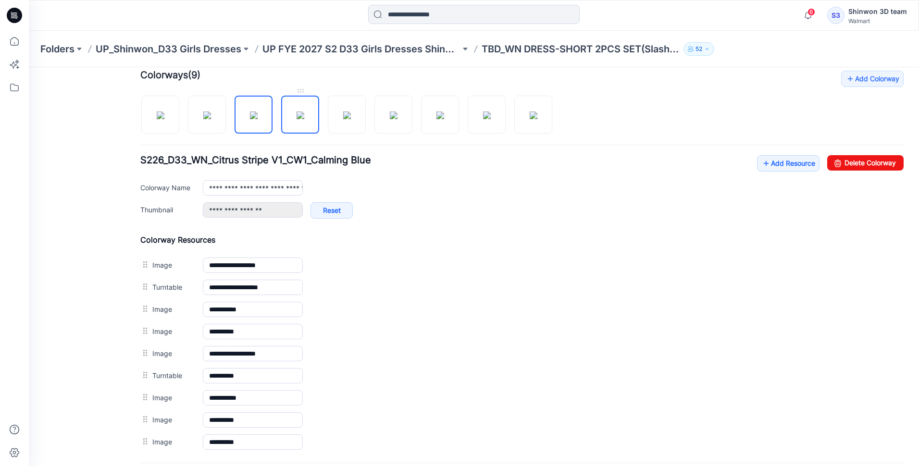
click at [304, 119] on img at bounding box center [301, 116] width 8 height 8
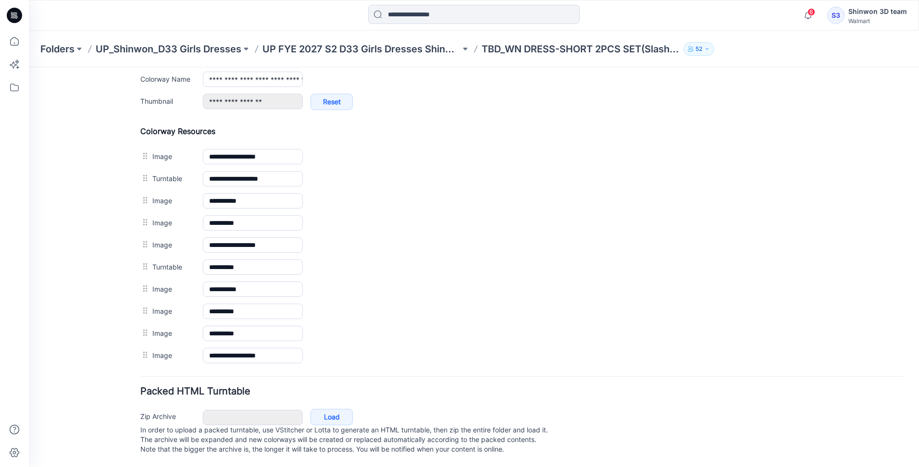
scroll to position [415, 0]
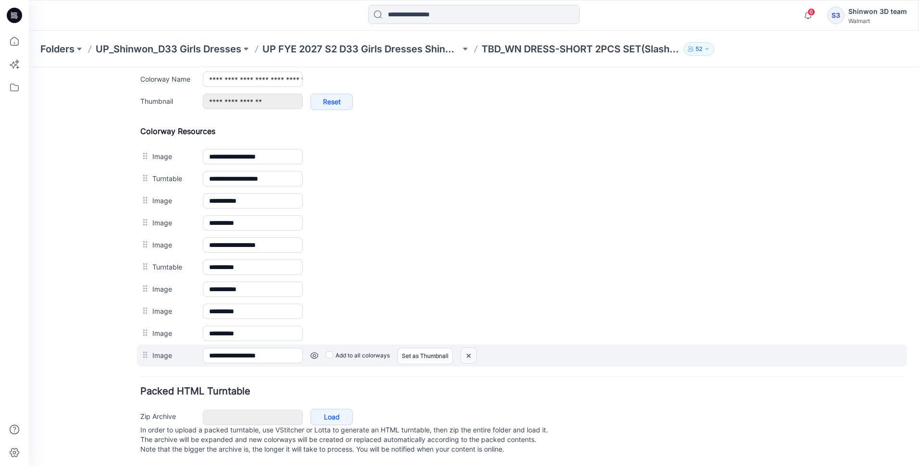
click at [471, 348] on img at bounding box center [468, 356] width 15 height 16
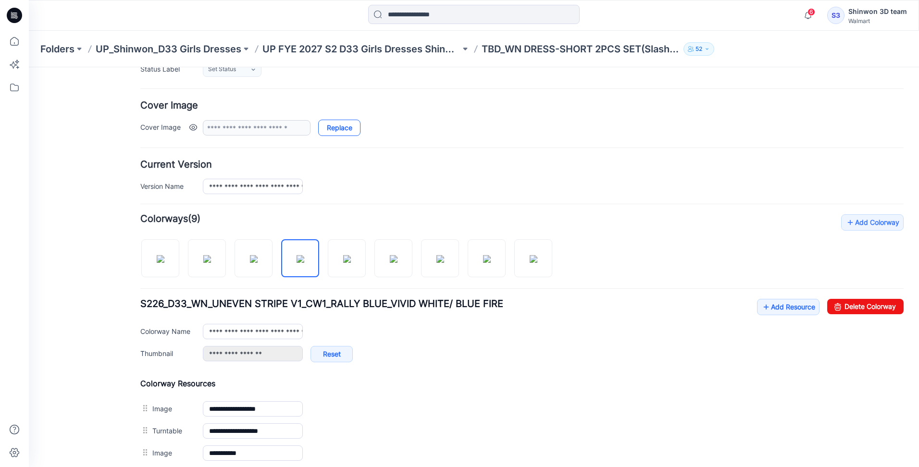
scroll to position [153, 0]
click at [351, 263] on img at bounding box center [347, 260] width 8 height 8
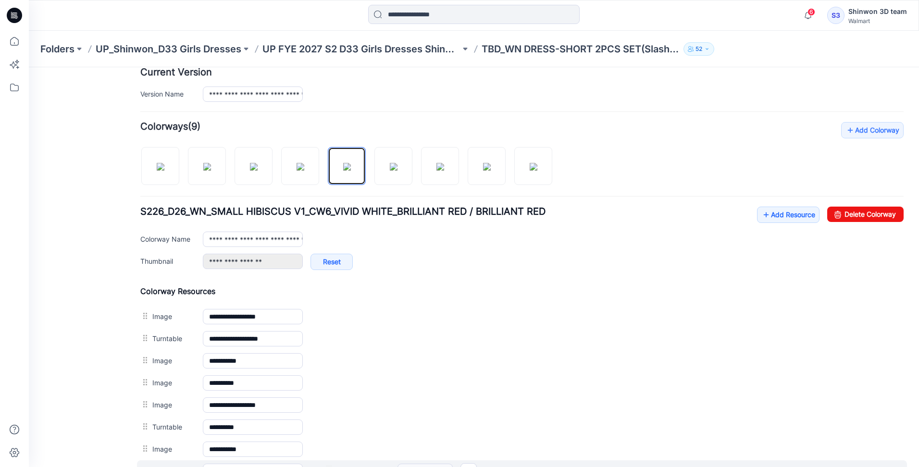
scroll to position [415, 0]
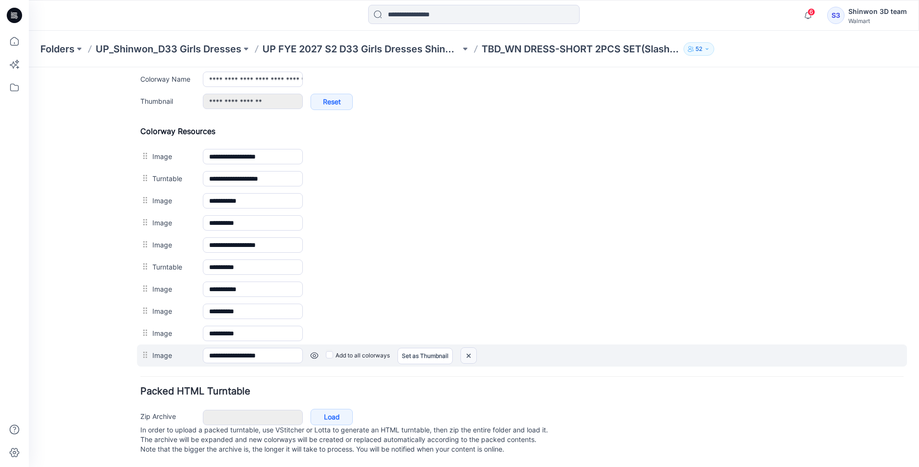
click at [469, 348] on img at bounding box center [468, 356] width 15 height 16
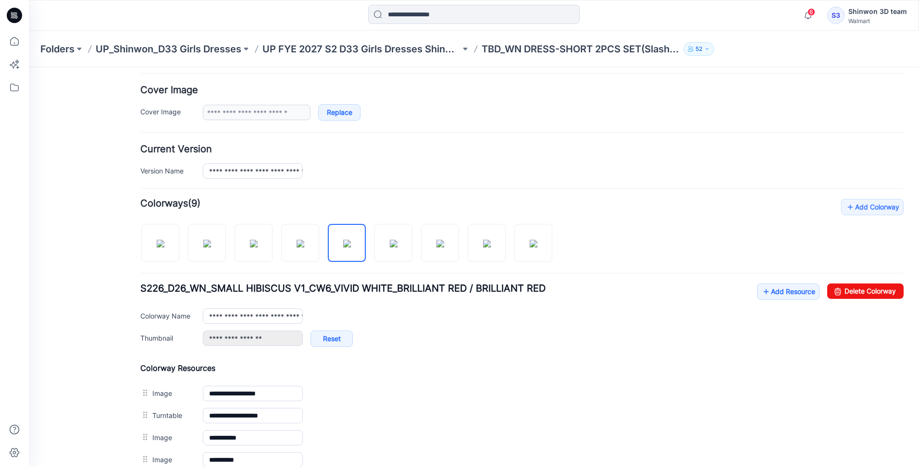
scroll to position [153, 0]
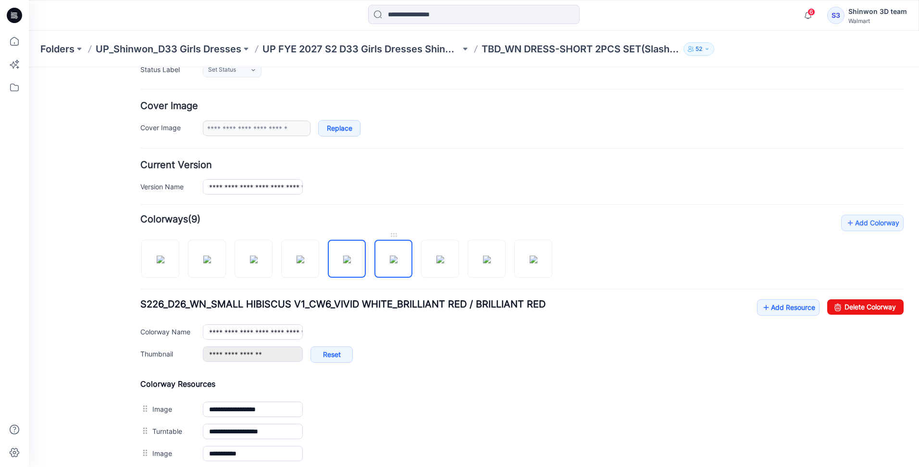
click at [394, 256] on img at bounding box center [394, 260] width 8 height 8
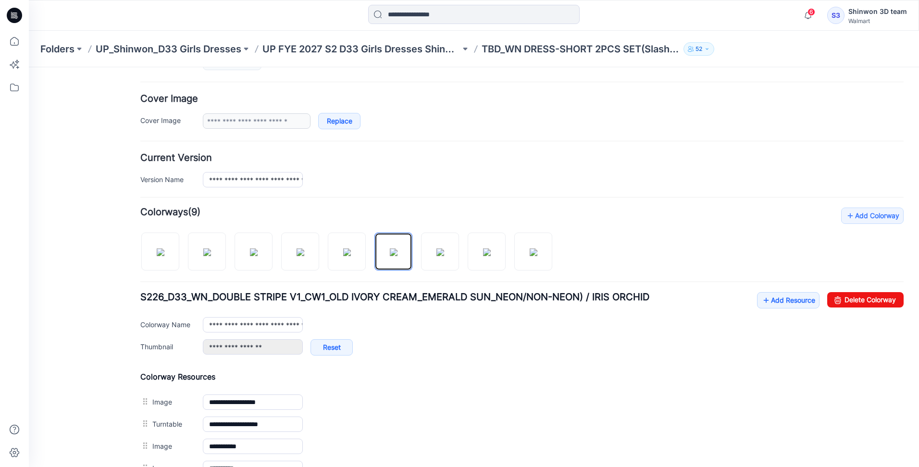
scroll to position [415, 0]
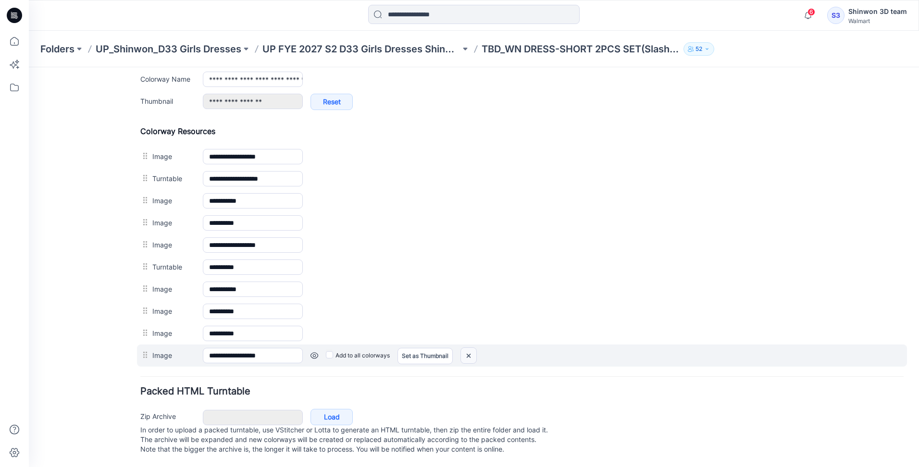
click at [474, 348] on img at bounding box center [468, 356] width 15 height 16
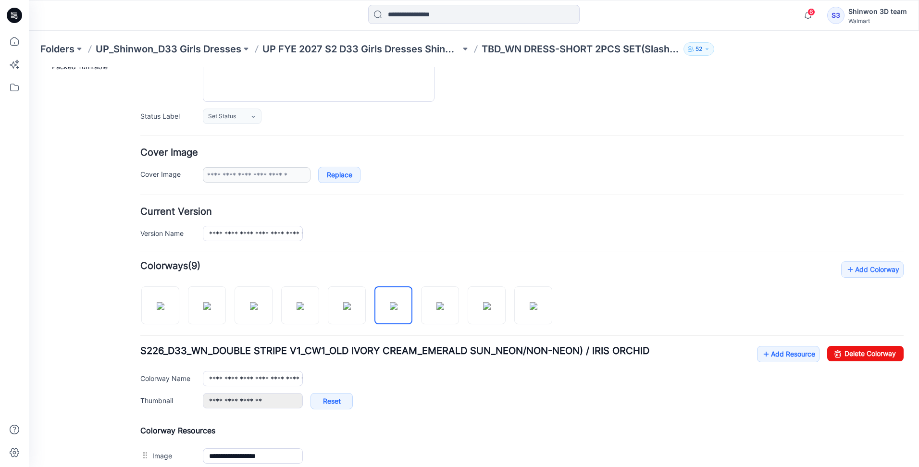
scroll to position [105, 0]
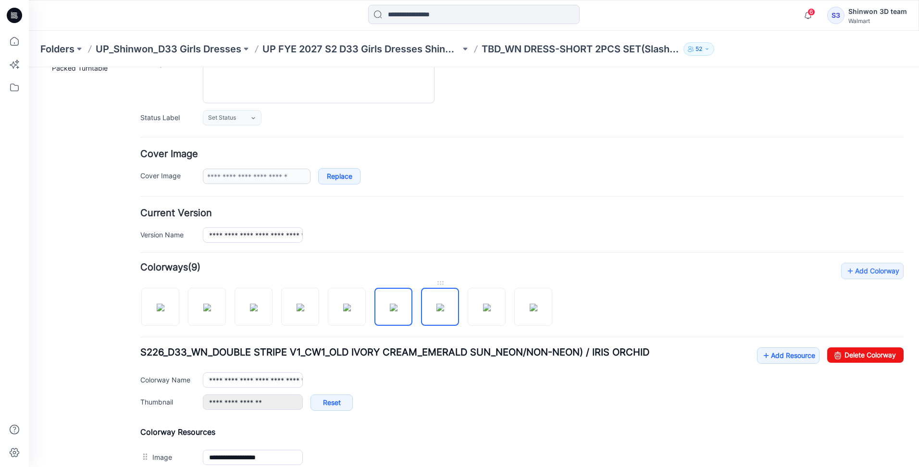
click at [444, 304] on img at bounding box center [440, 308] width 8 height 8
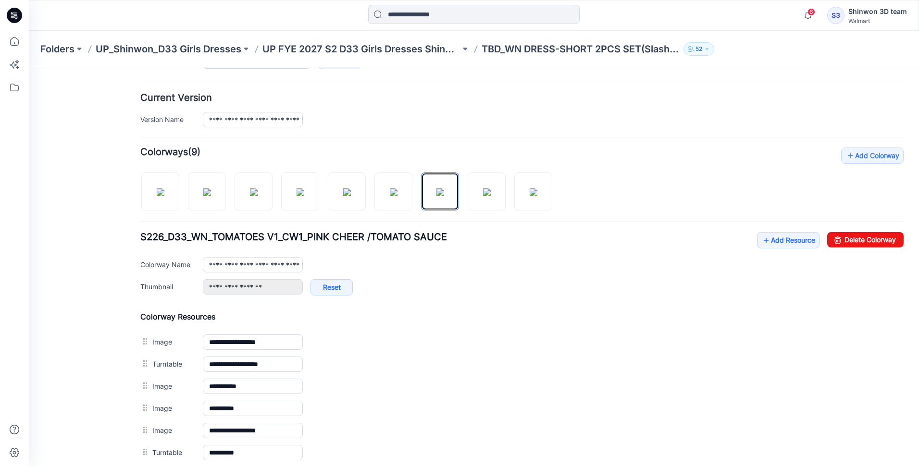
scroll to position [415, 0]
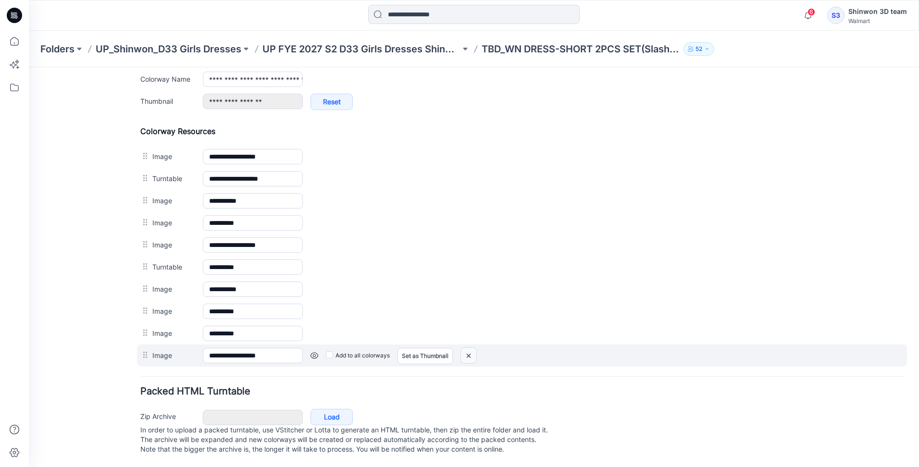
click at [473, 348] on img at bounding box center [468, 356] width 15 height 16
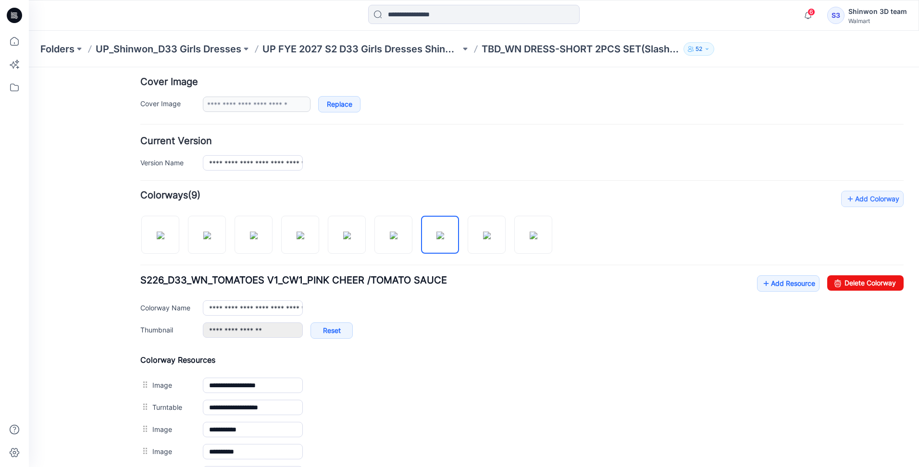
scroll to position [153, 0]
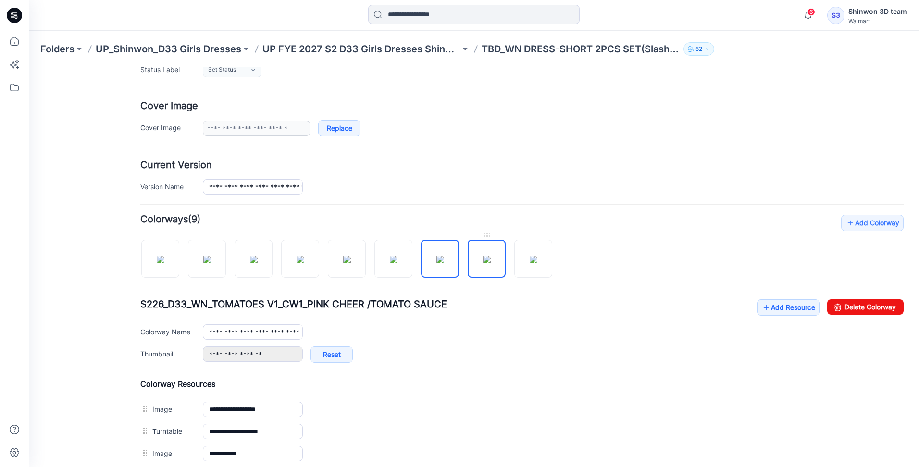
click at [483, 258] on img at bounding box center [487, 260] width 8 height 8
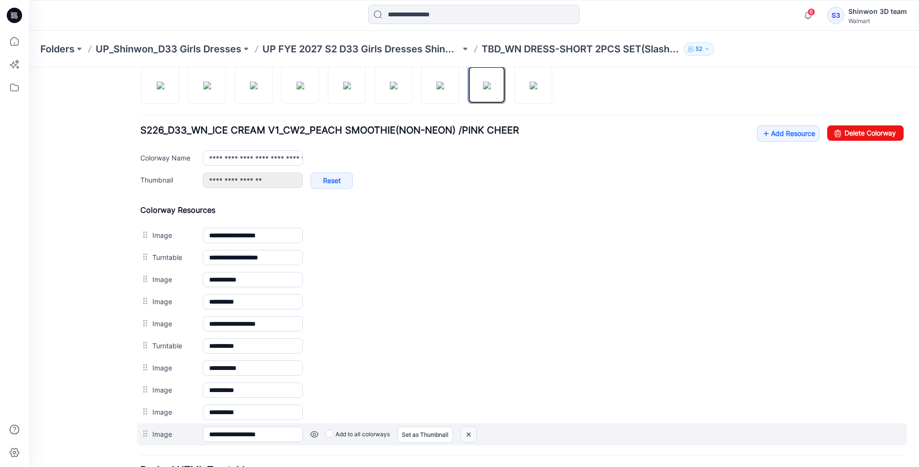
scroll to position [415, 0]
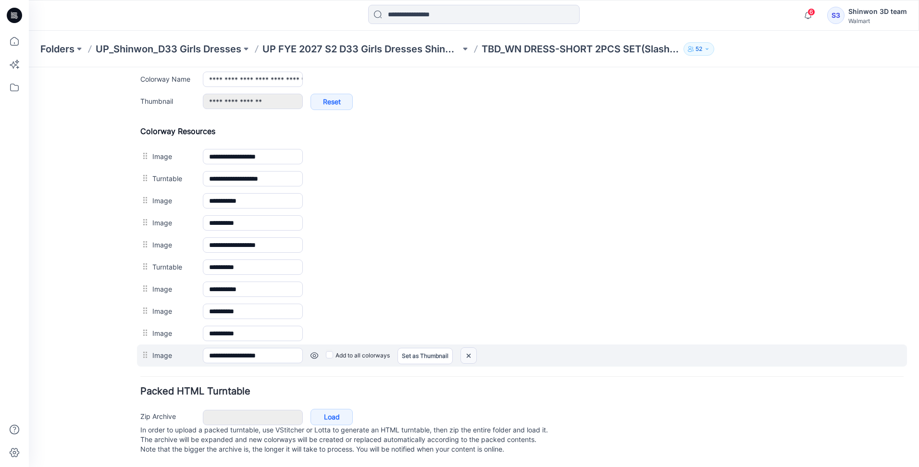
click at [472, 348] on img at bounding box center [468, 356] width 15 height 16
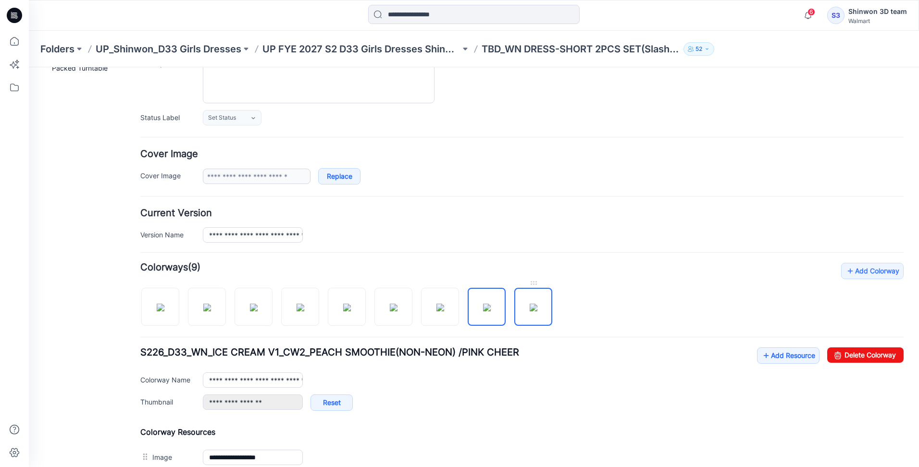
click at [530, 304] on img at bounding box center [534, 308] width 8 height 8
type input "**********"
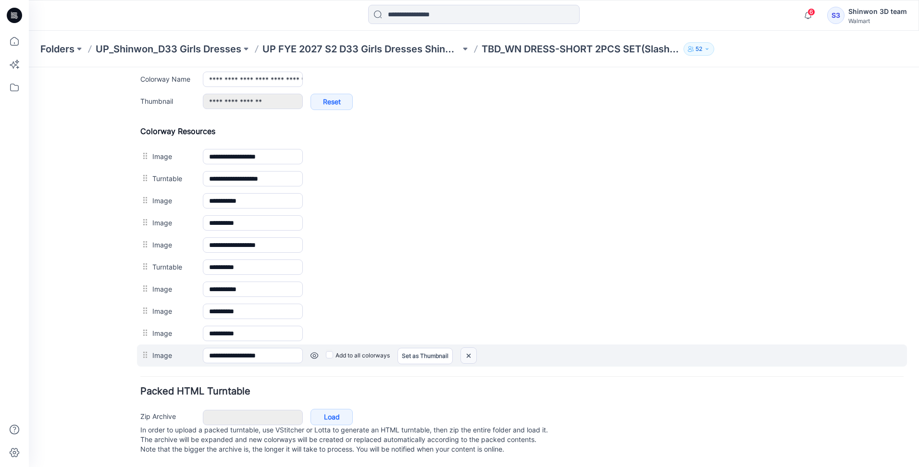
click at [472, 351] on img at bounding box center [468, 356] width 15 height 16
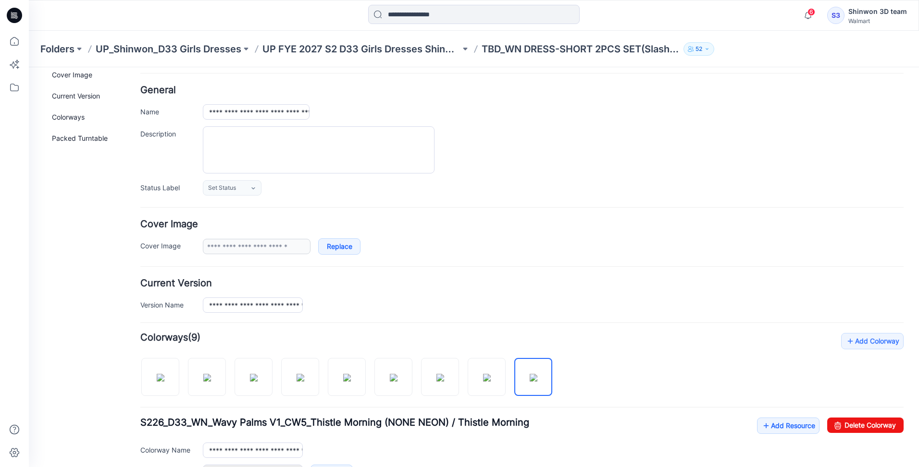
scroll to position [0, 0]
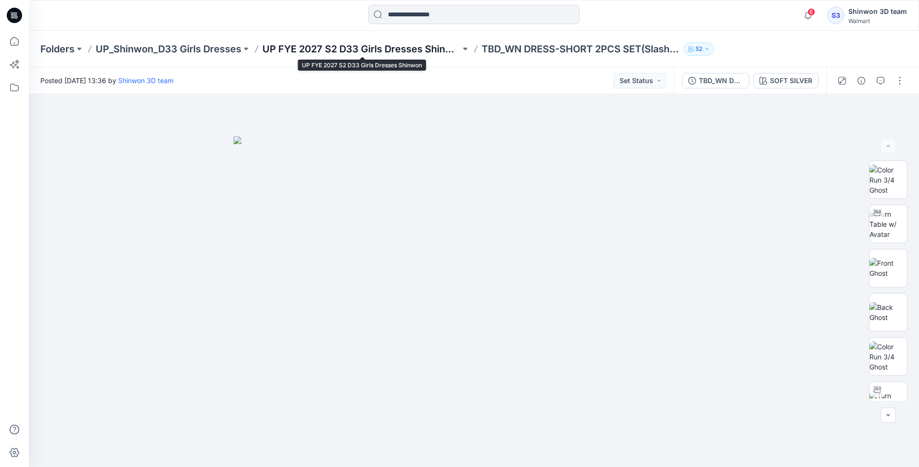
click at [407, 48] on p "UP FYE 2027 S2 D33 Girls Dresses Shinwon" at bounding box center [361, 48] width 198 height 13
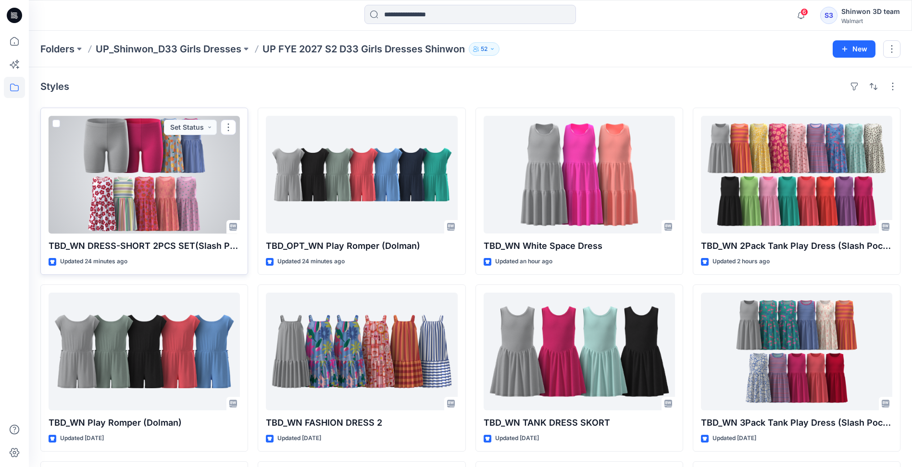
click at [132, 215] on div at bounding box center [144, 175] width 191 height 118
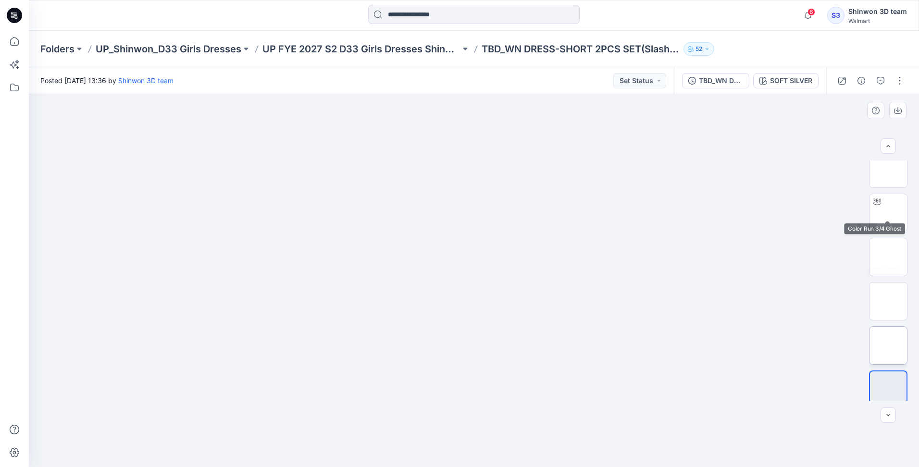
scroll to position [196, 0]
click at [883, 382] on img at bounding box center [888, 382] width 37 height 20
click at [344, 48] on p "UP FYE 2027 S2 D33 Girls Dresses Shinwon" at bounding box center [361, 48] width 198 height 13
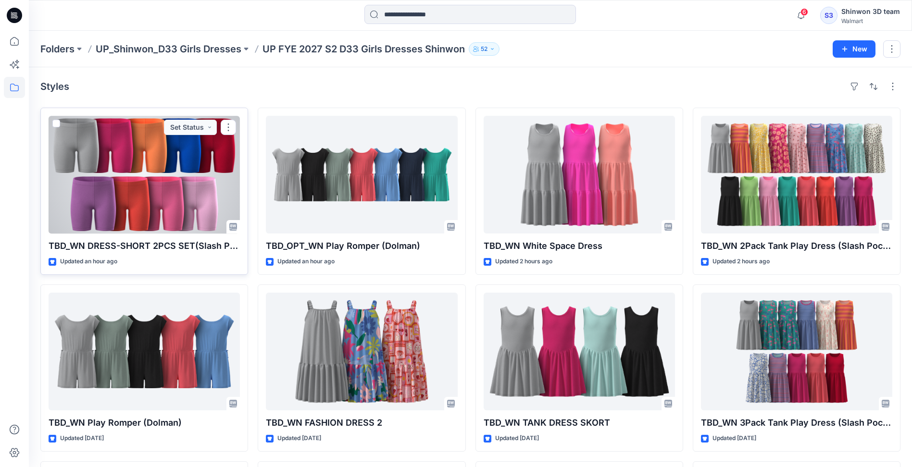
click at [146, 221] on div at bounding box center [144, 175] width 191 height 118
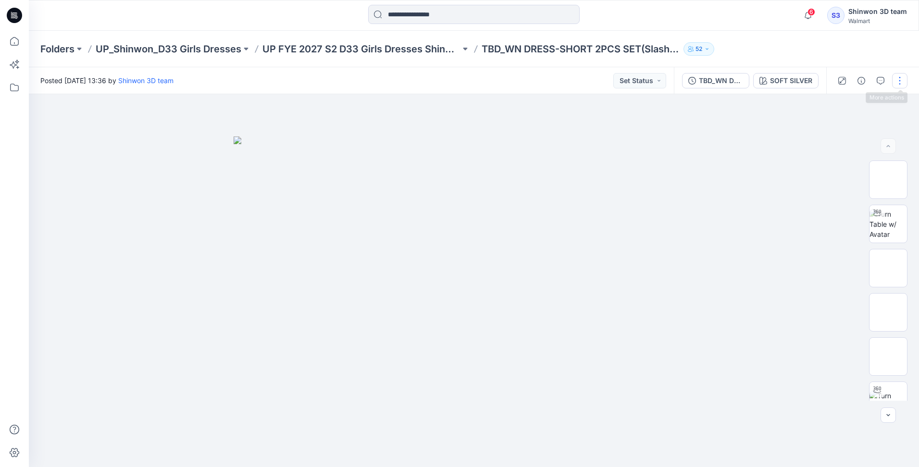
click at [895, 81] on button "button" at bounding box center [899, 80] width 15 height 15
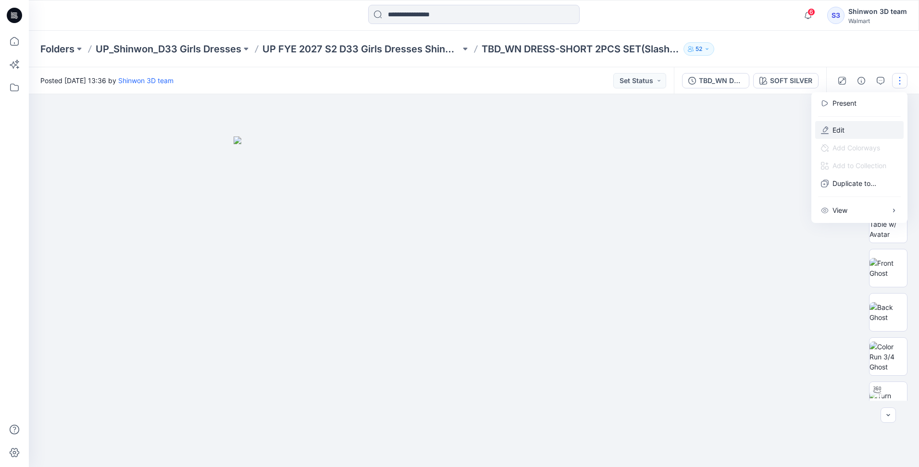
click at [837, 126] on p "Edit" at bounding box center [838, 130] width 12 height 10
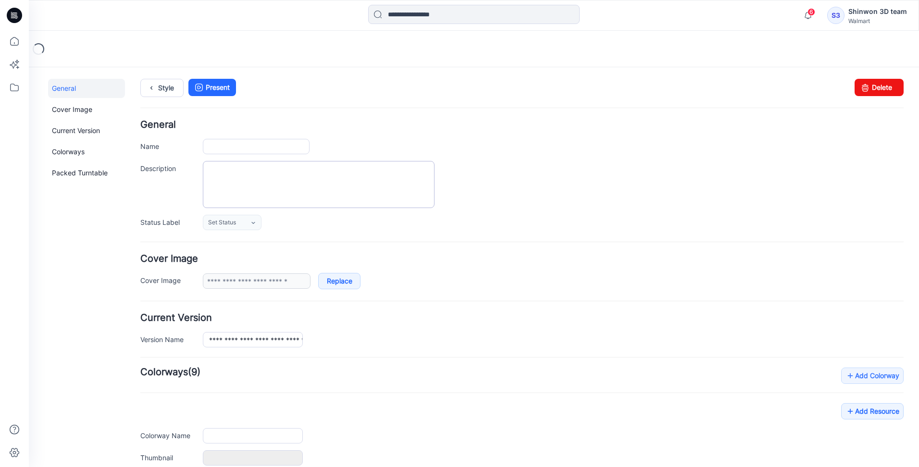
type input "**********"
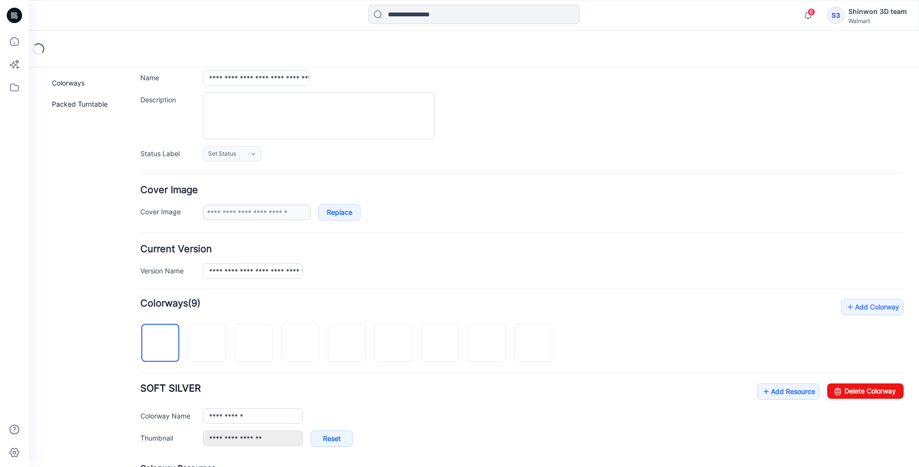
scroll to position [240, 0]
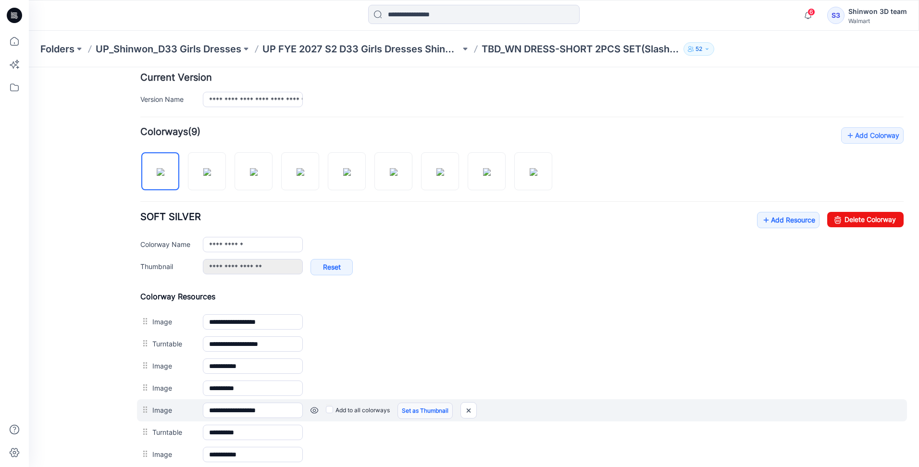
click at [427, 408] on link "Set as Thumbnail" at bounding box center [424, 411] width 55 height 16
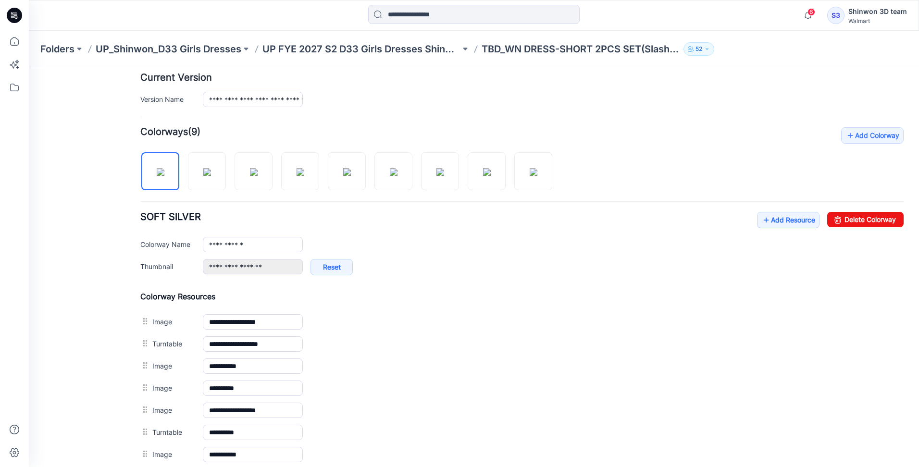
click at [29, 67] on link "Unset as Thumbnail" at bounding box center [29, 67] width 0 height 0
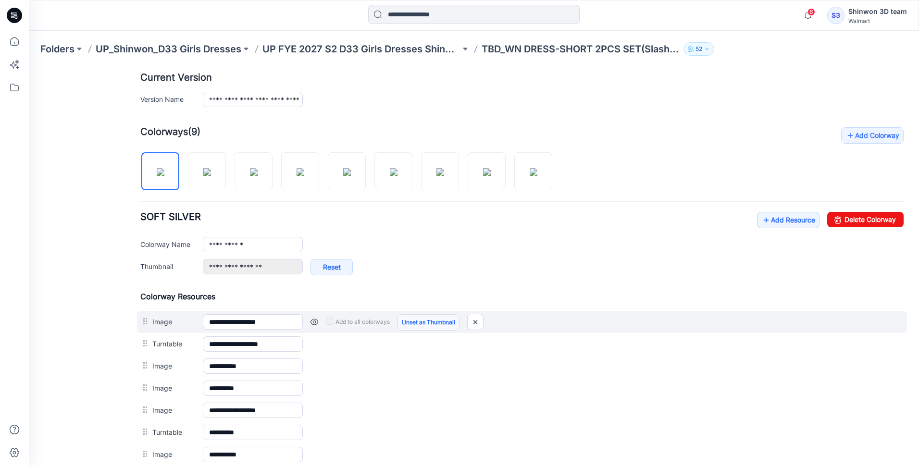
click at [431, 320] on link "Unset as Thumbnail" at bounding box center [428, 322] width 62 height 16
click at [430, 322] on link "Unset as Thumbnail" at bounding box center [428, 322] width 62 height 16
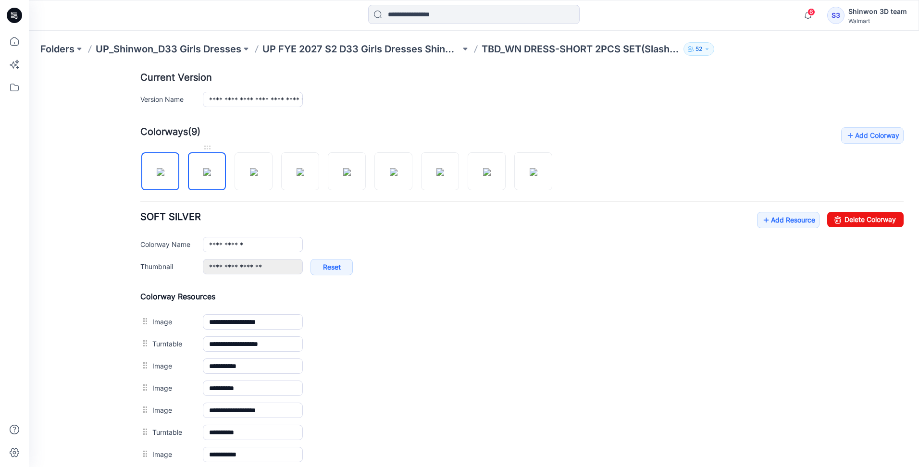
click at [203, 173] on img at bounding box center [207, 172] width 8 height 8
type input "**********"
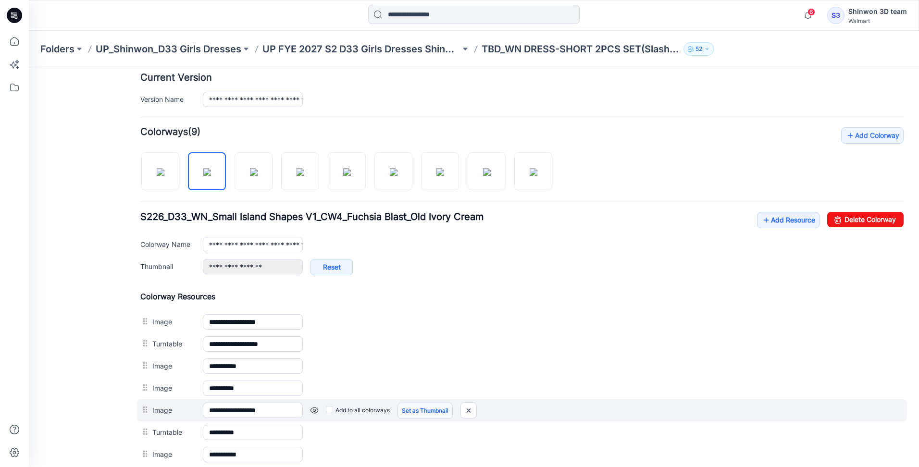
click at [411, 413] on link "Set as Thumbnail" at bounding box center [424, 411] width 55 height 16
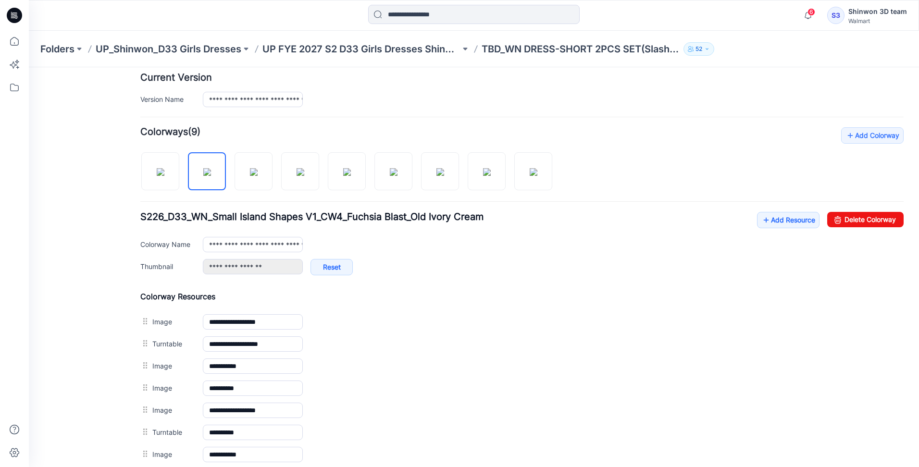
click at [29, 67] on link "Unset as Thumbnail" at bounding box center [29, 67] width 0 height 0
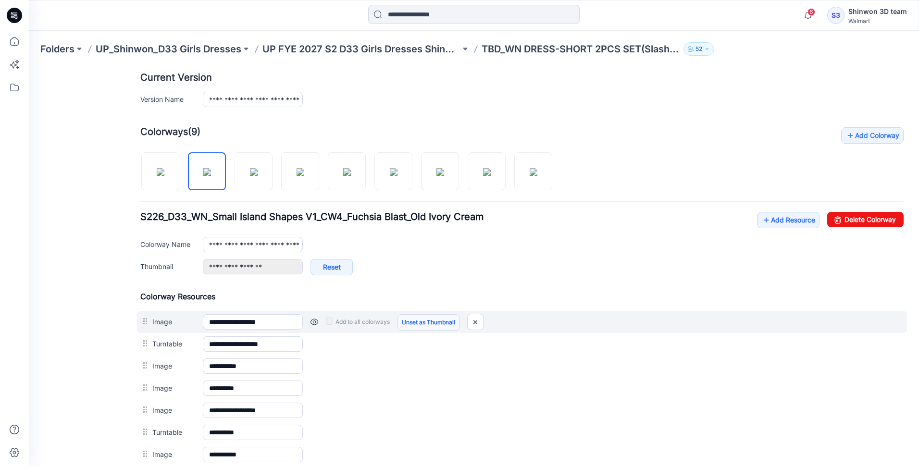
click at [431, 323] on link "Unset as Thumbnail" at bounding box center [428, 322] width 62 height 16
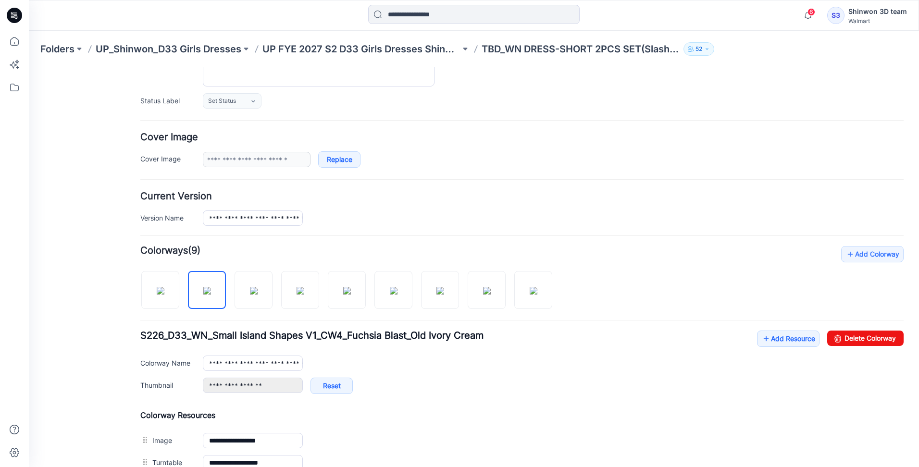
scroll to position [0, 0]
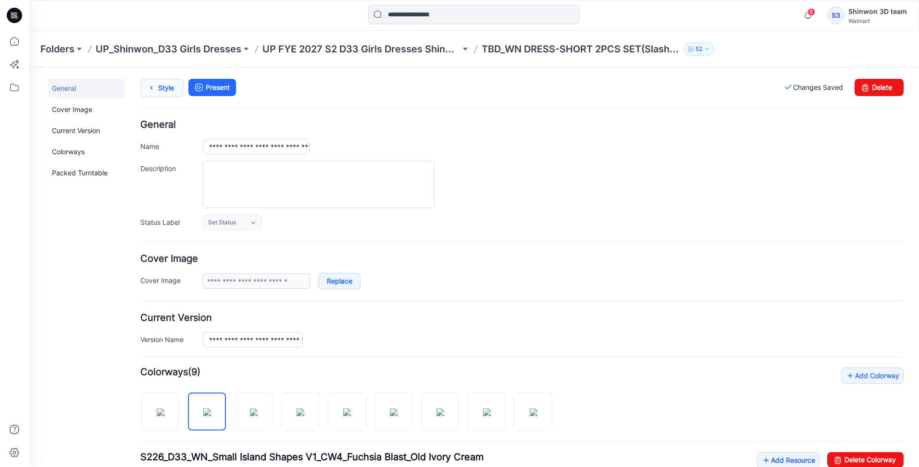
click at [170, 93] on link "Style" at bounding box center [161, 88] width 43 height 18
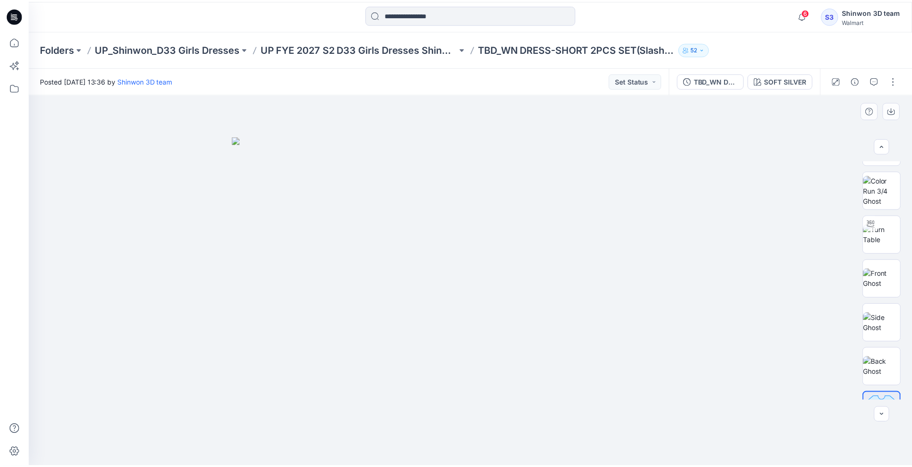
scroll to position [196, 0]
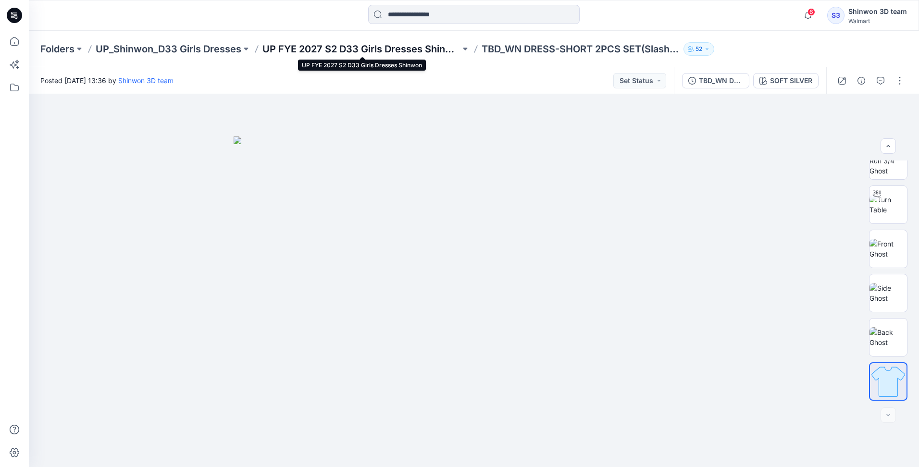
click at [411, 46] on p "UP FYE 2027 S2 D33 Girls Dresses Shinwon" at bounding box center [361, 48] width 198 height 13
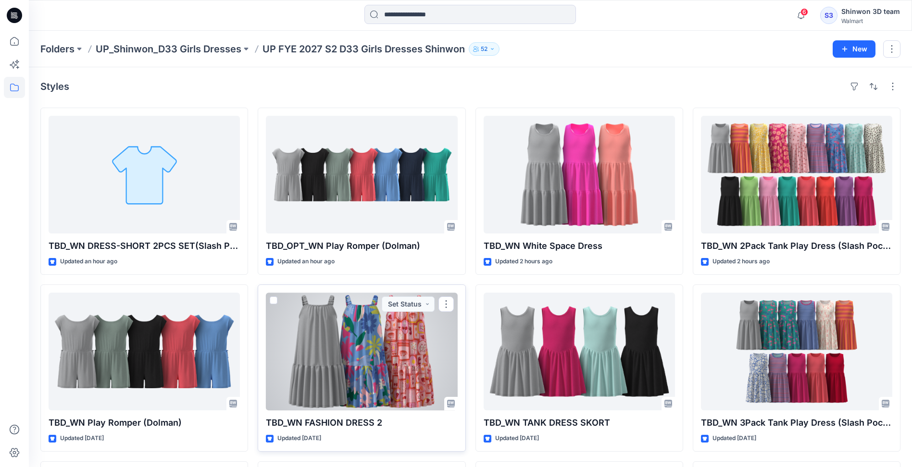
click at [388, 348] on div at bounding box center [361, 352] width 191 height 118
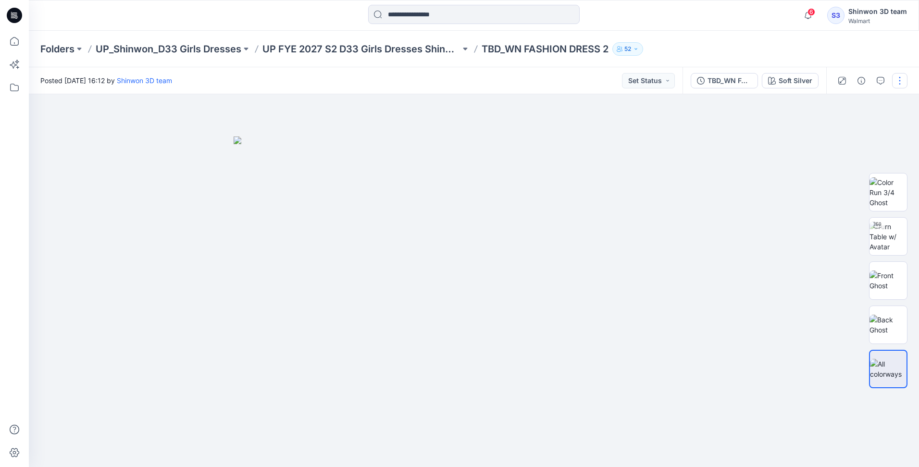
click at [900, 79] on button "button" at bounding box center [899, 80] width 15 height 15
click at [841, 130] on p "Edit" at bounding box center [838, 130] width 12 height 10
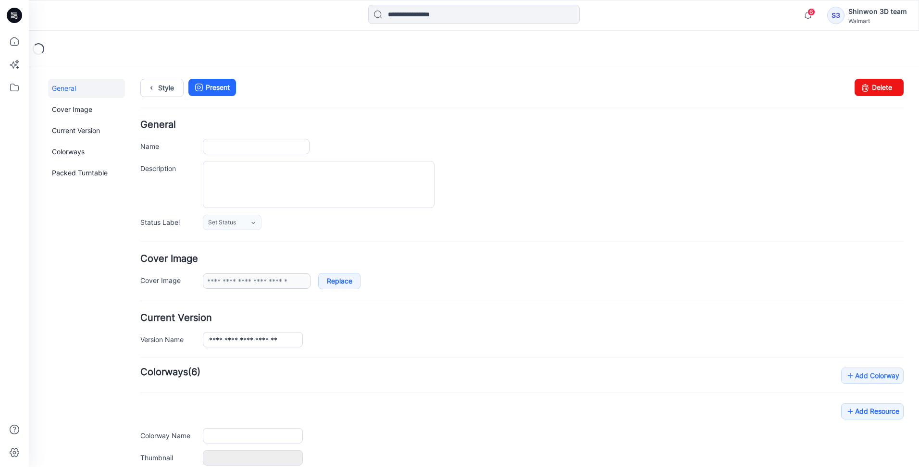
type input "**********"
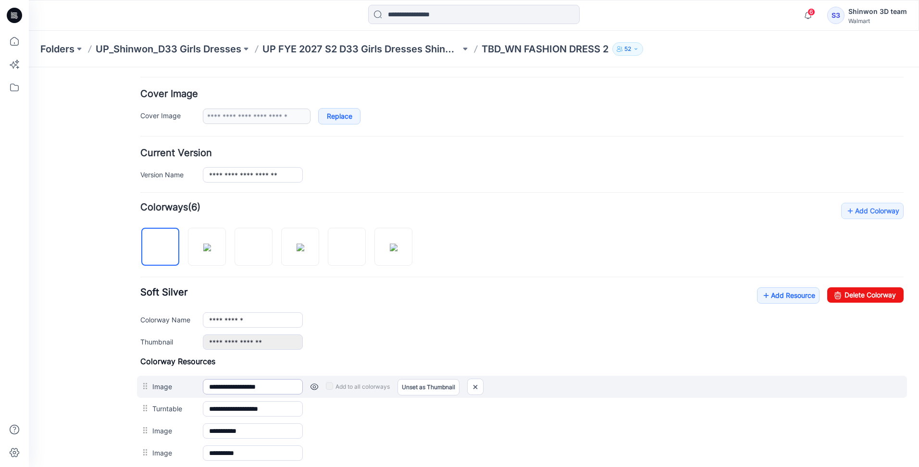
scroll to position [192, 0]
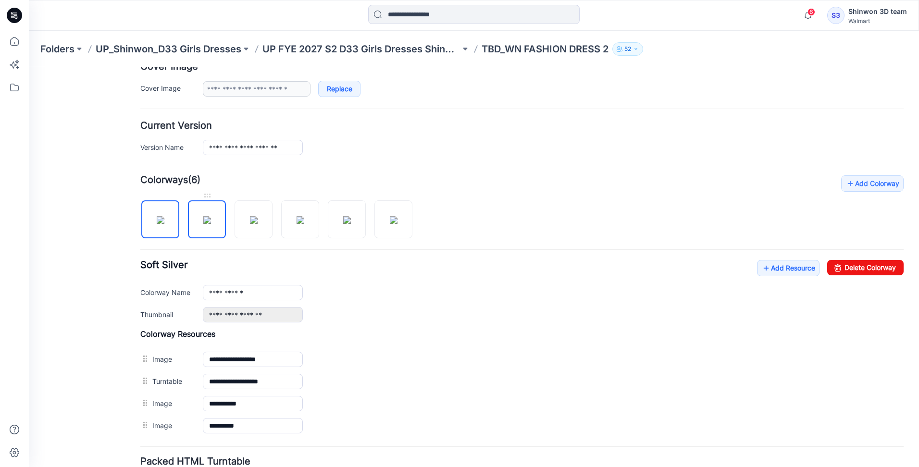
click at [206, 216] on img at bounding box center [207, 220] width 8 height 8
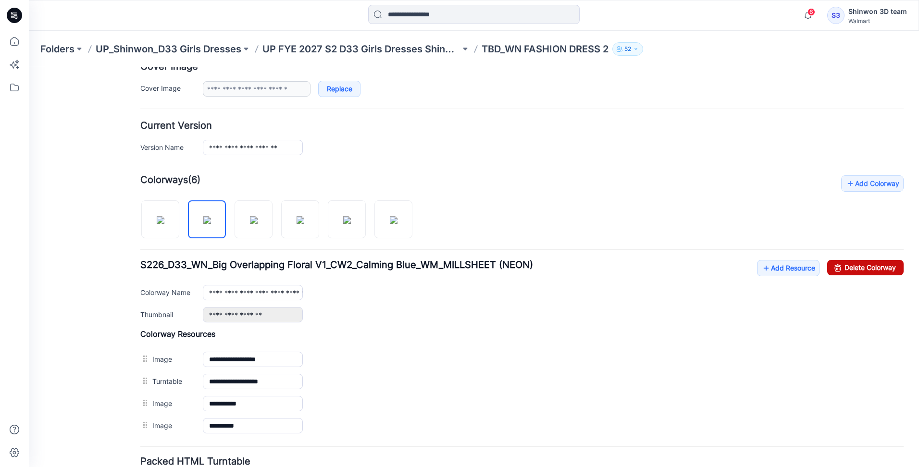
click at [860, 268] on link "Delete Colorway" at bounding box center [865, 267] width 76 height 15
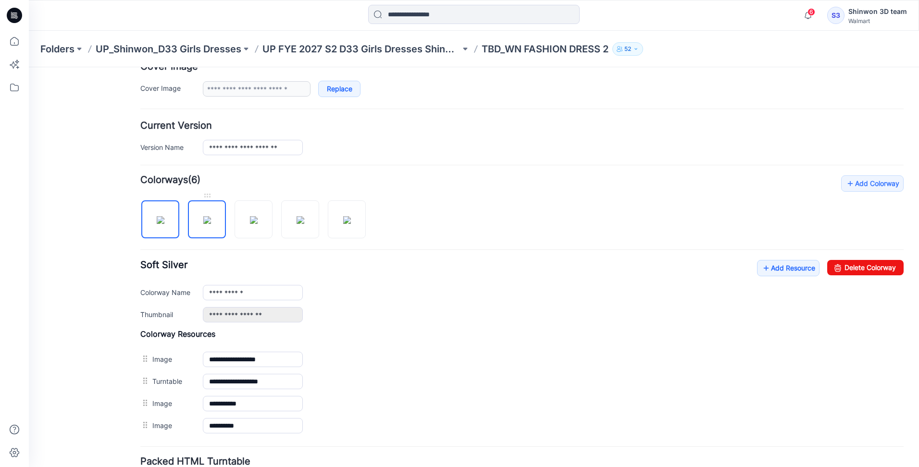
click at [211, 216] on img at bounding box center [207, 220] width 8 height 8
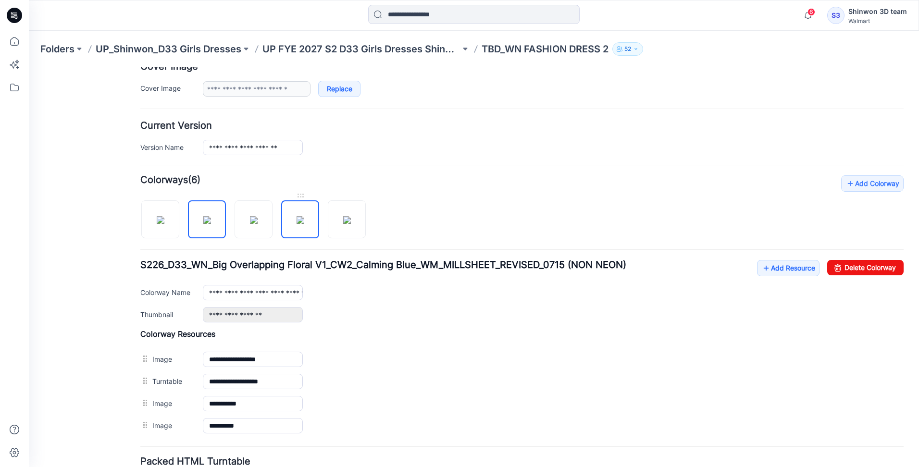
click at [303, 216] on img at bounding box center [301, 220] width 8 height 8
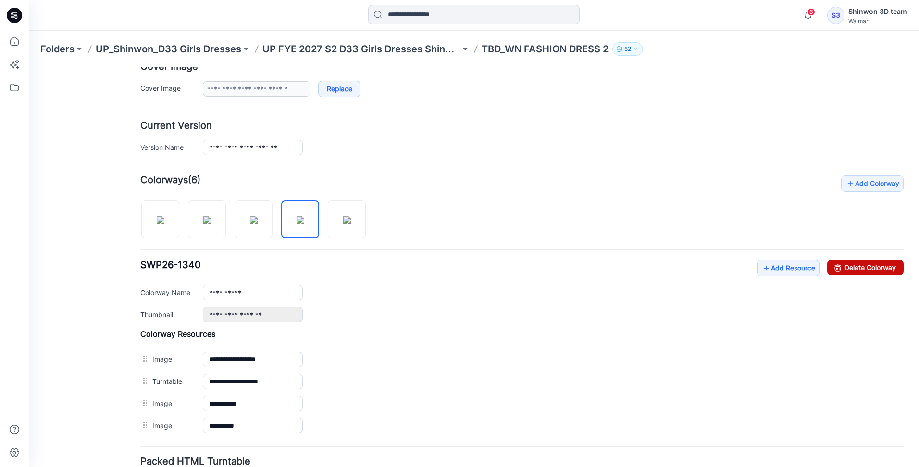
click at [872, 268] on link "Delete Colorway" at bounding box center [865, 267] width 76 height 15
click at [304, 218] on img at bounding box center [301, 220] width 8 height 8
click at [839, 269] on link "Delete Colorway" at bounding box center [865, 267] width 76 height 15
type input "**********"
click at [531, 48] on p "TBD_WN FASHION DRESS 2" at bounding box center [545, 48] width 127 height 13
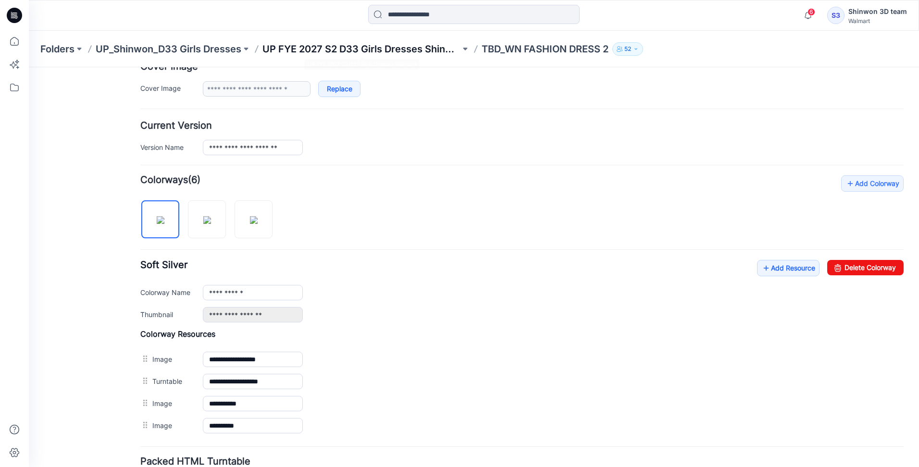
click at [414, 50] on p "UP FYE 2027 S2 D33 Girls Dresses Shinwon" at bounding box center [361, 48] width 198 height 13
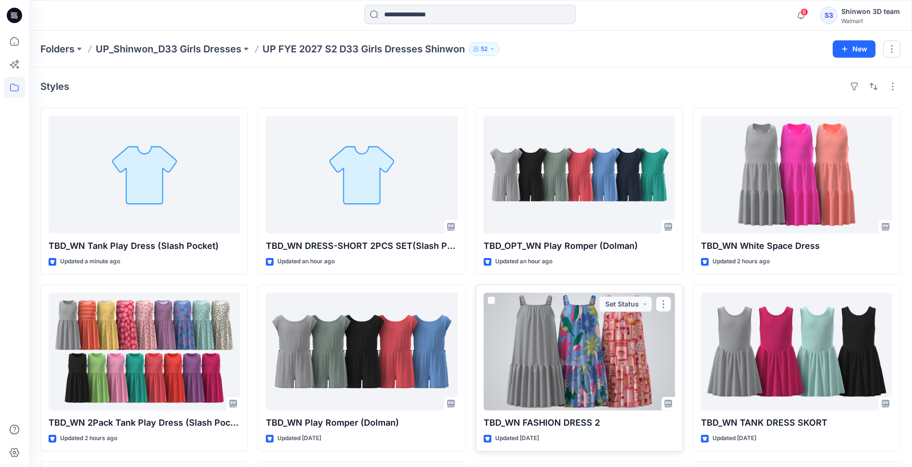
click at [596, 322] on div at bounding box center [579, 352] width 191 height 118
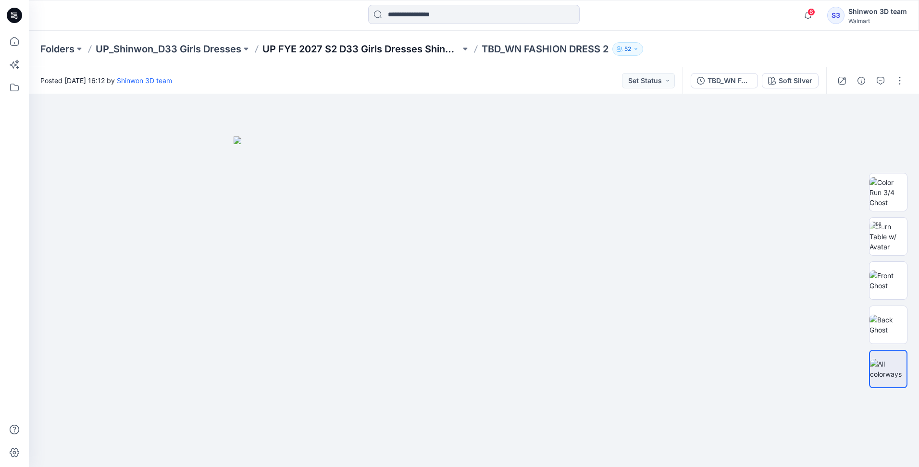
click at [311, 50] on p "UP FYE 2027 S2 D33 Girls Dresses Shinwon" at bounding box center [361, 48] width 198 height 13
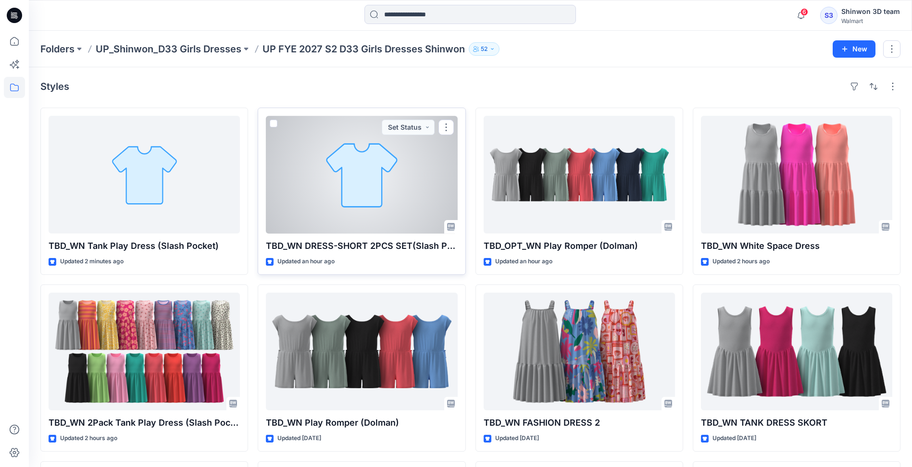
click at [341, 158] on div at bounding box center [361, 175] width 191 height 118
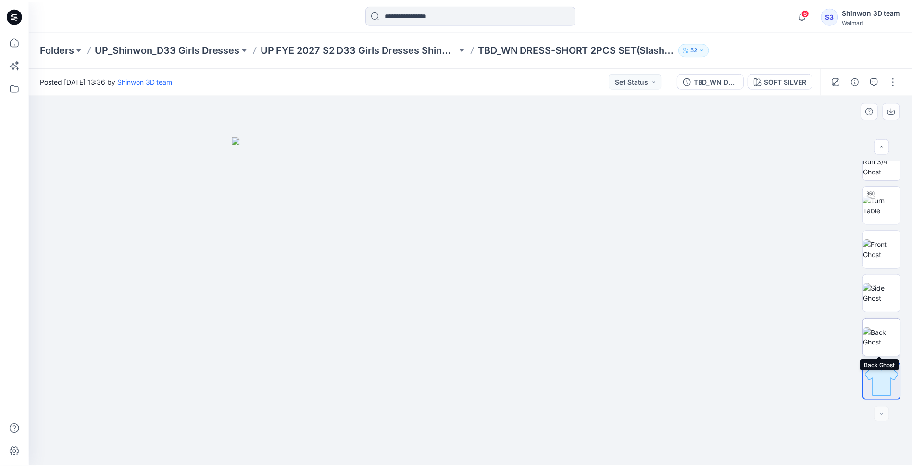
scroll to position [196, 0]
click at [421, 85] on div "Posted [DATE] 13:36 by Shinwon 3D team Set Status" at bounding box center [351, 80] width 645 height 26
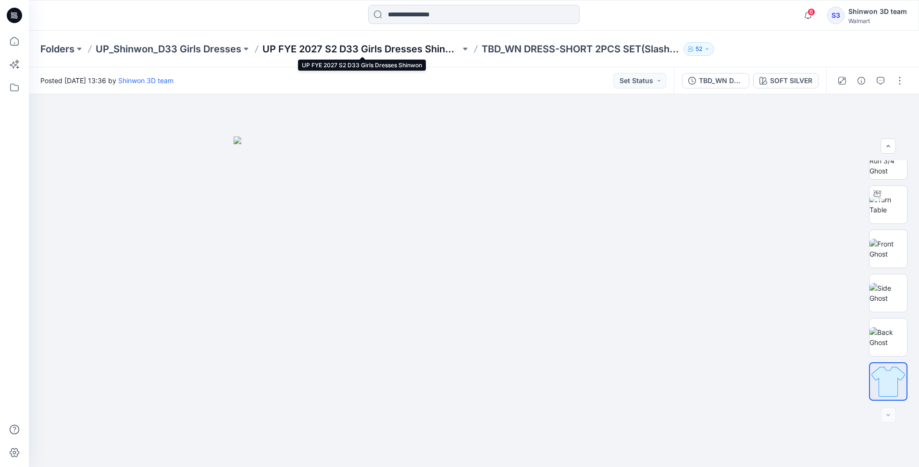
click at [373, 43] on p "UP FYE 2027 S2 D33 Girls Dresses Shinwon" at bounding box center [361, 48] width 198 height 13
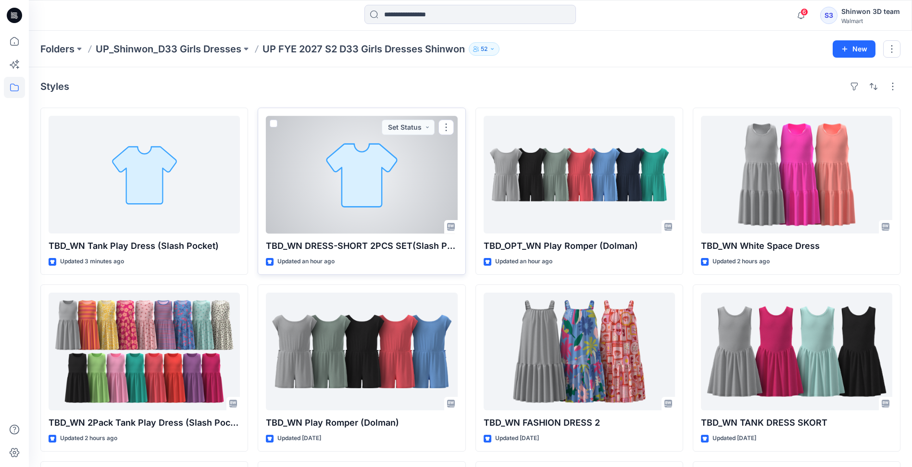
click at [334, 214] on div at bounding box center [361, 175] width 191 height 118
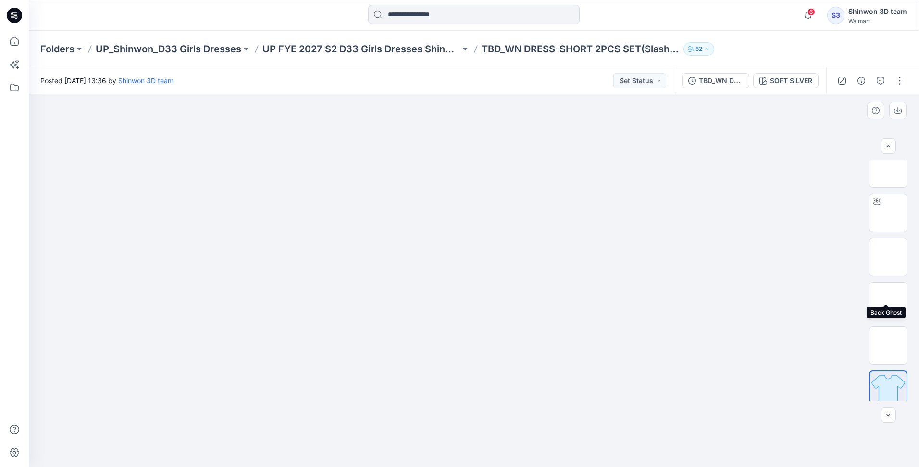
scroll to position [196, 0]
click at [895, 383] on img at bounding box center [888, 381] width 37 height 37
click at [898, 76] on button "button" at bounding box center [899, 80] width 15 height 15
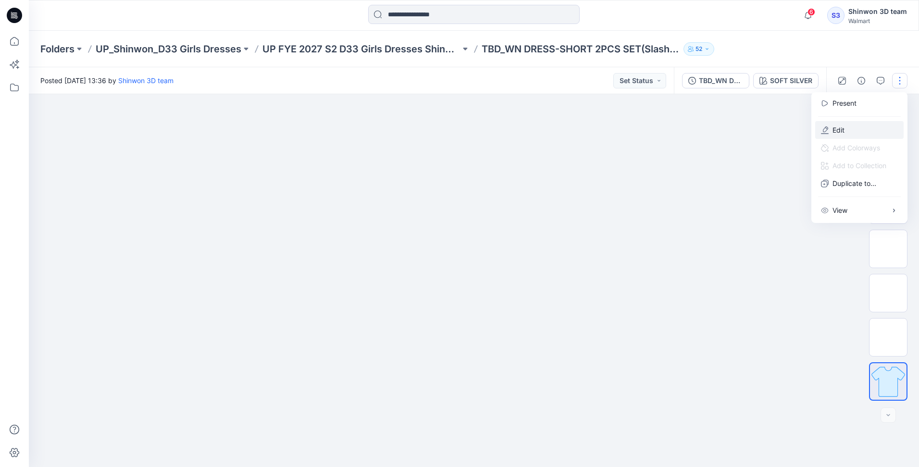
click at [843, 122] on button "Edit" at bounding box center [859, 130] width 88 height 18
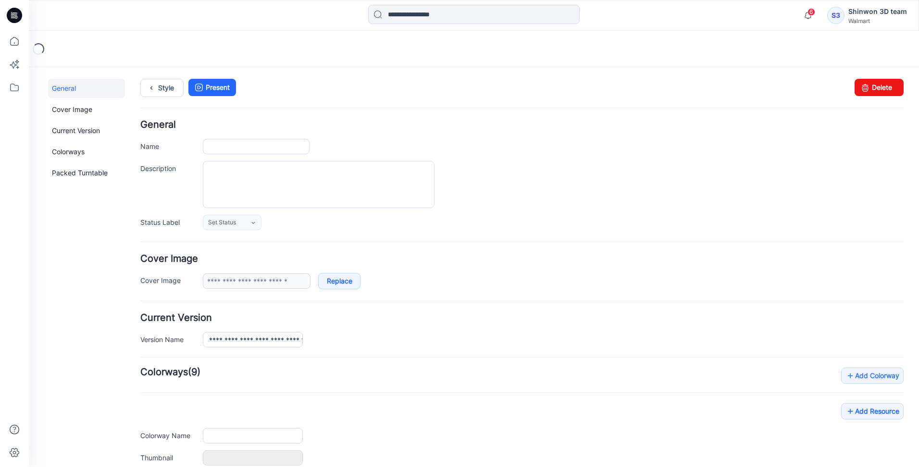
type input "**********"
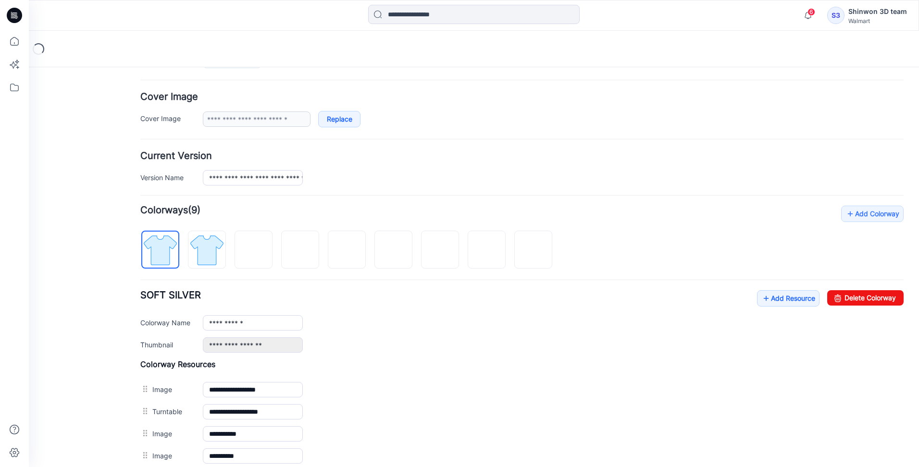
scroll to position [192, 0]
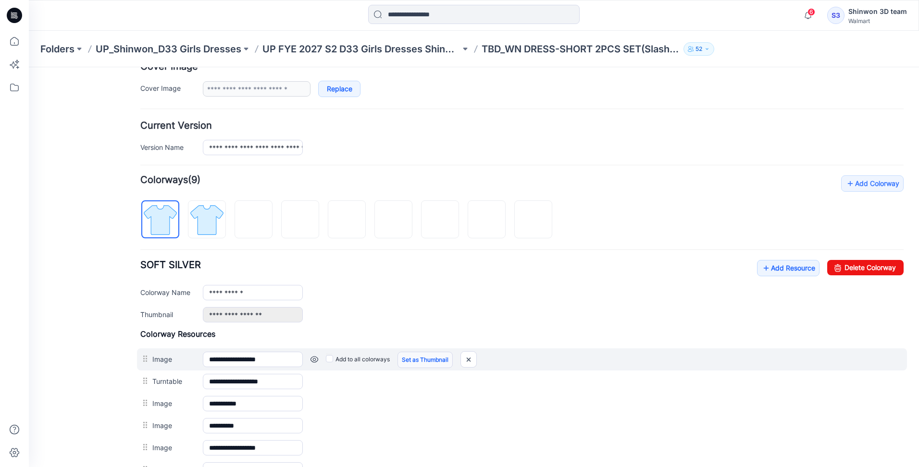
click at [412, 359] on link "Set as Thumbnail" at bounding box center [424, 360] width 55 height 16
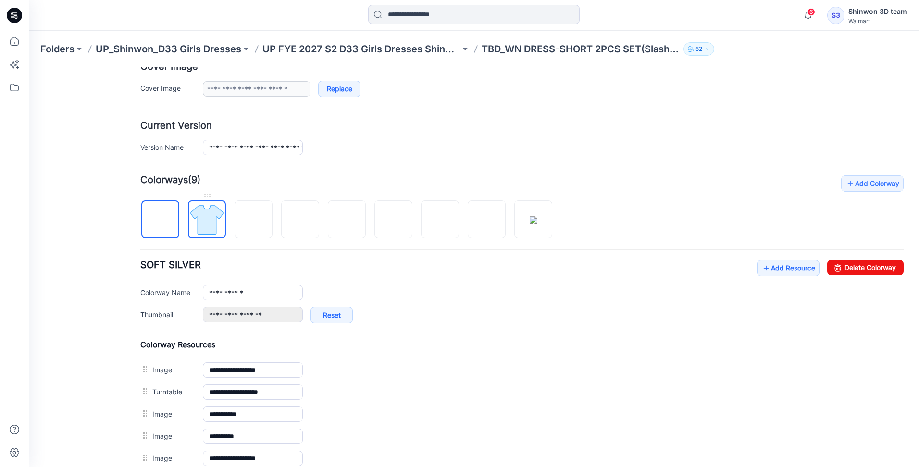
click at [221, 227] on img at bounding box center [207, 220] width 36 height 36
type input "**********"
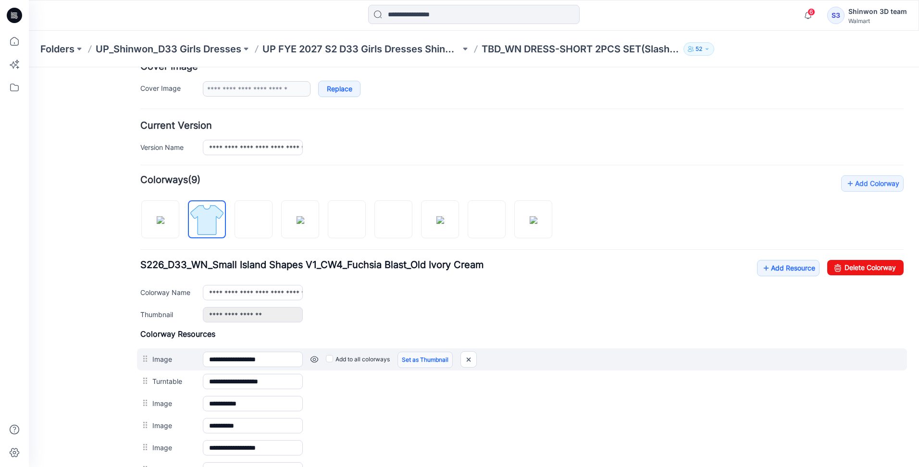
click at [417, 356] on link "Set as Thumbnail" at bounding box center [424, 360] width 55 height 16
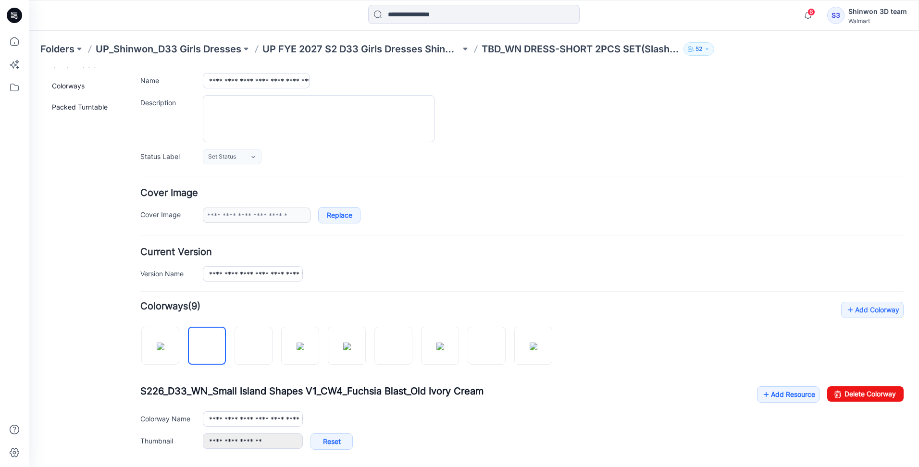
scroll to position [0, 0]
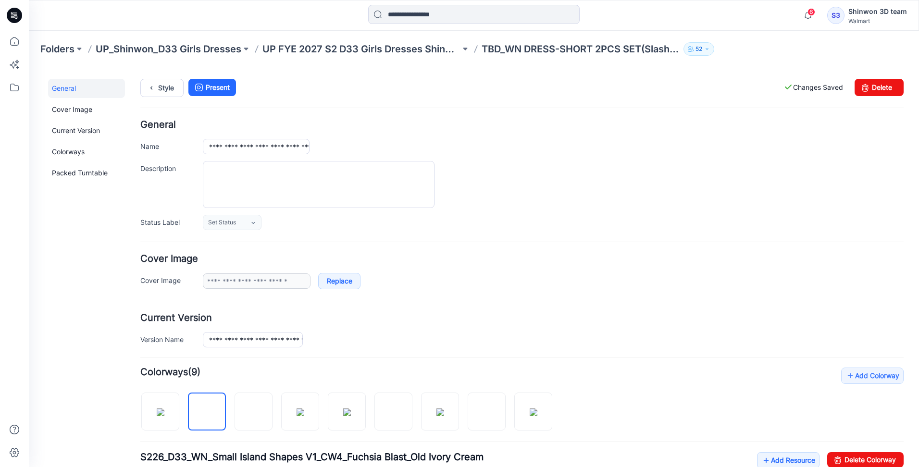
click at [813, 93] on label "Changes Saved" at bounding box center [813, 87] width 60 height 17
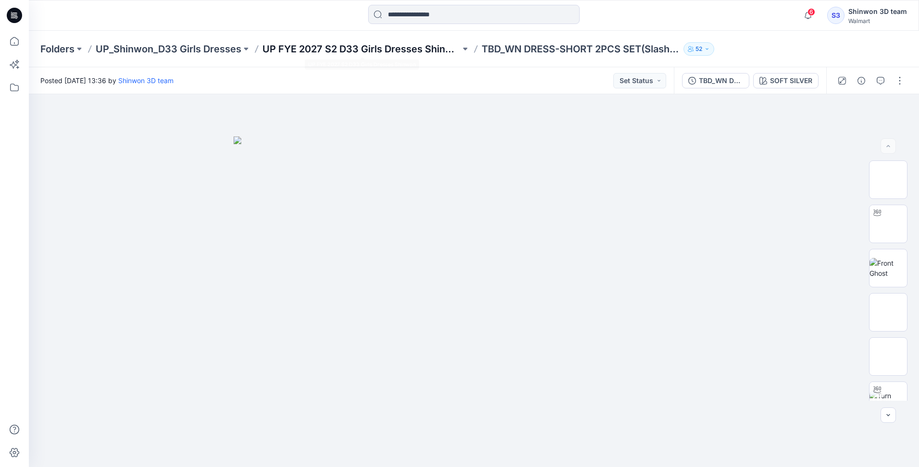
click at [408, 46] on p "UP FYE 2027 S2 D33 Girls Dresses Shinwon" at bounding box center [361, 48] width 198 height 13
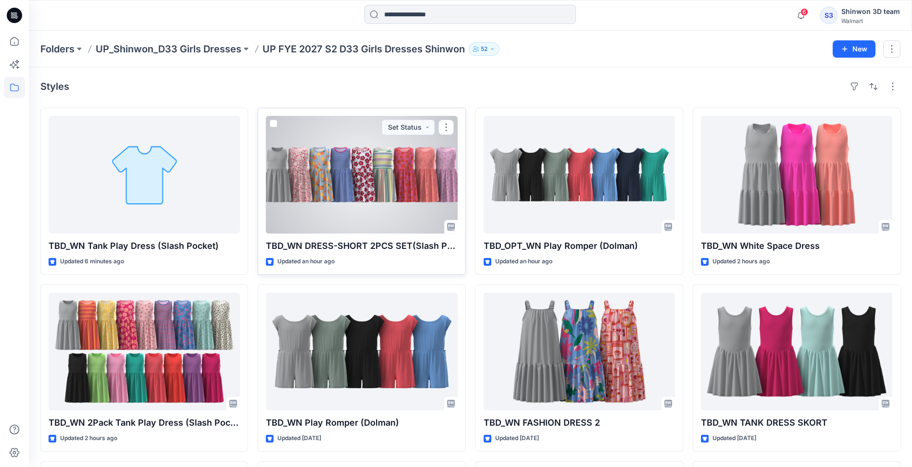
click at [315, 184] on div at bounding box center [361, 175] width 191 height 118
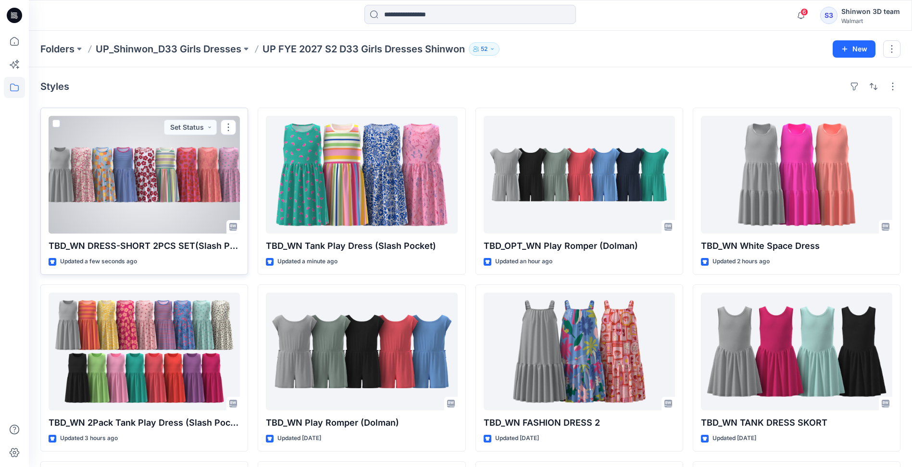
click at [160, 249] on p "TBD_WN DRESS-SHORT 2PCS SET(Slash Pocket)" at bounding box center [144, 245] width 191 height 13
click at [169, 240] on p "TBD_WN DRESS-SHORT 2PCS SET(Slash Pocket)" at bounding box center [144, 245] width 191 height 13
click at [192, 209] on div at bounding box center [144, 175] width 191 height 118
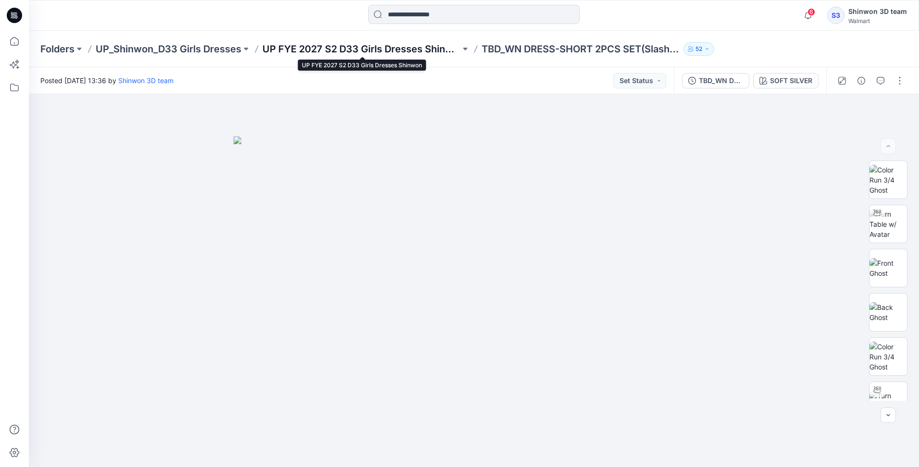
click at [415, 52] on p "UP FYE 2027 S2 D33 Girls Dresses Shinwon" at bounding box center [361, 48] width 198 height 13
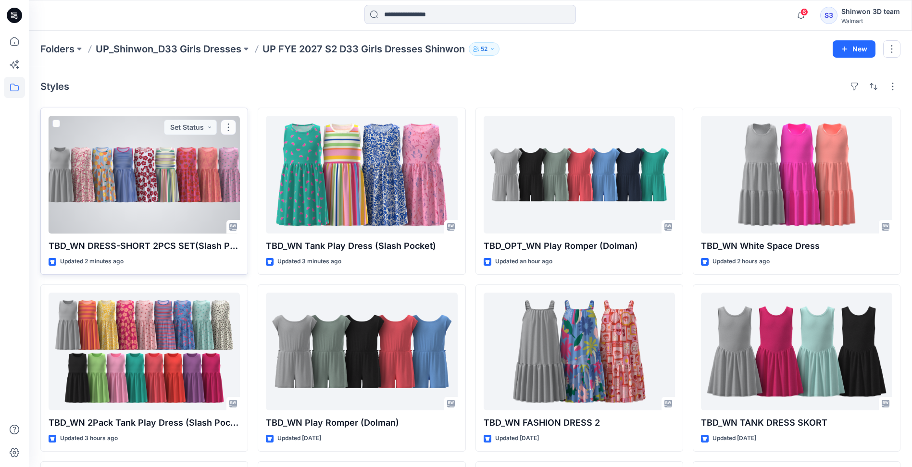
click at [175, 176] on div at bounding box center [144, 175] width 191 height 118
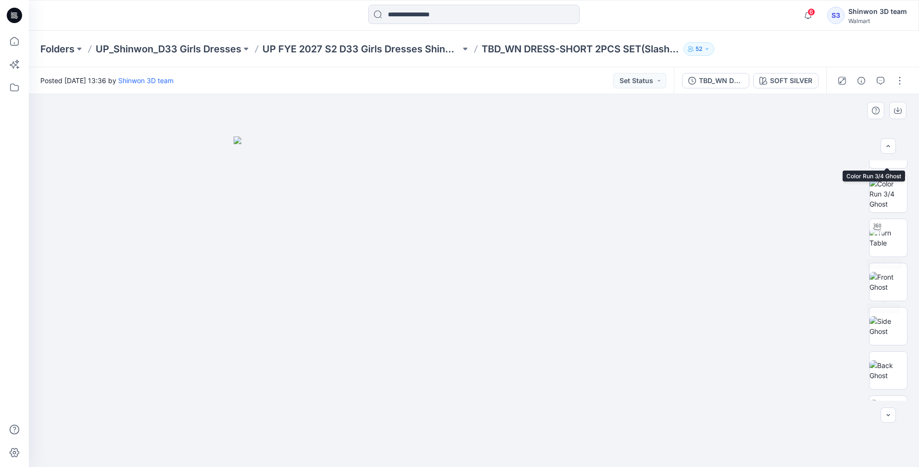
scroll to position [240, 0]
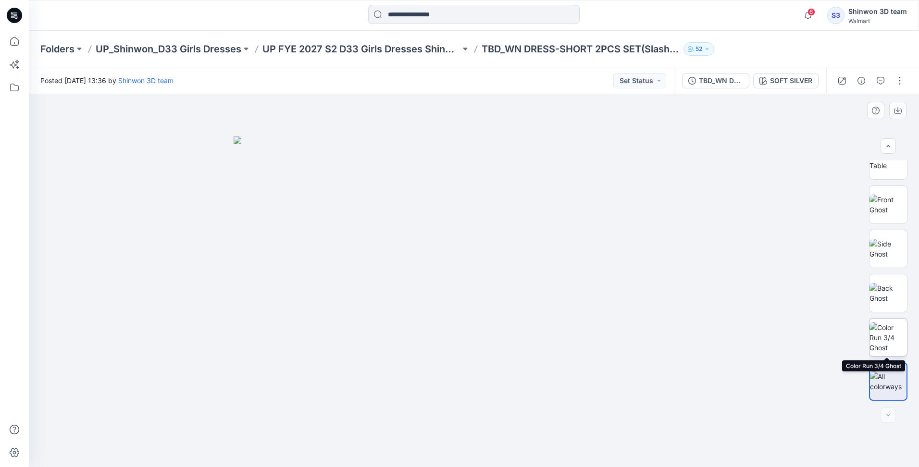
click at [876, 341] on img at bounding box center [887, 338] width 37 height 30
click at [881, 372] on img at bounding box center [887, 382] width 37 height 20
click at [897, 76] on button "button" at bounding box center [899, 80] width 15 height 15
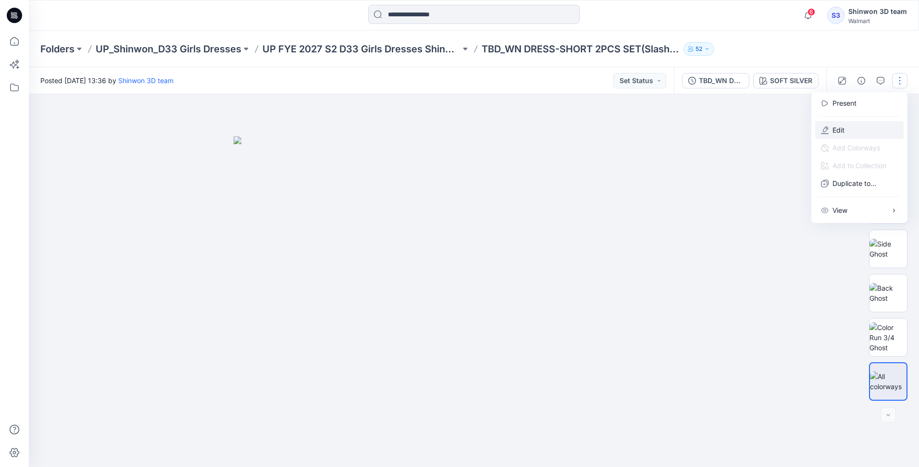
click at [842, 130] on p "Edit" at bounding box center [838, 130] width 12 height 10
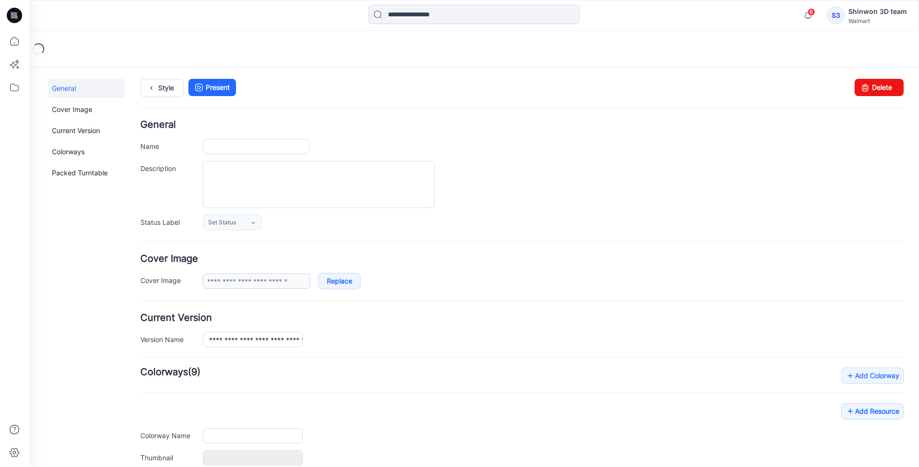
type input "**********"
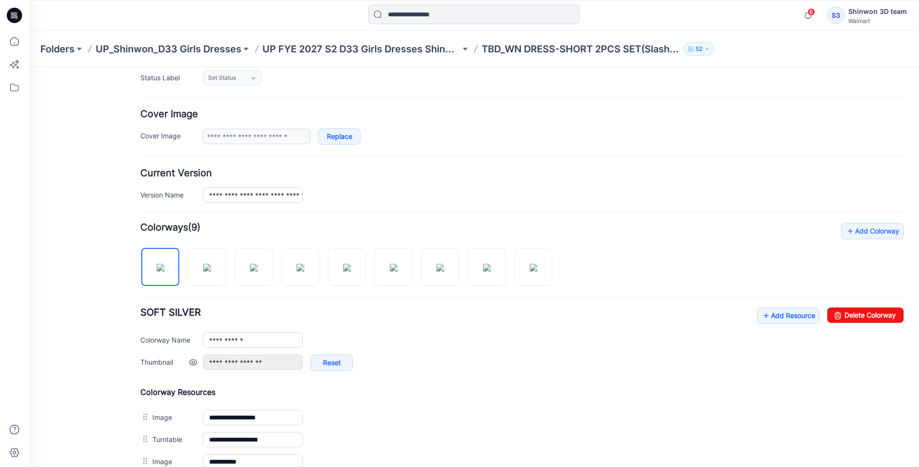
scroll to position [144, 0]
click at [530, 264] on img at bounding box center [534, 268] width 8 height 8
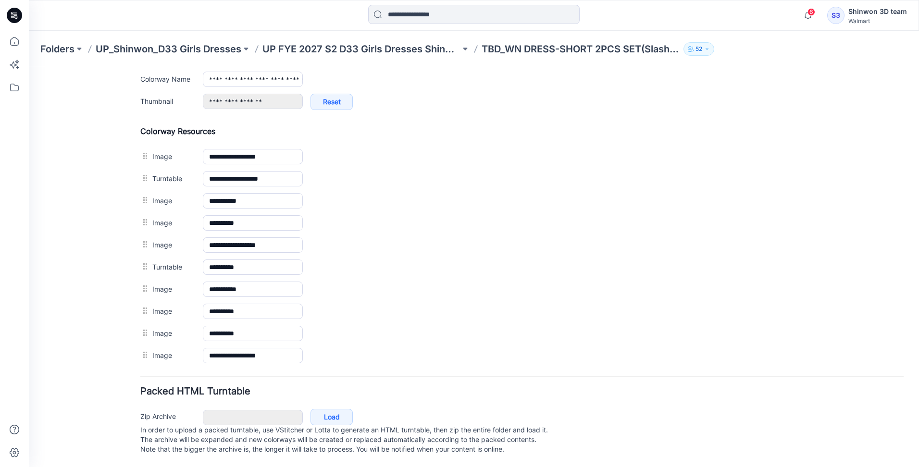
scroll to position [319, 0]
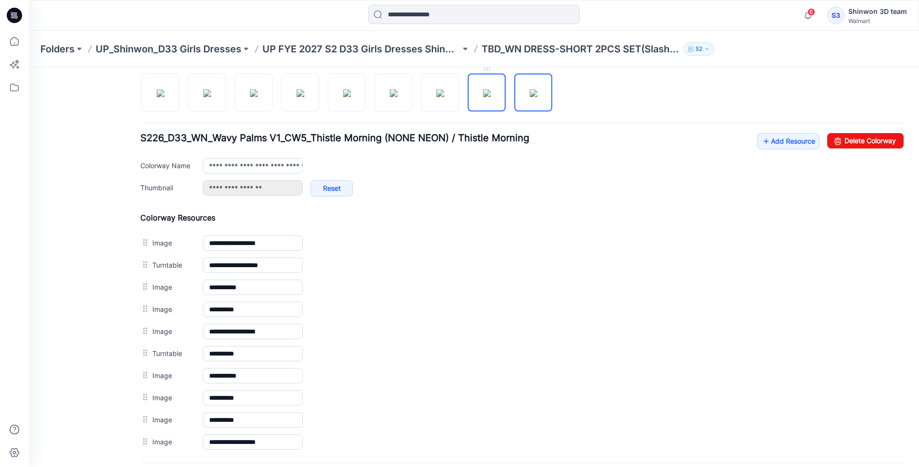
click at [483, 95] on img at bounding box center [487, 93] width 8 height 8
type input "**********"
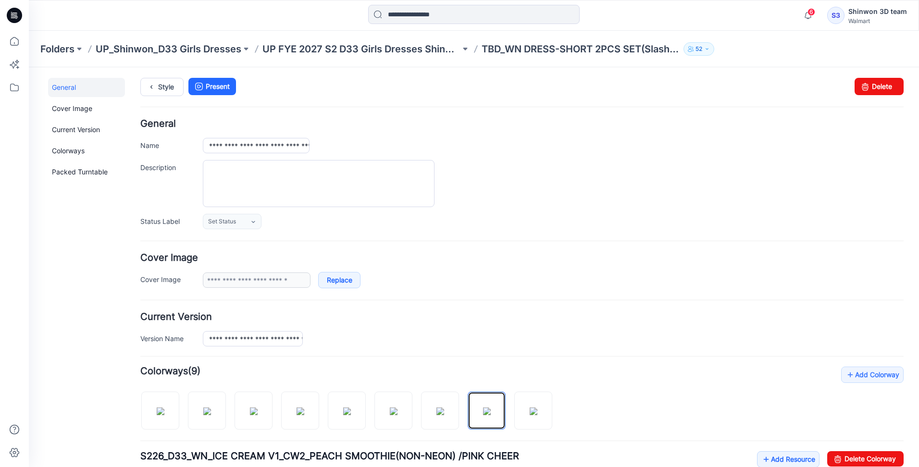
scroll to position [0, 0]
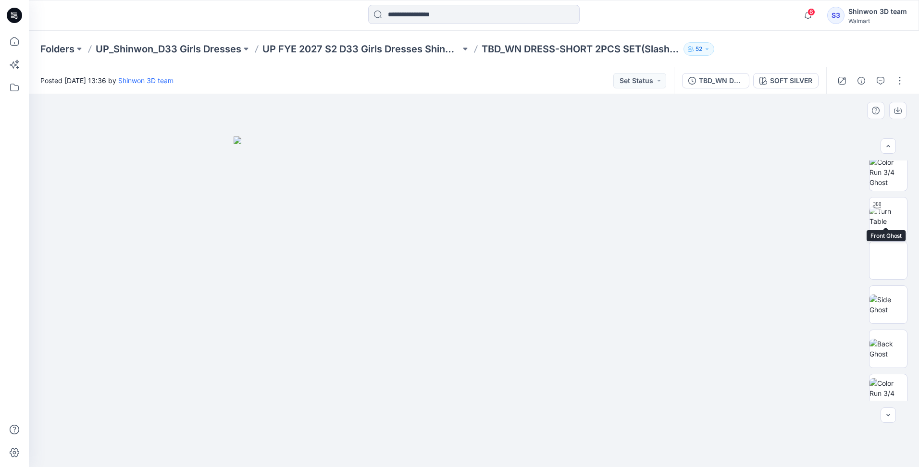
scroll to position [240, 0]
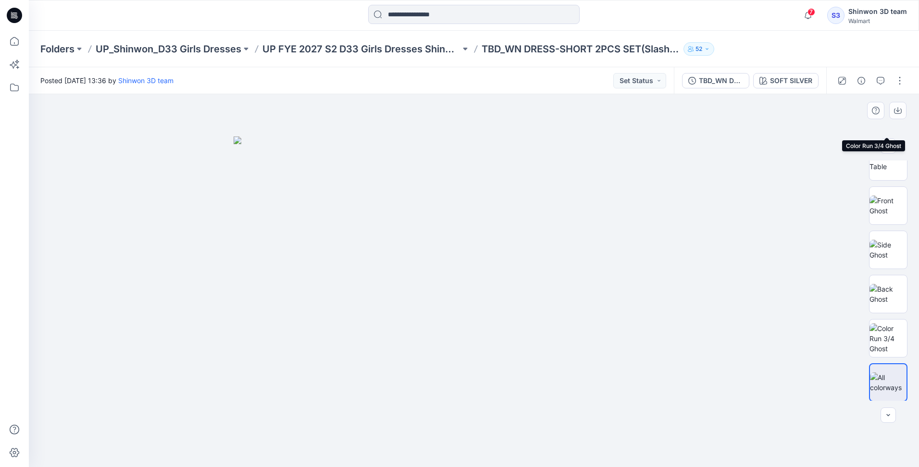
scroll to position [240, 0]
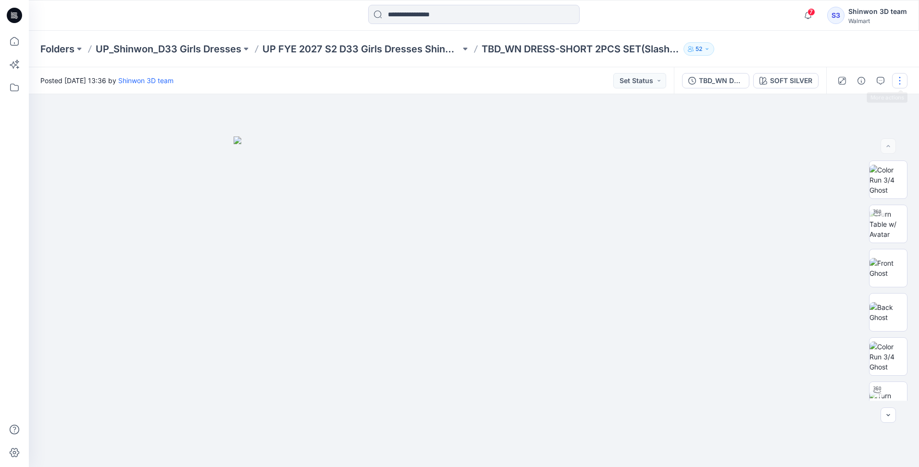
click at [896, 78] on button "button" at bounding box center [899, 80] width 15 height 15
click at [846, 128] on button "Edit" at bounding box center [859, 130] width 88 height 18
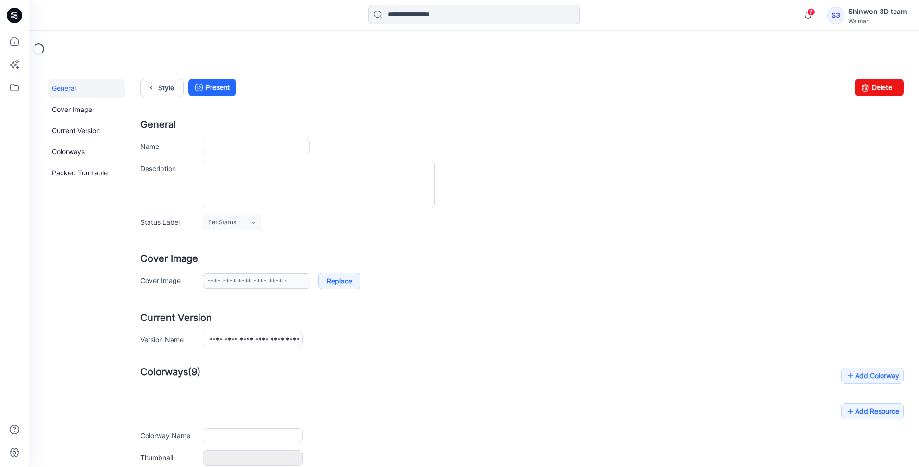
type input "**********"
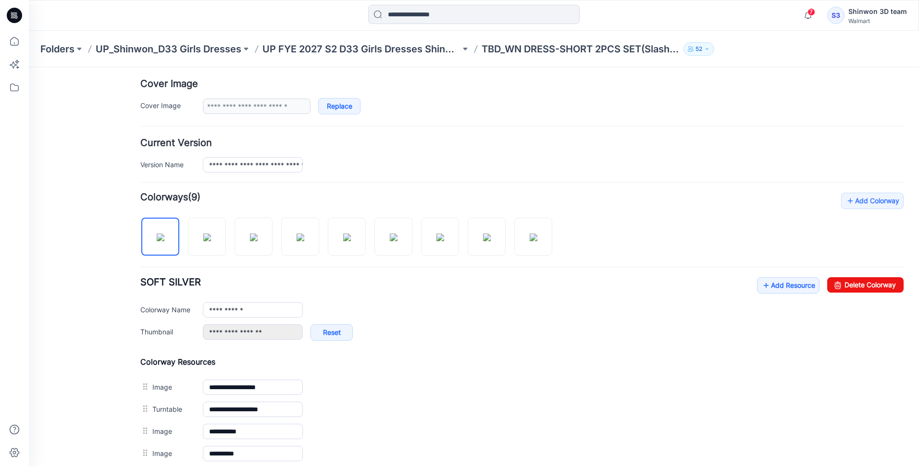
scroll to position [415, 0]
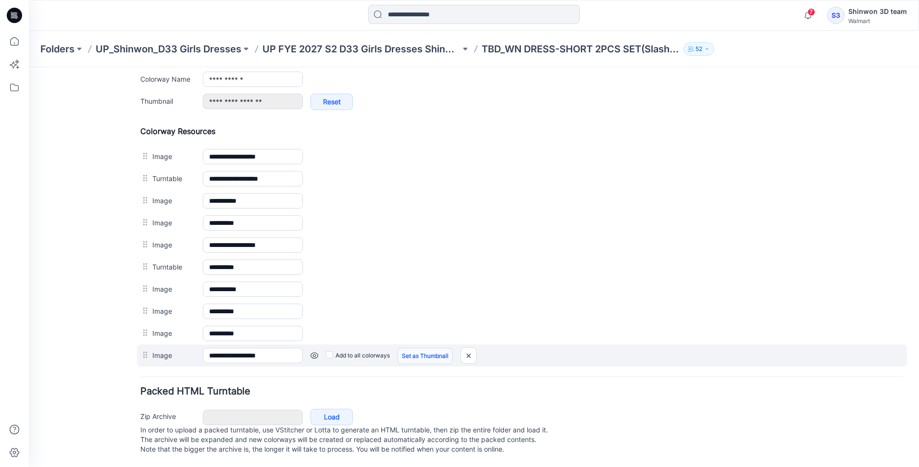
click at [445, 349] on link "Set as Thumbnail" at bounding box center [424, 356] width 55 height 16
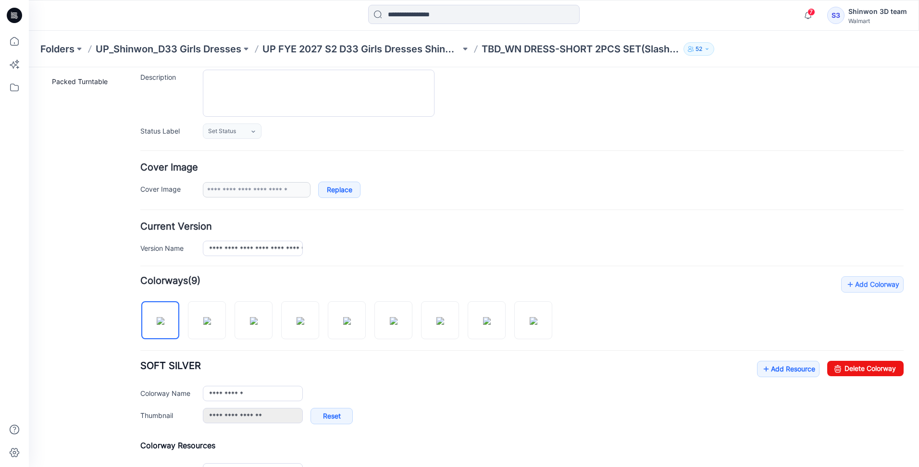
scroll to position [0, 0]
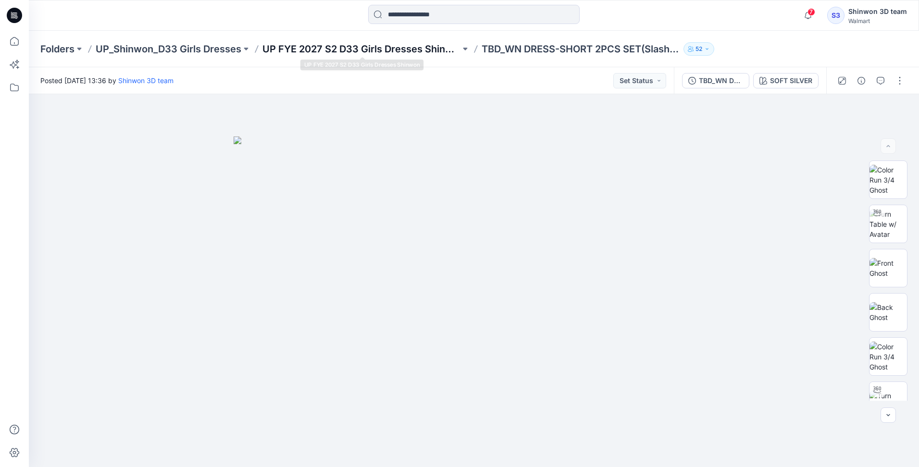
click at [369, 46] on p "UP FYE 2027 S2 D33 Girls Dresses Shinwon" at bounding box center [361, 48] width 198 height 13
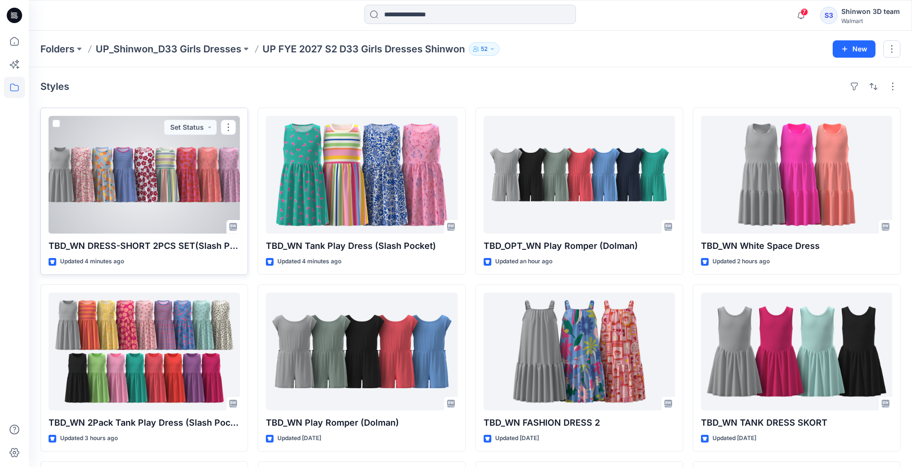
click at [188, 188] on div at bounding box center [144, 175] width 191 height 118
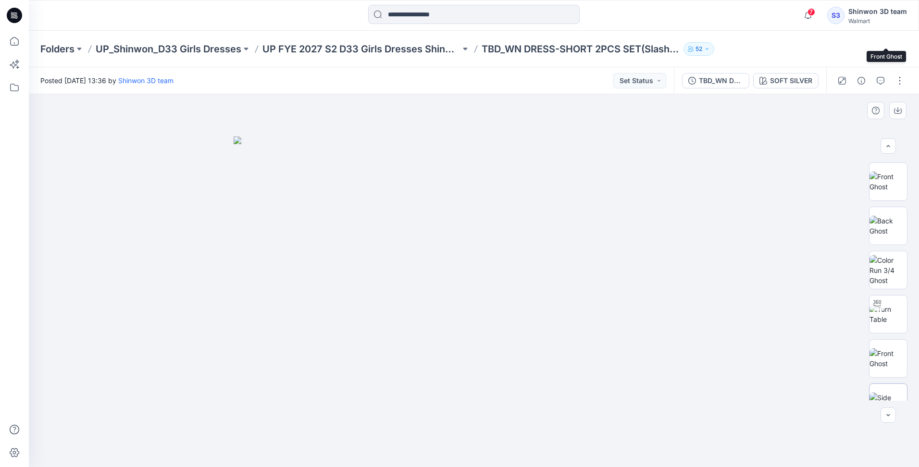
scroll to position [240, 0]
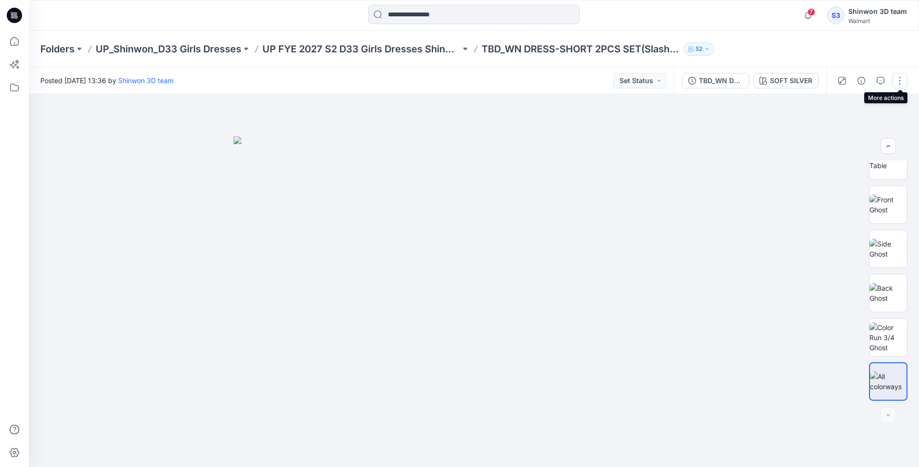
click at [898, 84] on button "button" at bounding box center [899, 80] width 15 height 15
click at [835, 129] on p "Edit" at bounding box center [838, 130] width 12 height 10
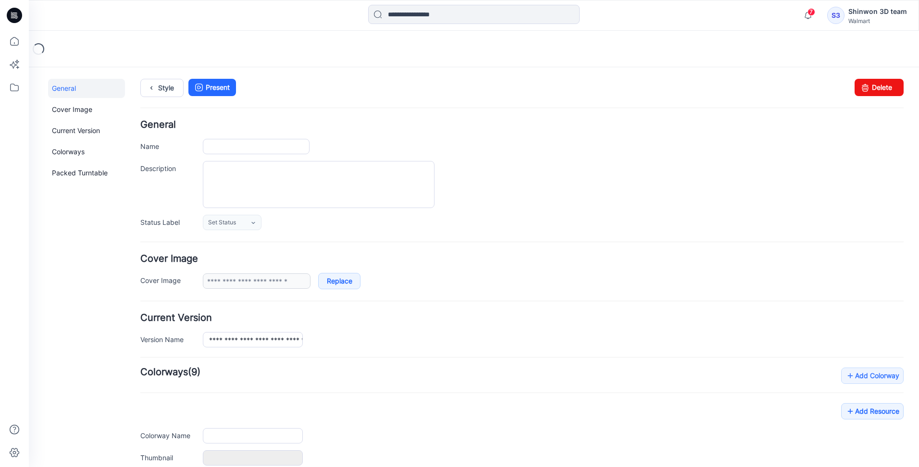
type input "**********"
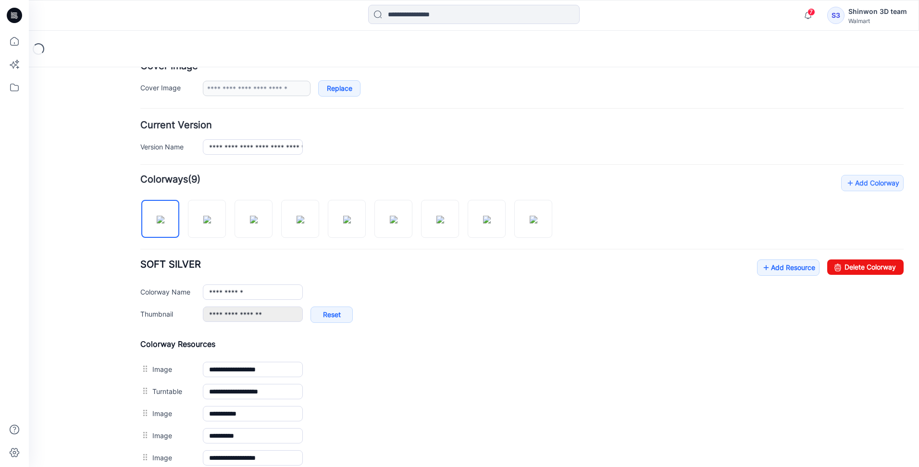
scroll to position [192, 0]
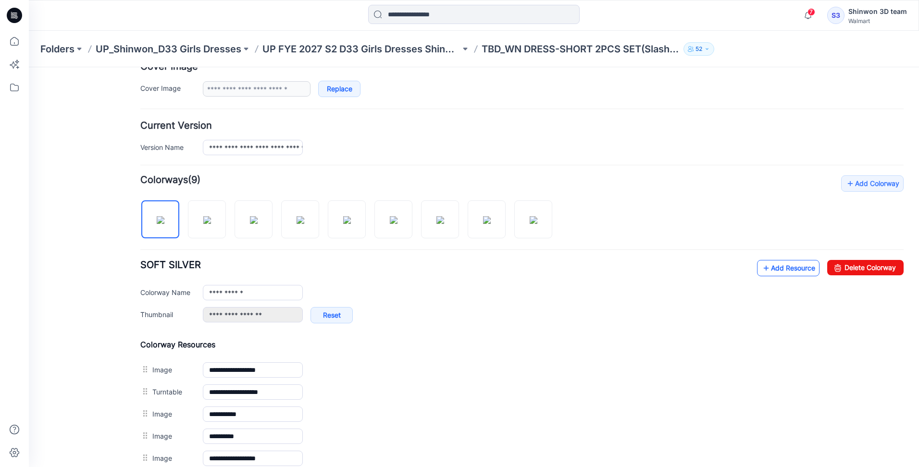
click at [793, 271] on link "Add Resource" at bounding box center [788, 268] width 62 height 16
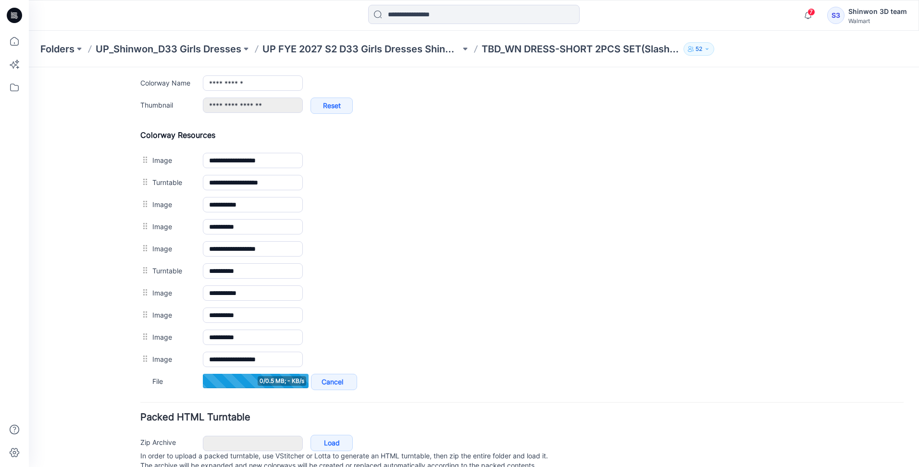
scroll to position [433, 0]
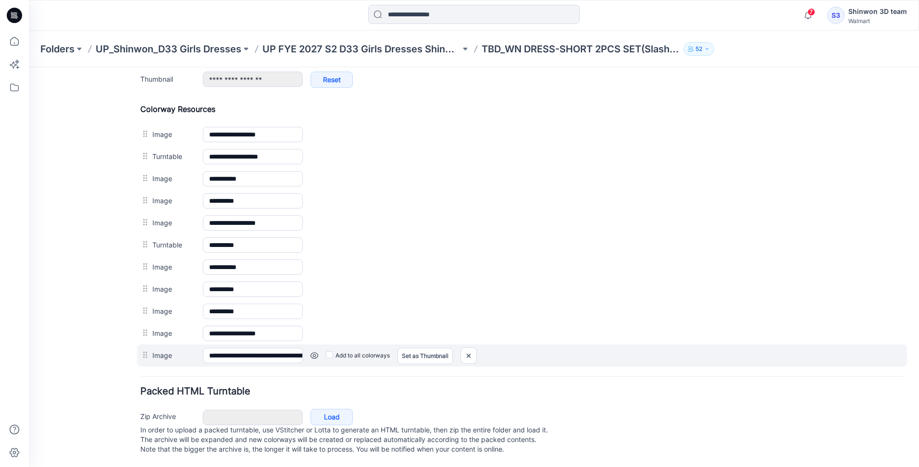
click at [313, 352] on link at bounding box center [314, 356] width 8 height 8
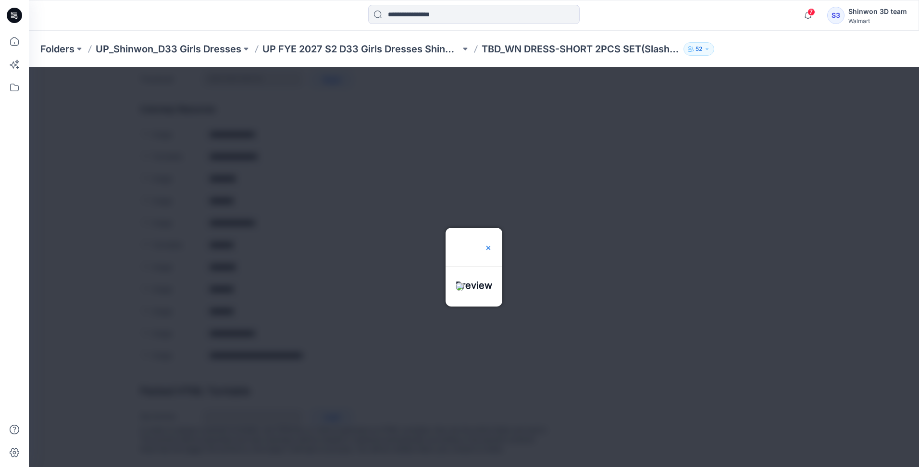
click at [492, 244] on img at bounding box center [488, 248] width 8 height 8
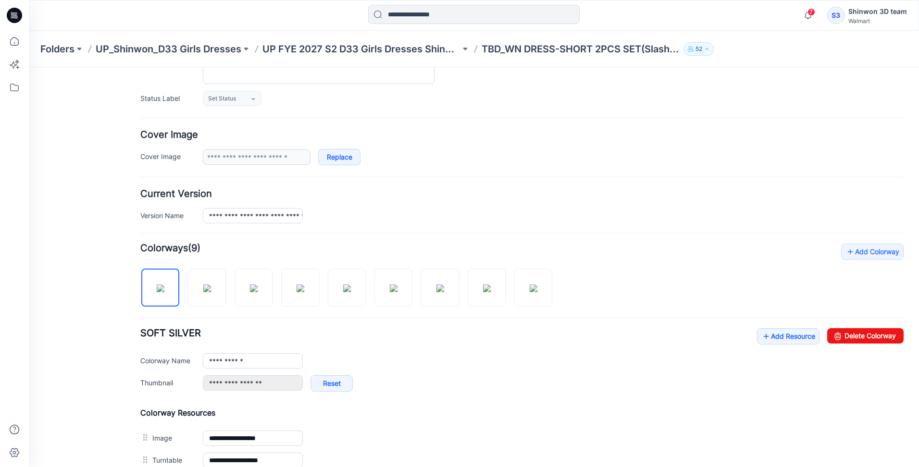
scroll to position [0, 0]
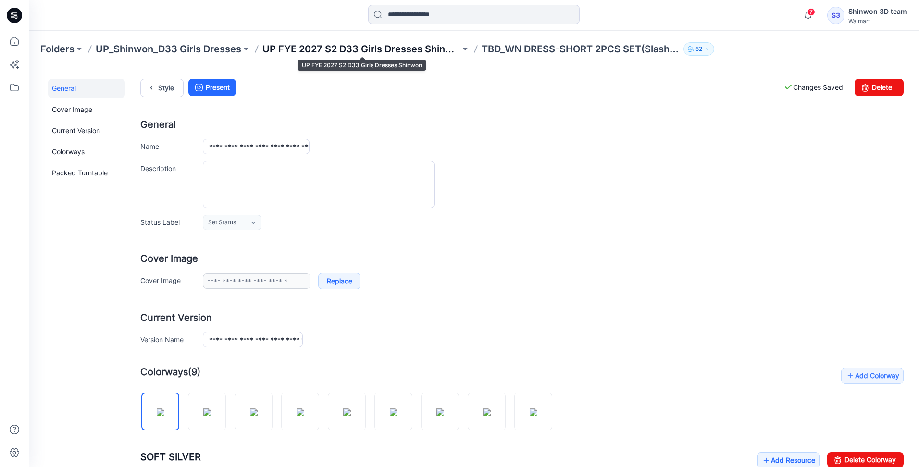
click at [318, 50] on p "UP FYE 2027 S2 D33 Girls Dresses Shinwon" at bounding box center [361, 48] width 198 height 13
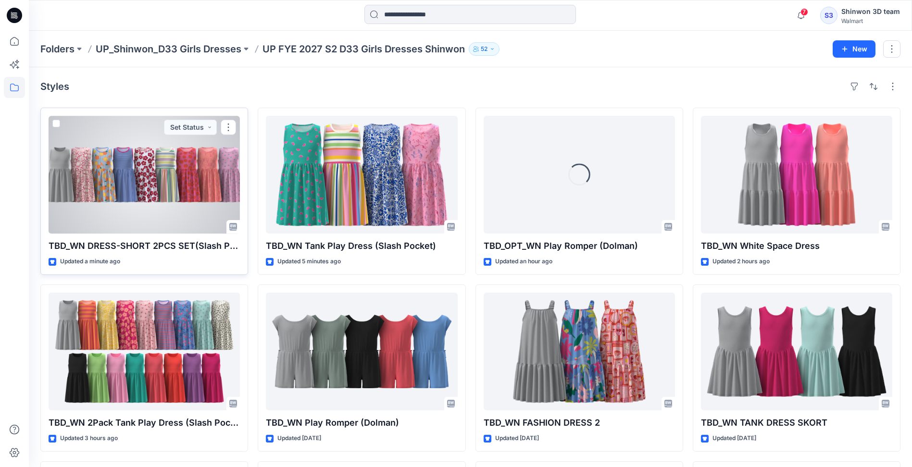
click at [114, 150] on div at bounding box center [144, 175] width 191 height 118
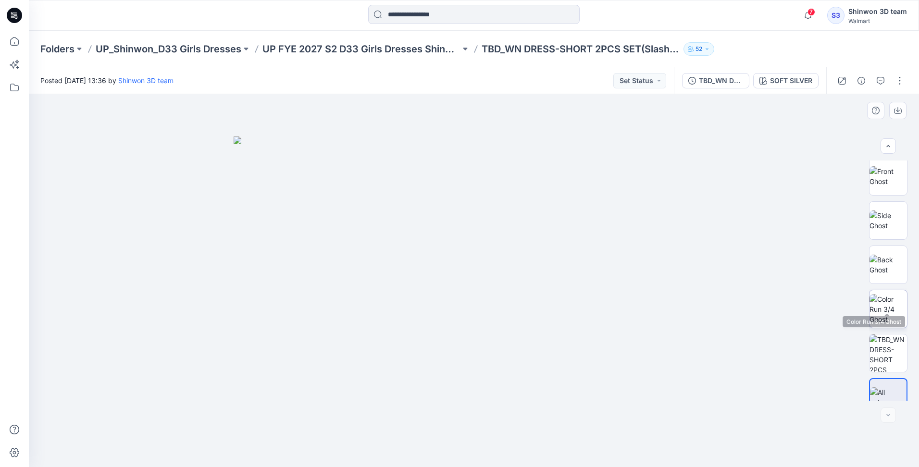
scroll to position [285, 0]
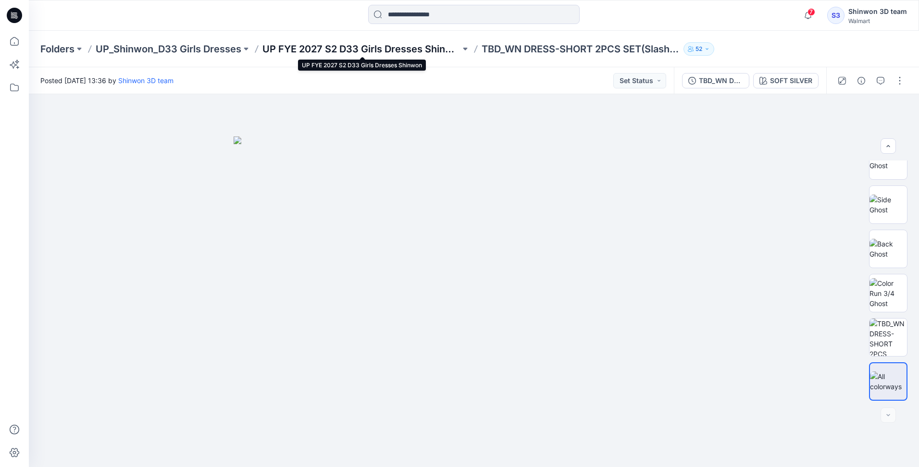
click at [331, 50] on p "UP FYE 2027 S2 D33 Girls Dresses Shinwon" at bounding box center [361, 48] width 198 height 13
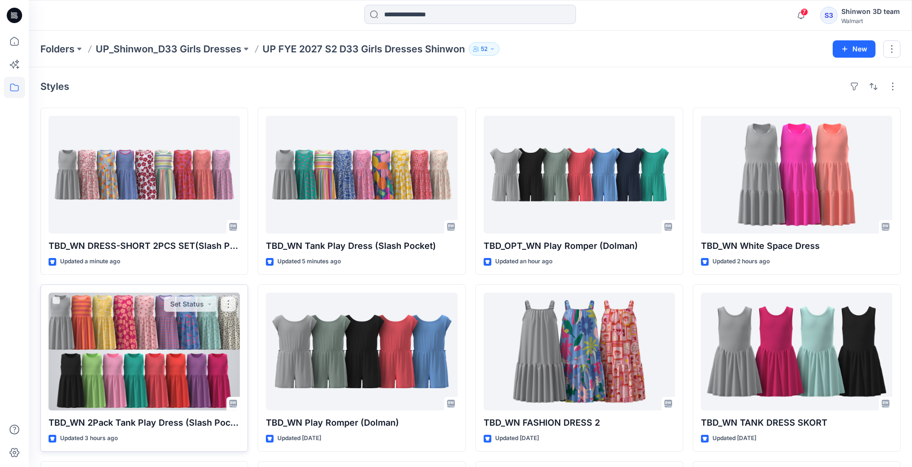
click at [122, 317] on div at bounding box center [144, 352] width 191 height 118
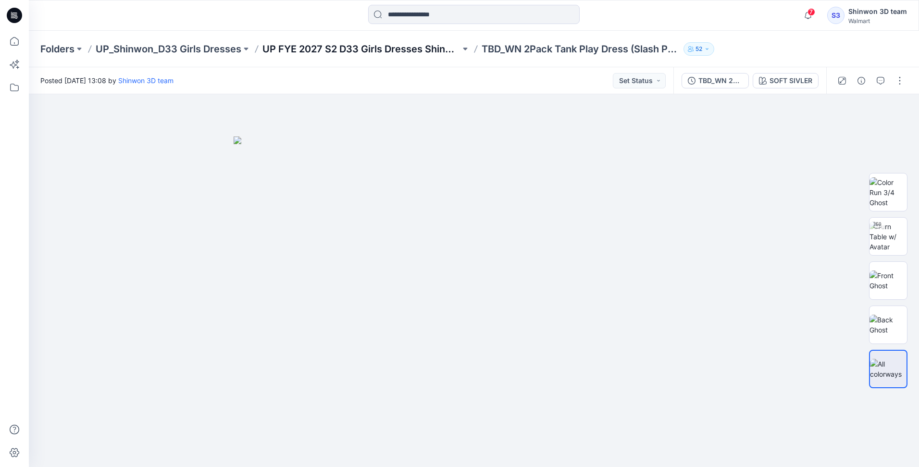
click at [327, 42] on p "UP FYE 2027 S2 D33 Girls Dresses Shinwon" at bounding box center [361, 48] width 198 height 13
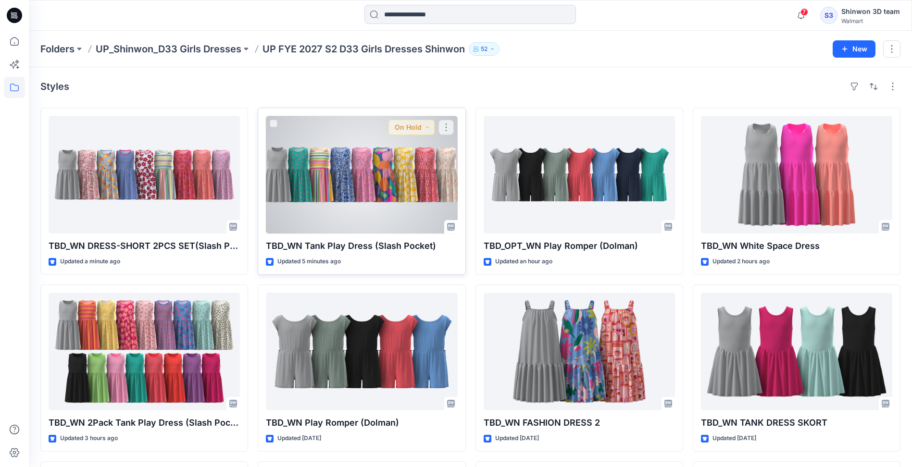
click at [320, 161] on div at bounding box center [361, 175] width 191 height 118
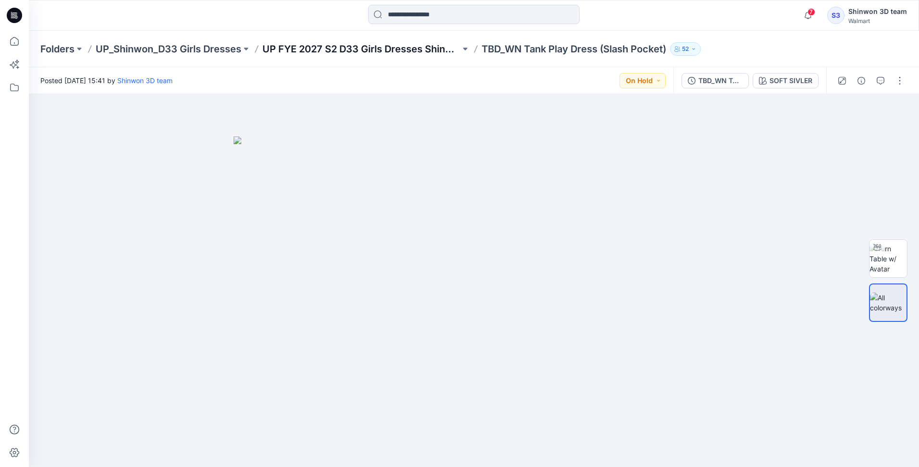
click at [312, 49] on p "UP FYE 2027 S2 D33 Girls Dresses Shinwon" at bounding box center [361, 48] width 198 height 13
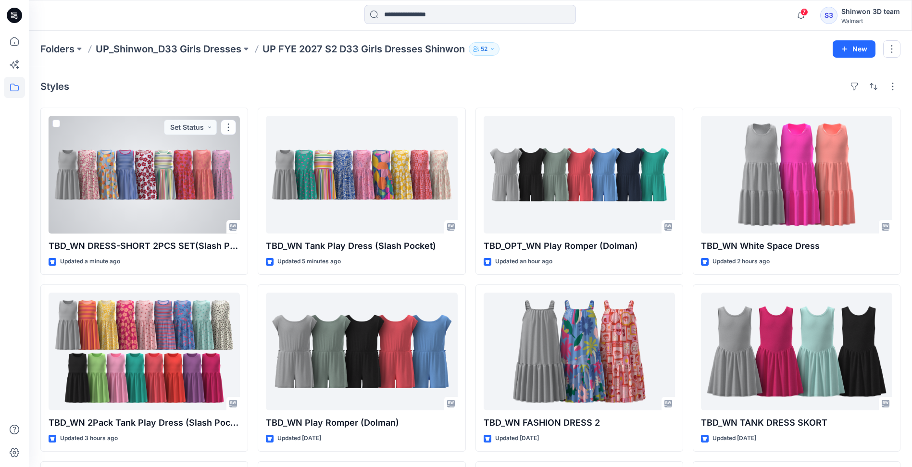
click at [163, 172] on div at bounding box center [144, 175] width 191 height 118
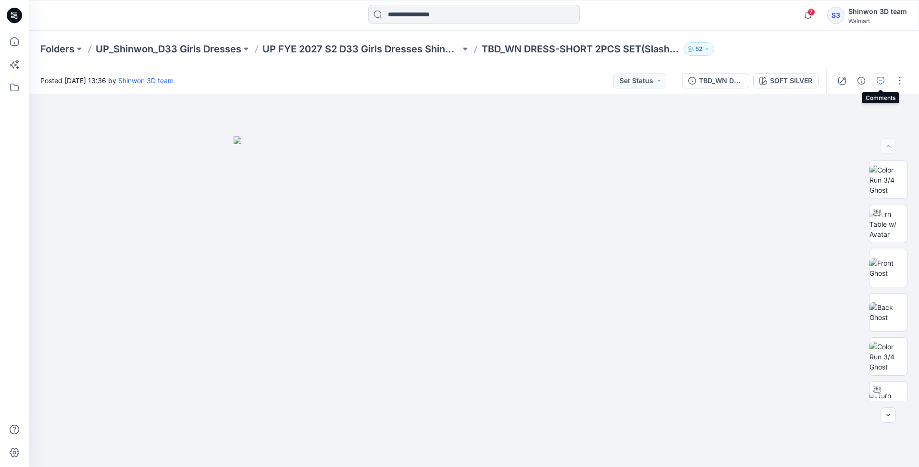
click at [879, 76] on button "button" at bounding box center [880, 80] width 15 height 15
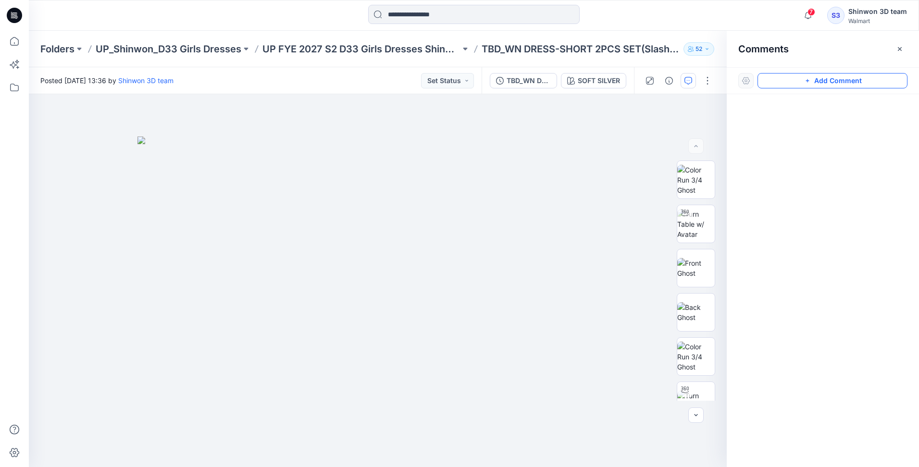
click at [874, 82] on button "Add Comment" at bounding box center [832, 80] width 150 height 15
click at [496, 128] on div "1" at bounding box center [378, 280] width 698 height 373
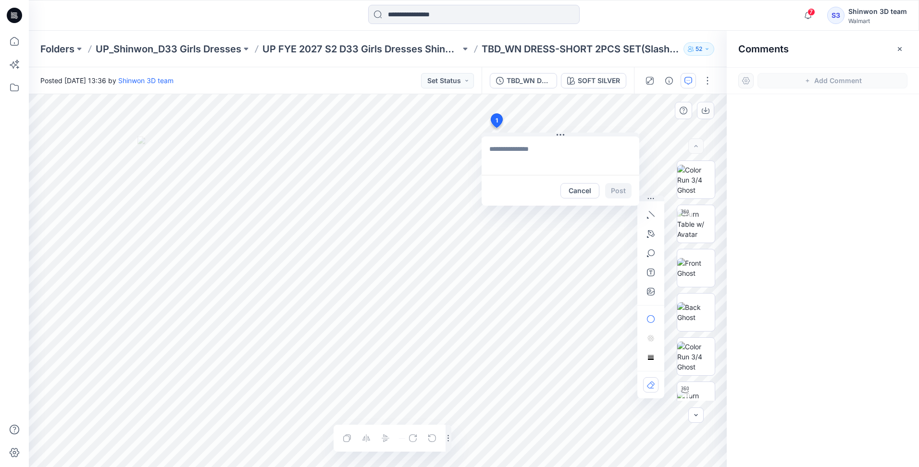
click at [523, 150] on textarea at bounding box center [561, 155] width 158 height 38
paste textarea "**********"
type textarea "**********"
click at [619, 190] on button "Post" at bounding box center [618, 190] width 26 height 15
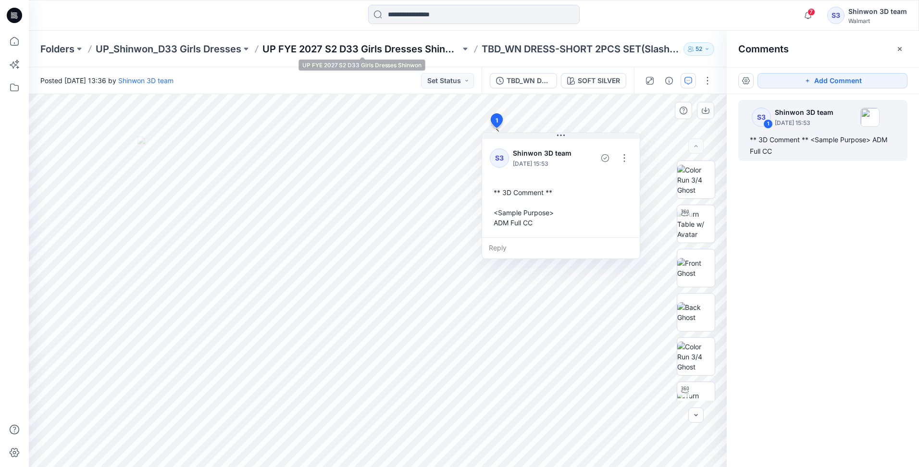
click at [390, 52] on p "UP FYE 2027 S2 D33 Girls Dresses Shinwon" at bounding box center [361, 48] width 198 height 13
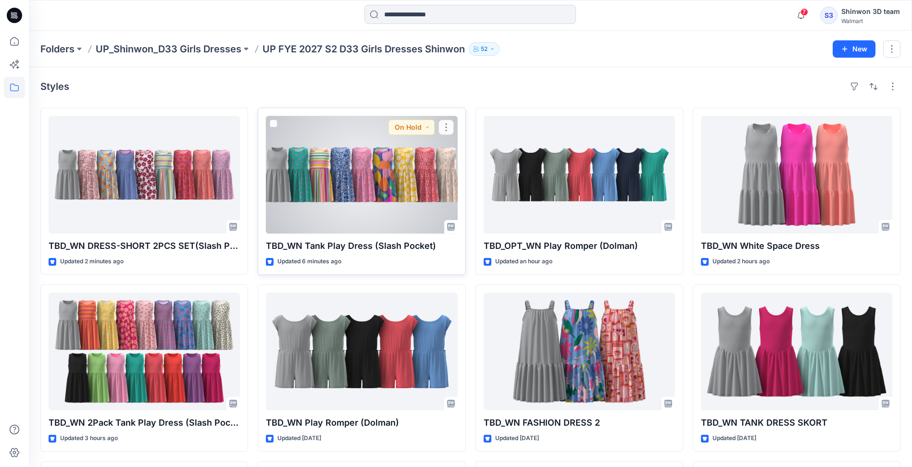
click at [361, 173] on div at bounding box center [361, 175] width 191 height 118
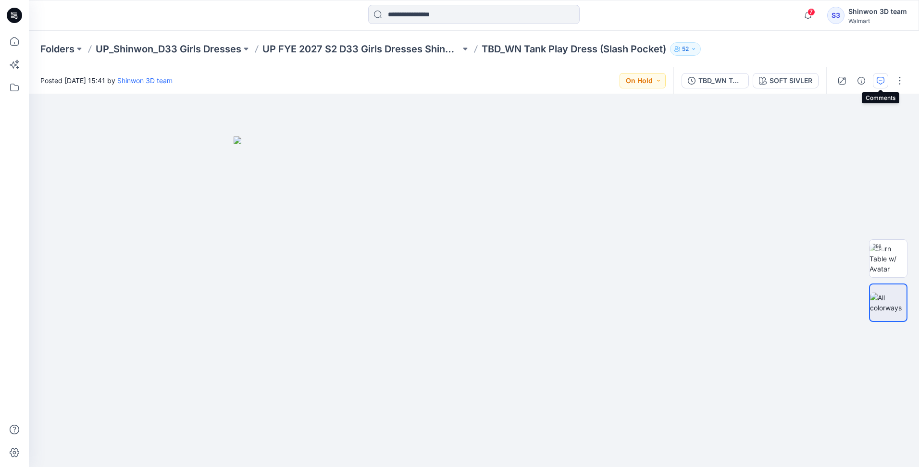
click at [884, 83] on button "button" at bounding box center [880, 80] width 15 height 15
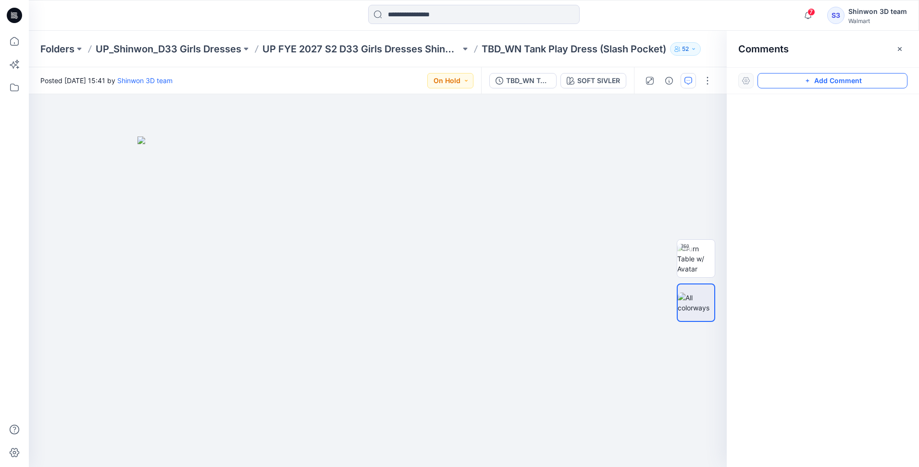
click at [870, 77] on button "Add Comment" at bounding box center [832, 80] width 150 height 15
click at [575, 117] on div "1" at bounding box center [378, 280] width 698 height 373
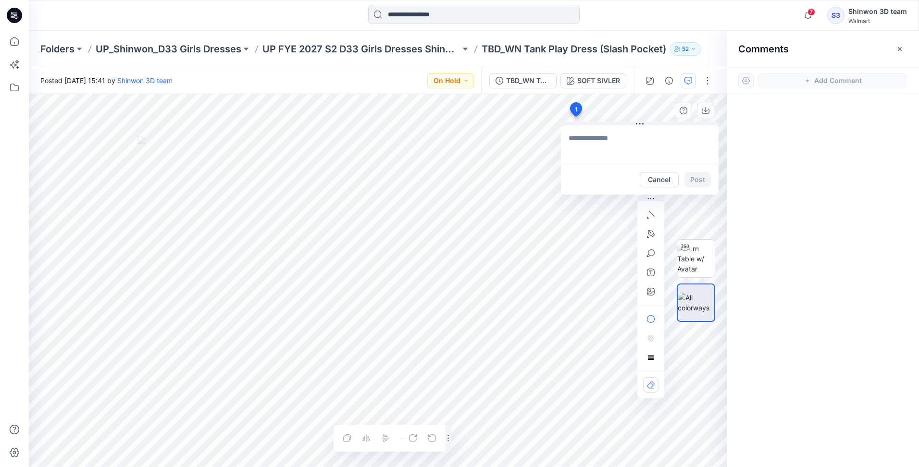
type textarea "**********"
click at [699, 180] on div at bounding box center [696, 281] width 38 height 240
click at [696, 180] on div at bounding box center [696, 281] width 38 height 240
click at [652, 153] on textarea "**********" at bounding box center [640, 144] width 158 height 38
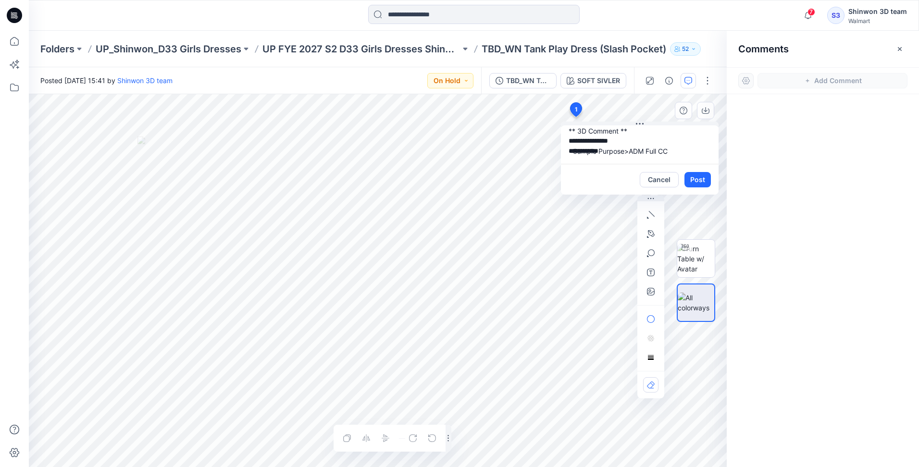
click at [692, 177] on div at bounding box center [696, 281] width 38 height 240
drag, startPoint x: 639, startPoint y: 124, endPoint x: 583, endPoint y: 134, distance: 56.7
click at [639, 124] on icon at bounding box center [639, 123] width 1 height 1
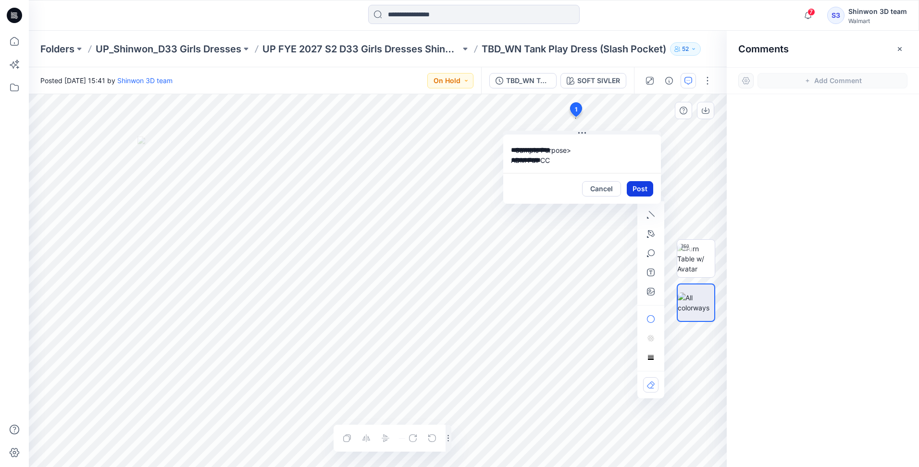
click at [639, 186] on button "Post" at bounding box center [640, 188] width 26 height 15
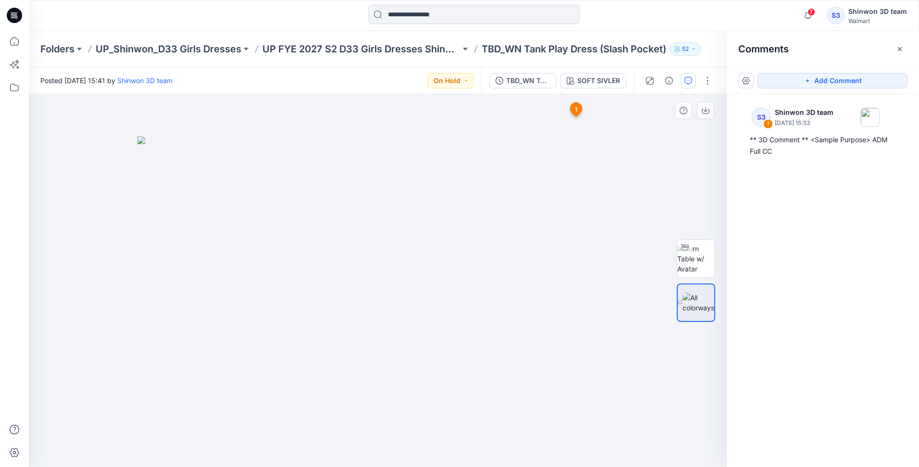
click at [348, 134] on div at bounding box center [378, 280] width 698 height 373
click at [365, 52] on p "UP FYE 2027 S2 D33 Girls Dresses Shinwon" at bounding box center [361, 48] width 198 height 13
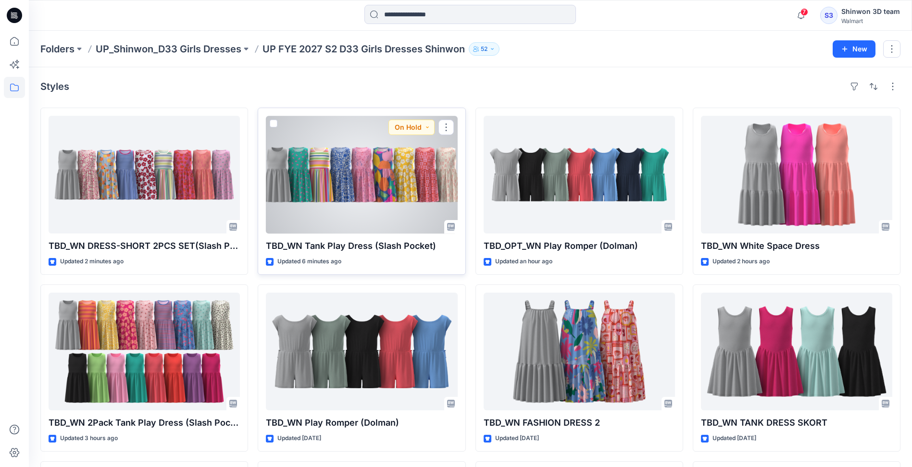
click at [351, 199] on div at bounding box center [361, 175] width 191 height 118
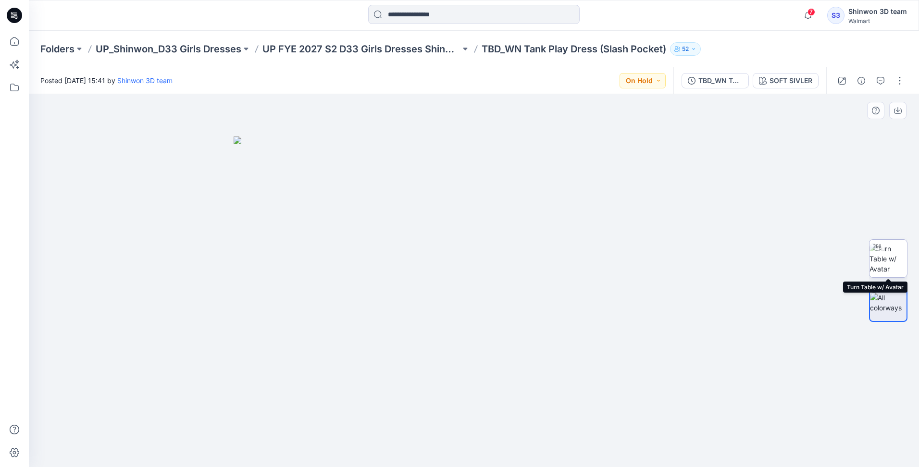
click at [894, 261] on img at bounding box center [887, 259] width 37 height 30
drag, startPoint x: 462, startPoint y: 447, endPoint x: 469, endPoint y: 445, distance: 7.4
click at [469, 445] on icon at bounding box center [475, 439] width 291 height 36
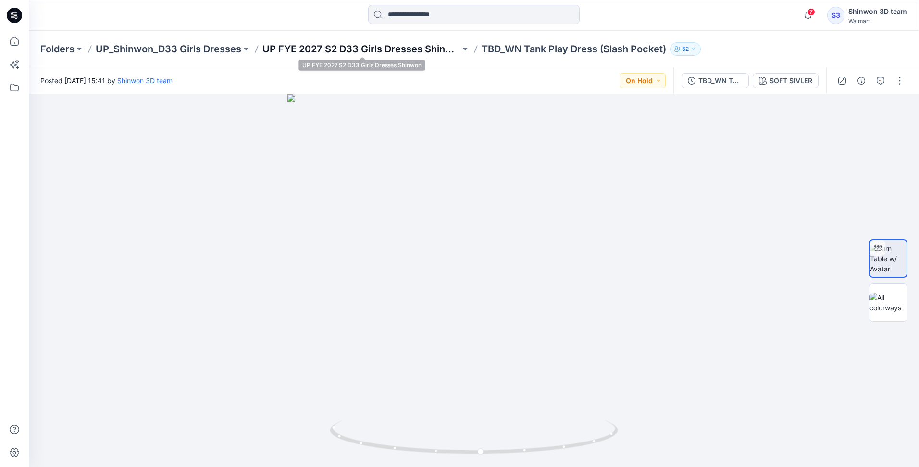
click at [387, 55] on p "UP FYE 2027 S2 D33 Girls Dresses Shinwon" at bounding box center [361, 48] width 198 height 13
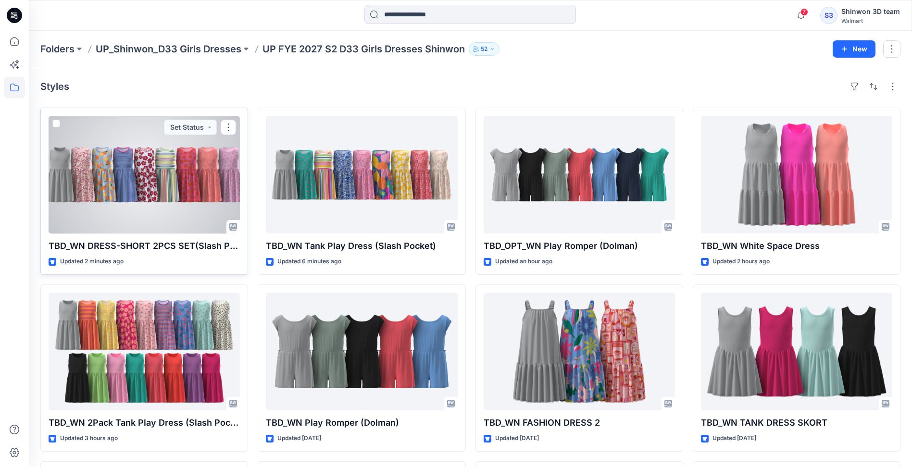
click at [163, 144] on div at bounding box center [144, 175] width 191 height 118
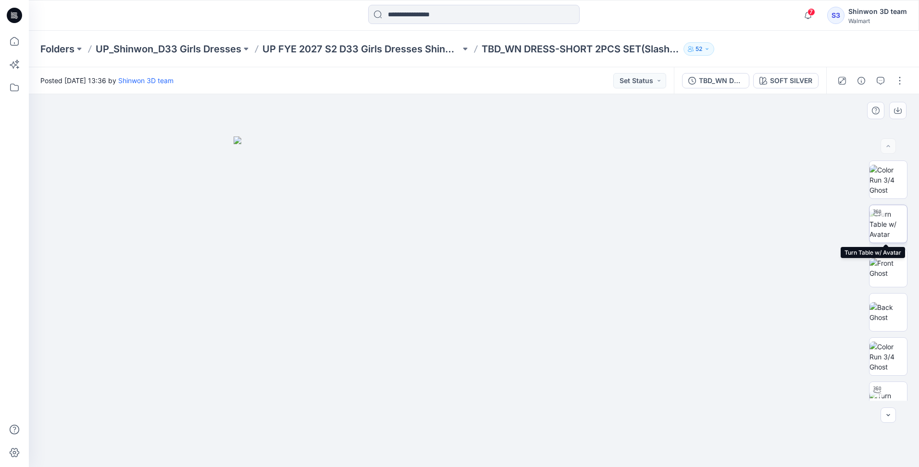
click at [883, 222] on img at bounding box center [887, 224] width 37 height 30
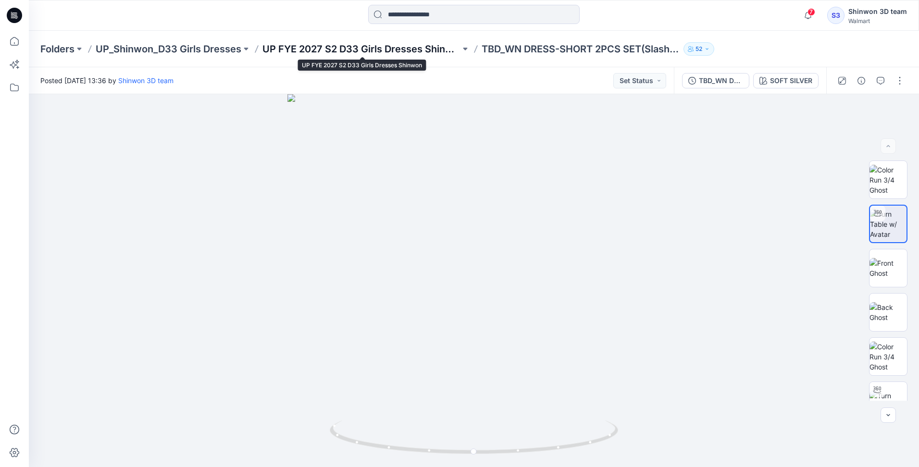
click at [415, 55] on p "UP FYE 2027 S2 D33 Girls Dresses Shinwon" at bounding box center [361, 48] width 198 height 13
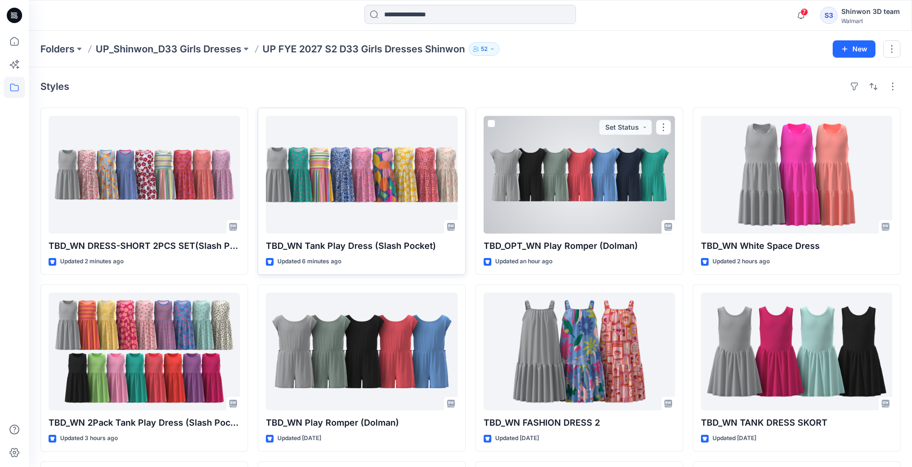
click at [413, 192] on div at bounding box center [361, 175] width 191 height 118
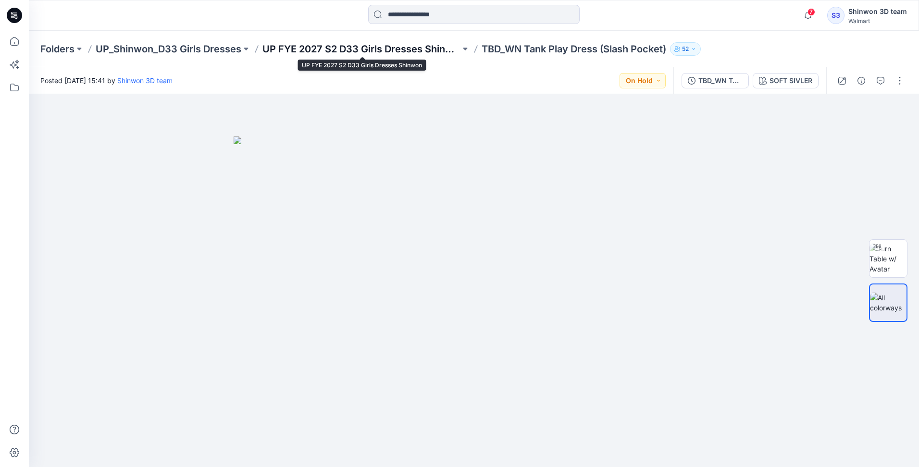
click at [362, 48] on p "UP FYE 2027 S2 D33 Girls Dresses Shinwon" at bounding box center [361, 48] width 198 height 13
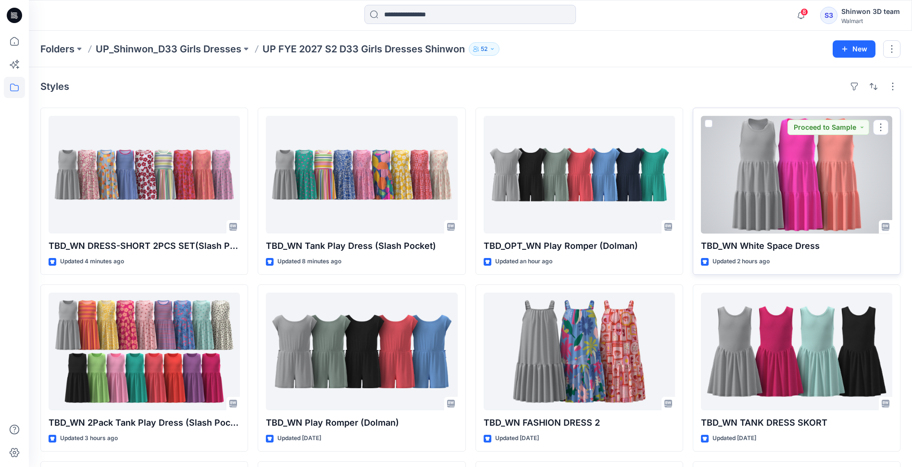
scroll to position [48, 0]
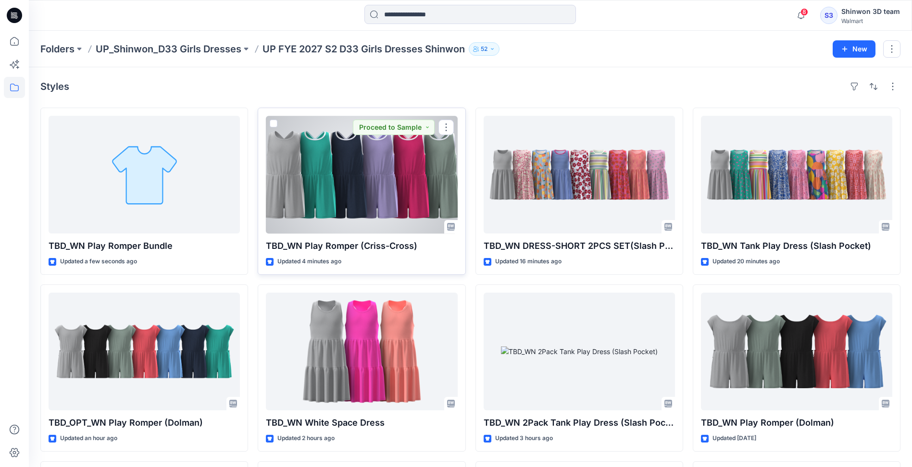
click at [358, 174] on div at bounding box center [361, 175] width 191 height 118
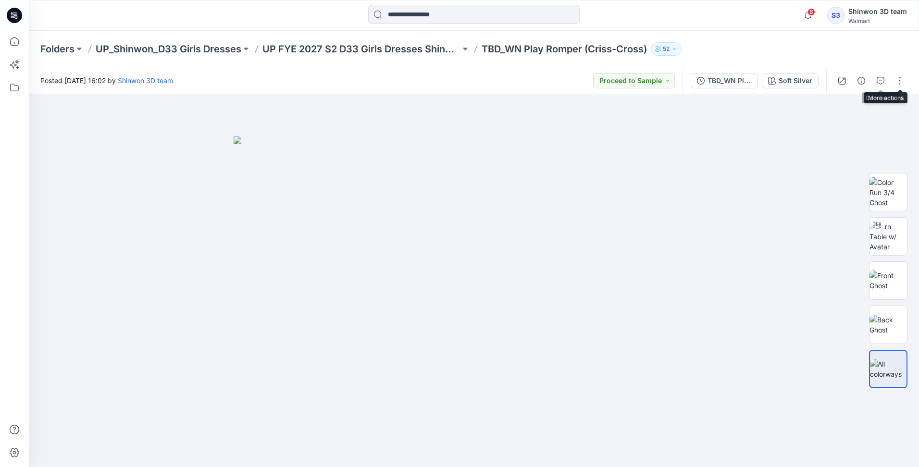
click at [884, 83] on button "button" at bounding box center [880, 80] width 15 height 15
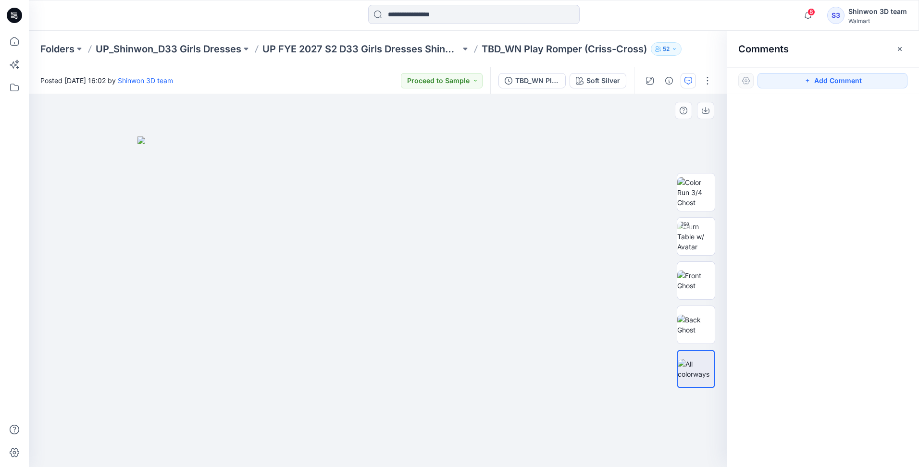
drag, startPoint x: 803, startPoint y: 80, endPoint x: 520, endPoint y: 100, distance: 283.3
click at [801, 81] on button "Add Comment" at bounding box center [832, 80] width 150 height 15
click at [469, 112] on div "1" at bounding box center [378, 280] width 698 height 373
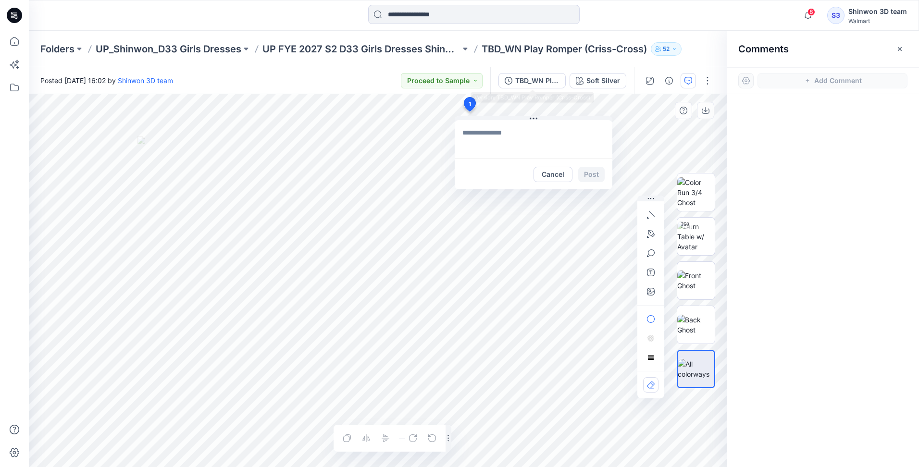
paste textarea "**********"
type textarea "**********"
click at [587, 172] on button "Post" at bounding box center [591, 174] width 26 height 15
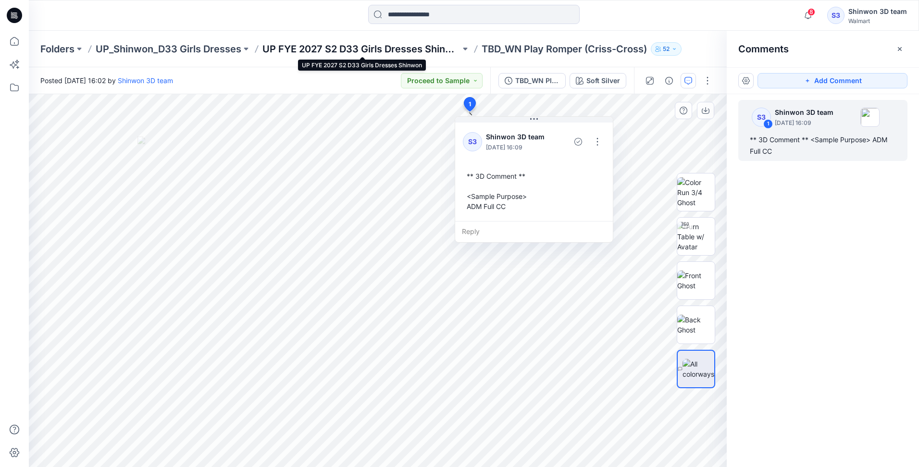
click at [320, 48] on p "UP FYE 2027 S2 D33 Girls Dresses Shinwon" at bounding box center [361, 48] width 198 height 13
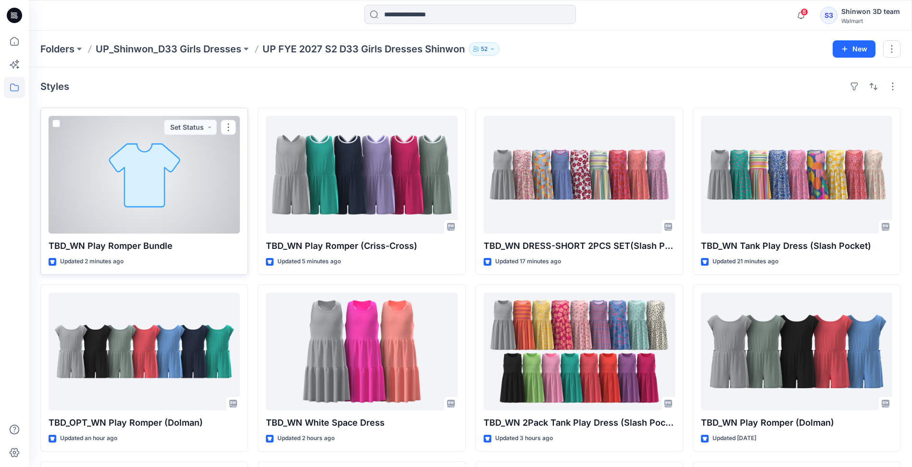
click at [135, 171] on div at bounding box center [144, 175] width 191 height 118
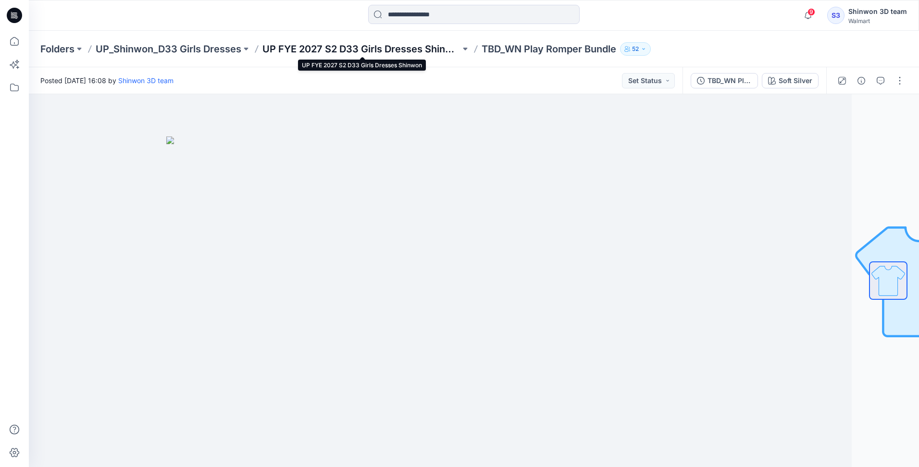
click at [366, 53] on p "UP FYE 2027 S2 D33 Girls Dresses Shinwon" at bounding box center [361, 48] width 198 height 13
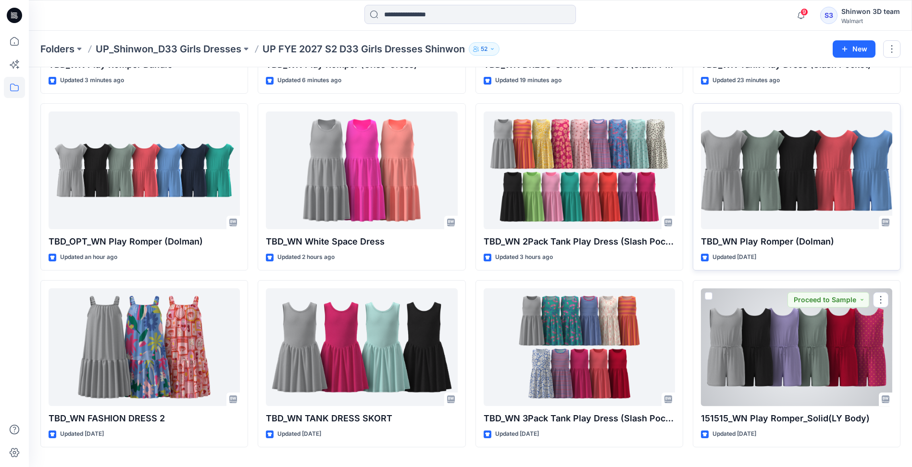
scroll to position [192, 0]
